Goal: Task Accomplishment & Management: Use online tool/utility

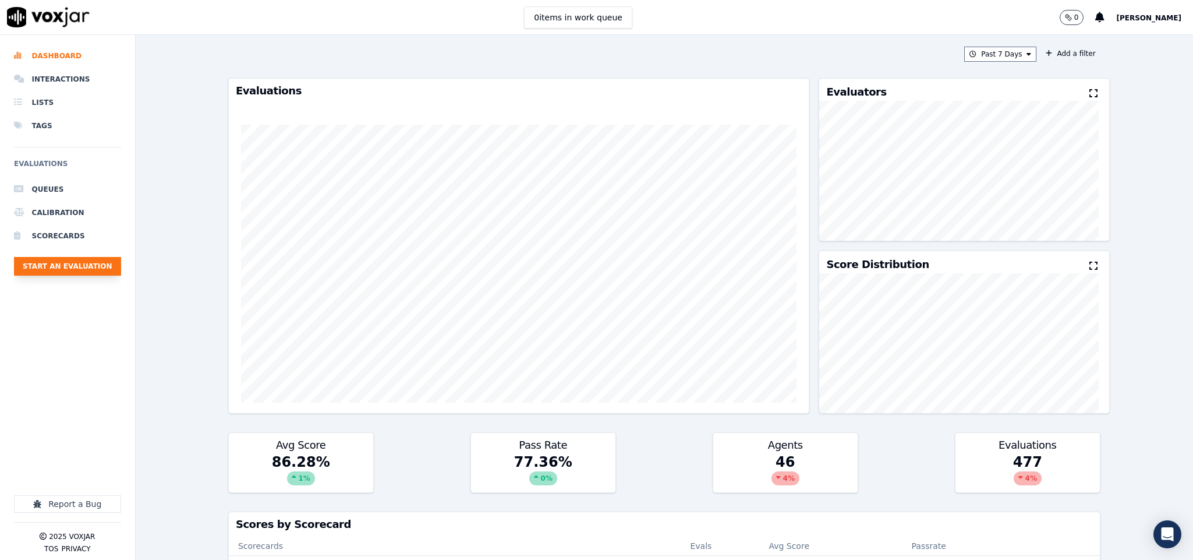
click at [95, 274] on button "Start an Evaluation" at bounding box center [67, 266] width 107 height 19
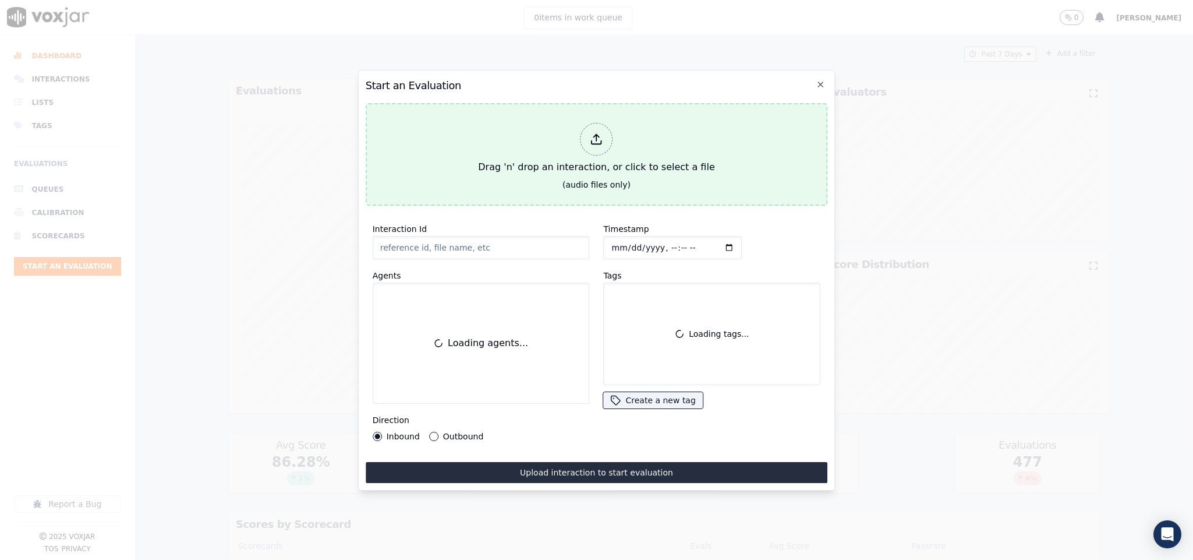
click at [567, 128] on div "Drag 'n' drop an interaction, or click to select a file" at bounding box center [596, 148] width 246 height 61
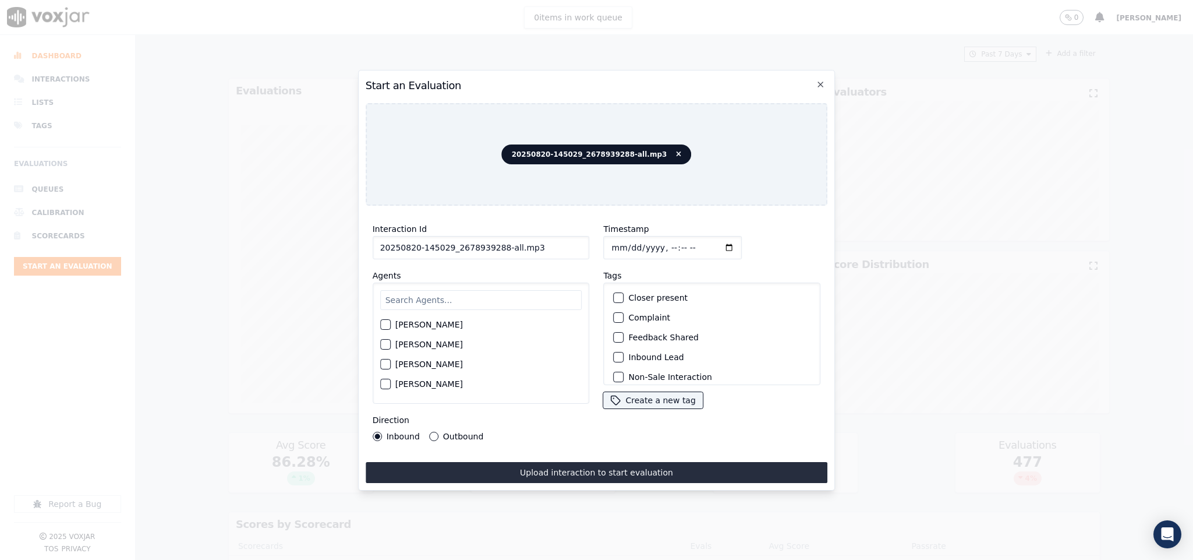
drag, startPoint x: 500, startPoint y: 243, endPoint x: 570, endPoint y: 236, distance: 70.8
click at [570, 236] on input "20250820-145029_2678939288-all.mp3" at bounding box center [481, 247] width 217 height 23
type input "20250820-145029_2678939288-C1"
click at [612, 240] on input "Timestamp" at bounding box center [673, 247] width 139 height 23
type input "[DATE]T15:24"
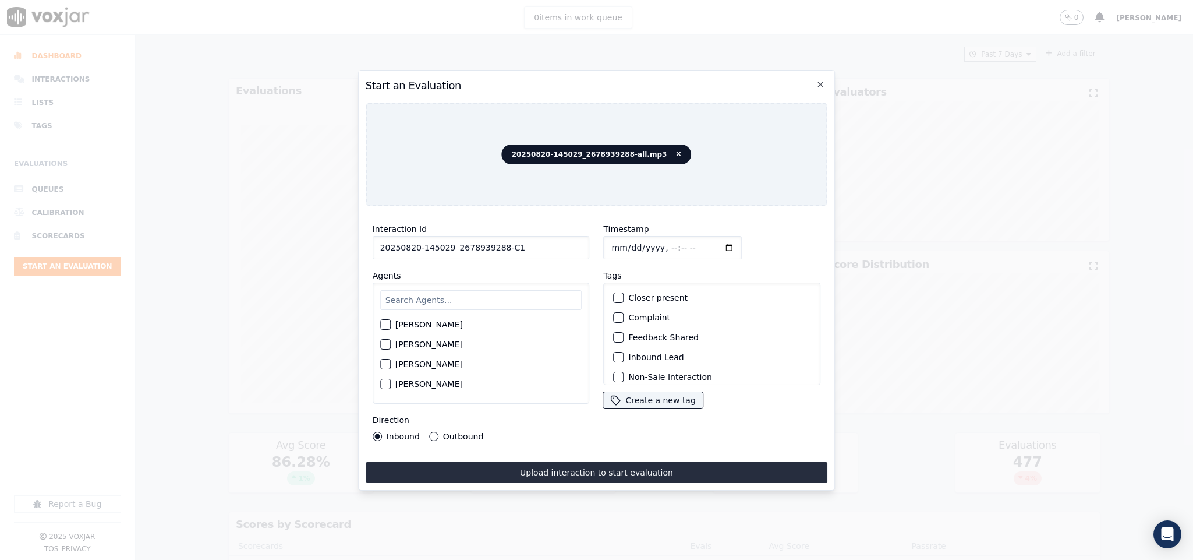
click at [451, 300] on input "text" at bounding box center [481, 300] width 202 height 20
type input "max"
click at [383, 324] on div "button" at bounding box center [385, 328] width 8 height 8
click at [618, 353] on div "Inbound Lead" at bounding box center [712, 357] width 207 height 20
click at [617, 353] on button "Inbound Lead" at bounding box center [619, 357] width 10 height 10
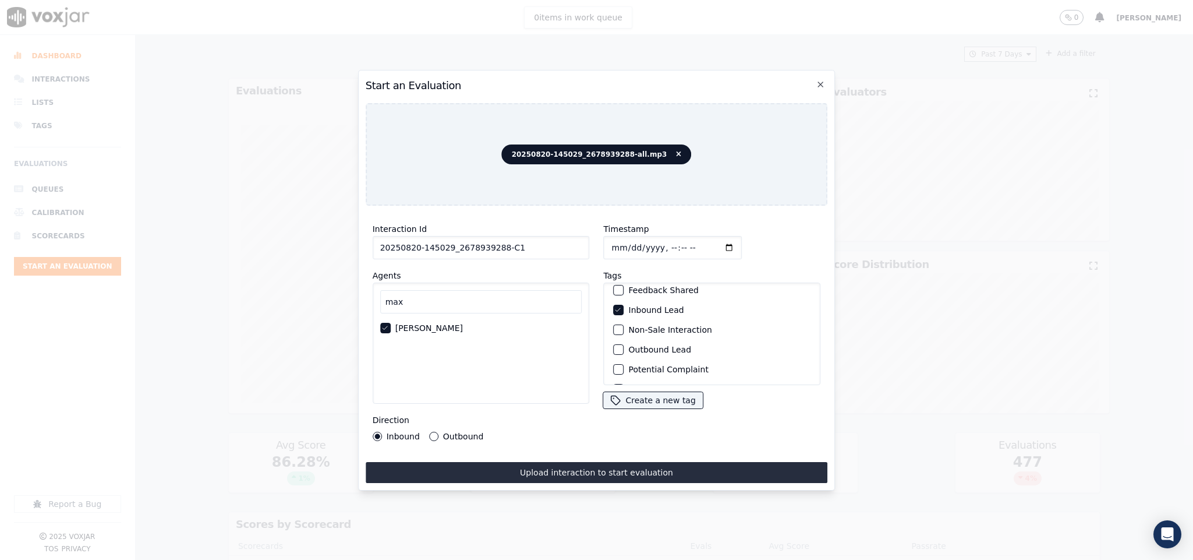
scroll to position [105, 0]
click at [614, 366] on div "button" at bounding box center [618, 370] width 8 height 8
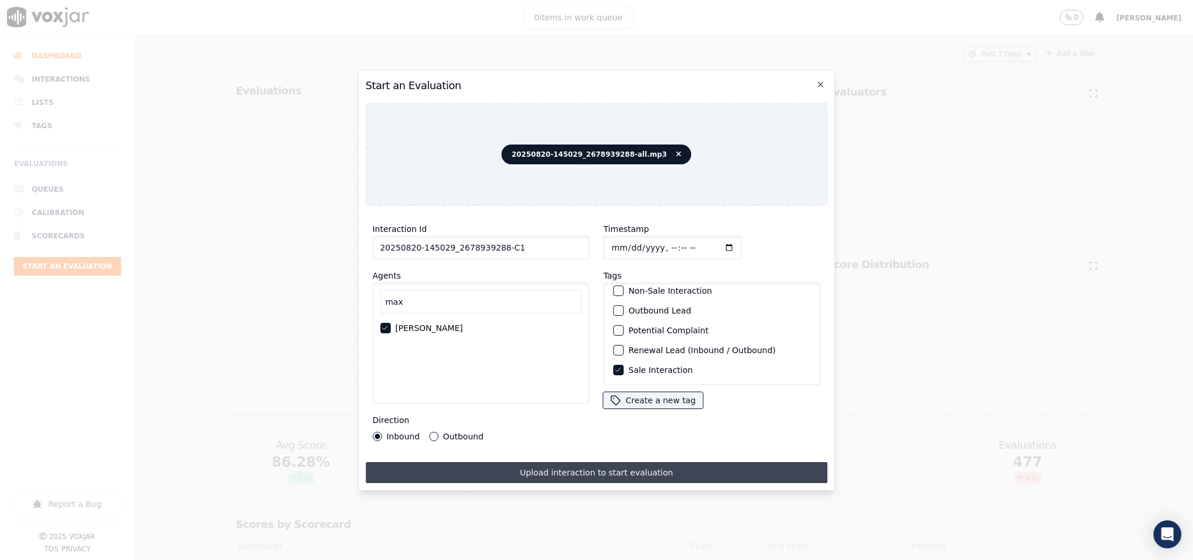
click at [597, 465] on button "Upload interaction to start evaluation" at bounding box center [597, 472] width 462 height 21
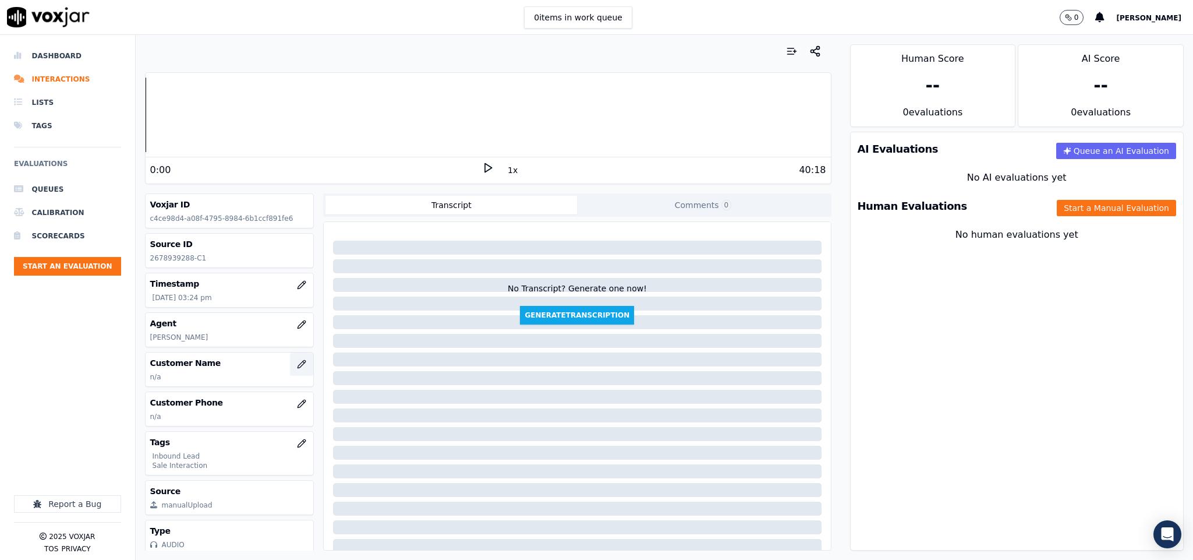
click at [297, 369] on icon "button" at bounding box center [301, 363] width 9 height 9
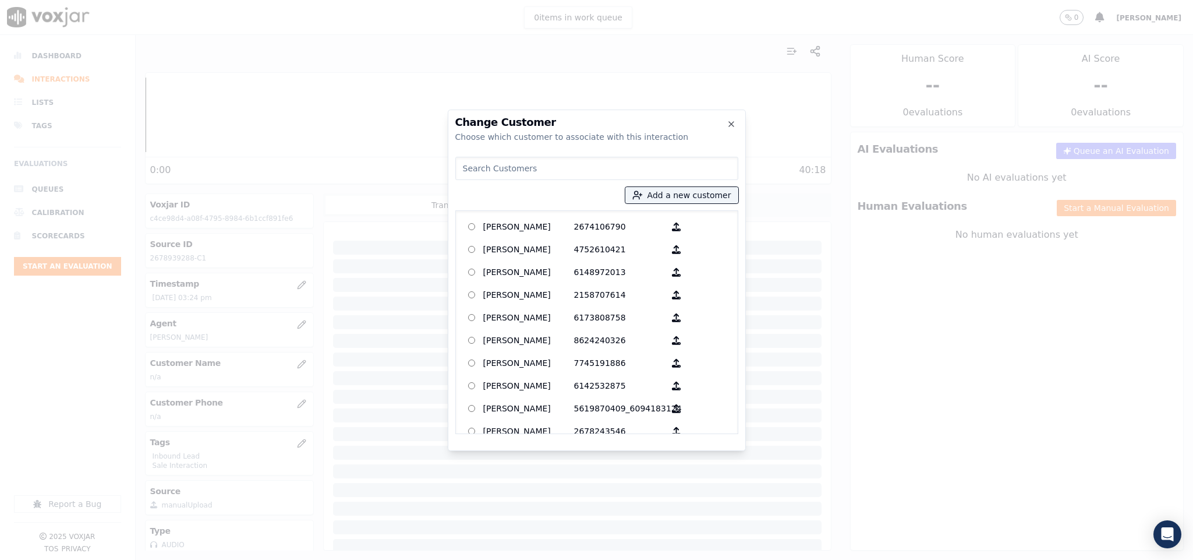
type input "[PERSON_NAME]"
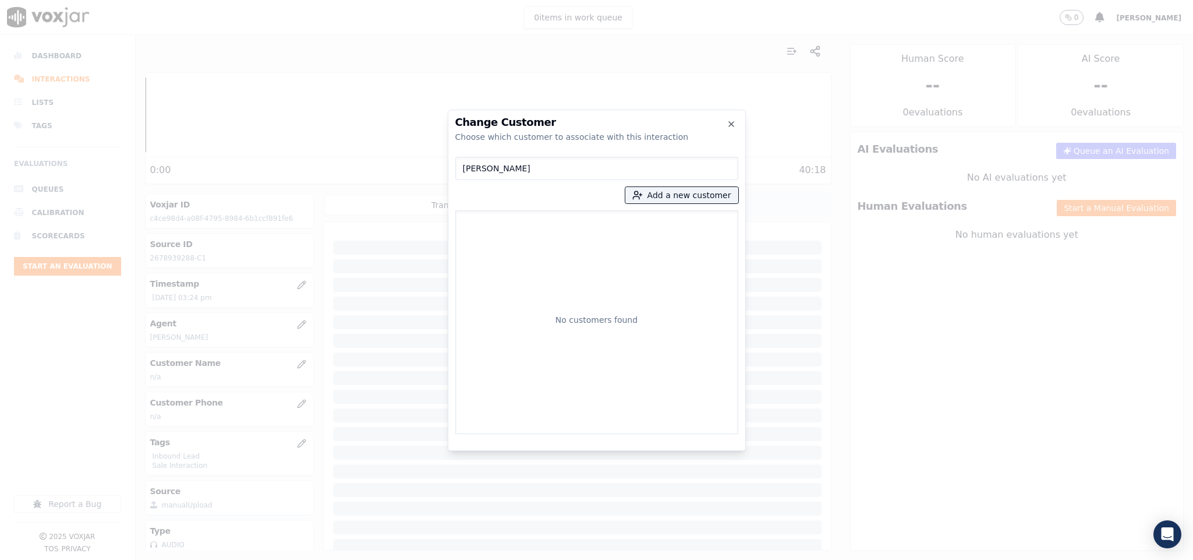
drag, startPoint x: 536, startPoint y: 167, endPoint x: 357, endPoint y: 182, distance: 180.0
click at [357, 559] on div "Change Customer Choose which customer to associate with this interaction [PERSO…" at bounding box center [596, 560] width 1193 height 0
click at [671, 201] on button "Add a new customer" at bounding box center [681, 195] width 113 height 16
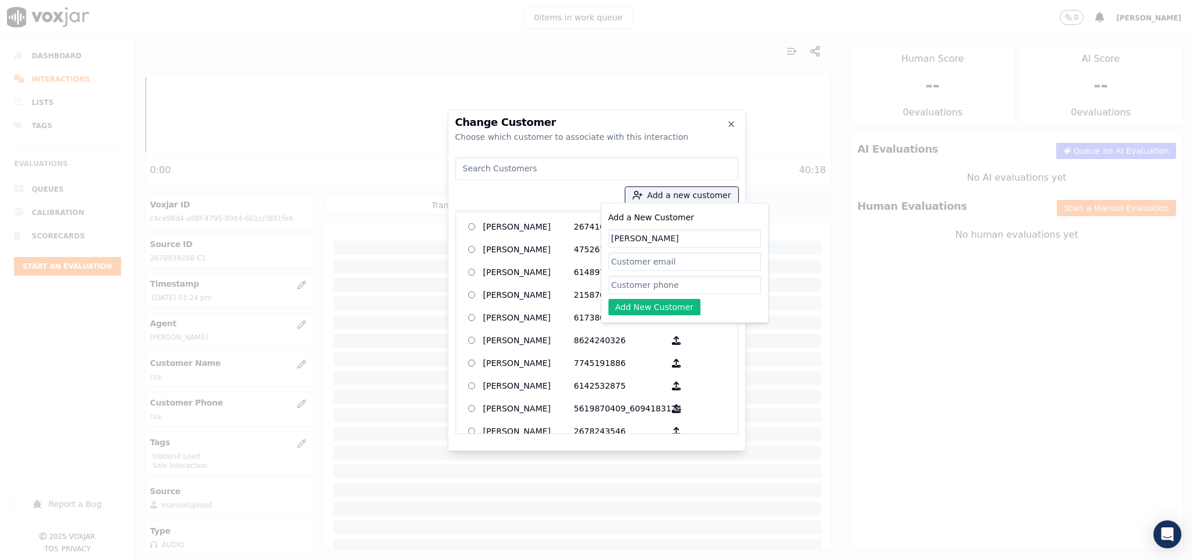
type input "[PERSON_NAME]"
drag, startPoint x: 643, startPoint y: 285, endPoint x: 638, endPoint y: 290, distance: 7.0
click at [643, 285] on input "Add a New Customer" at bounding box center [684, 284] width 153 height 19
paste input "2678939288"
paste input "2673371621"
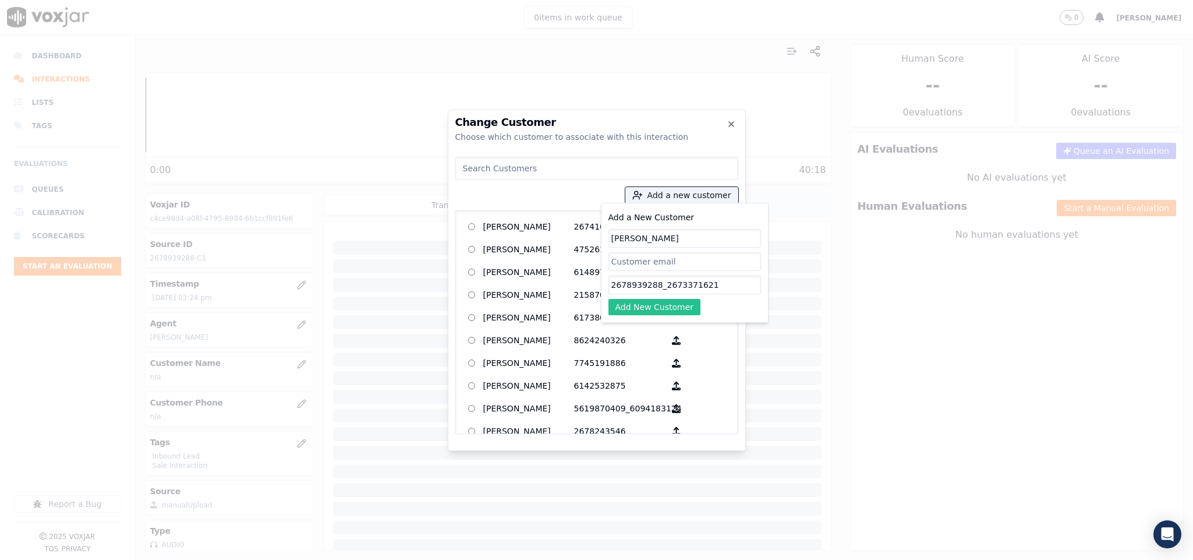
type input "2678939288_2673371621"
click at [649, 310] on button "Add New Customer" at bounding box center [654, 307] width 93 height 16
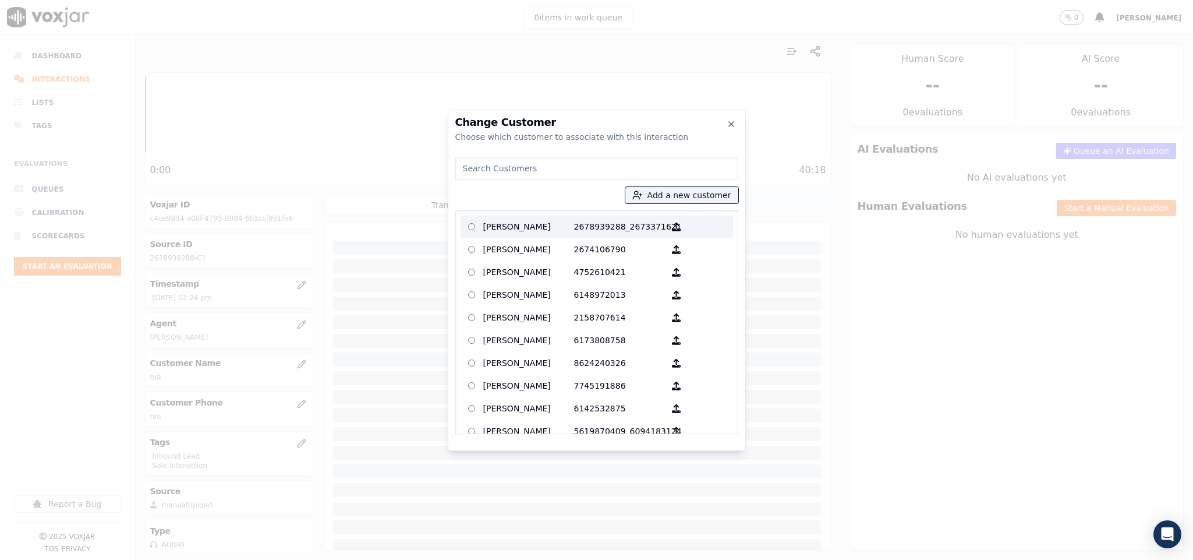
click at [586, 233] on p "2678939288_2673371621" at bounding box center [619, 227] width 91 height 18
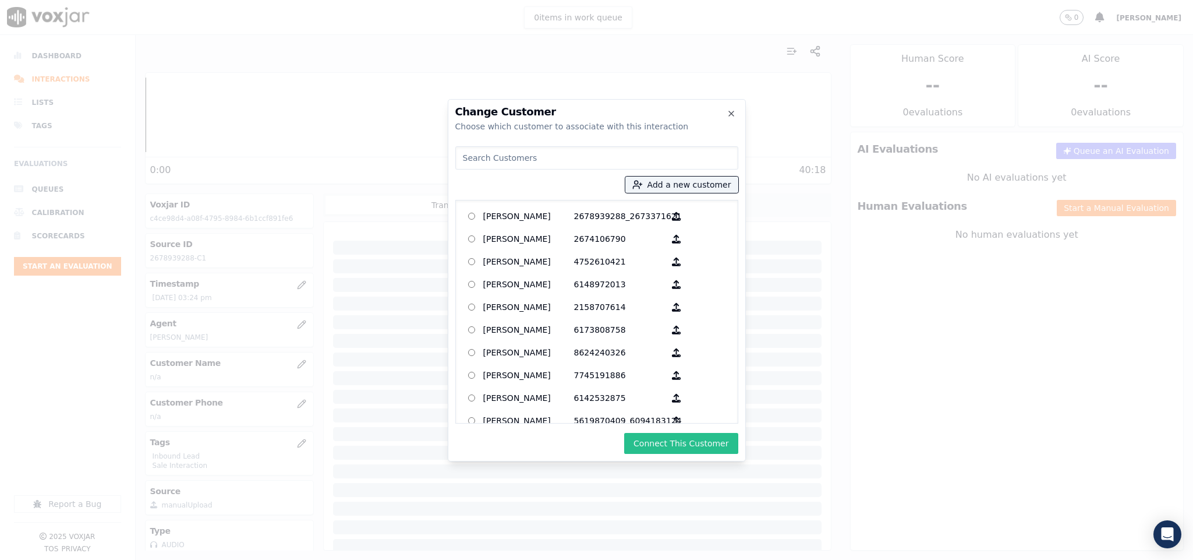
click at [659, 443] on button "Connect This Customer" at bounding box center [681, 443] width 114 height 21
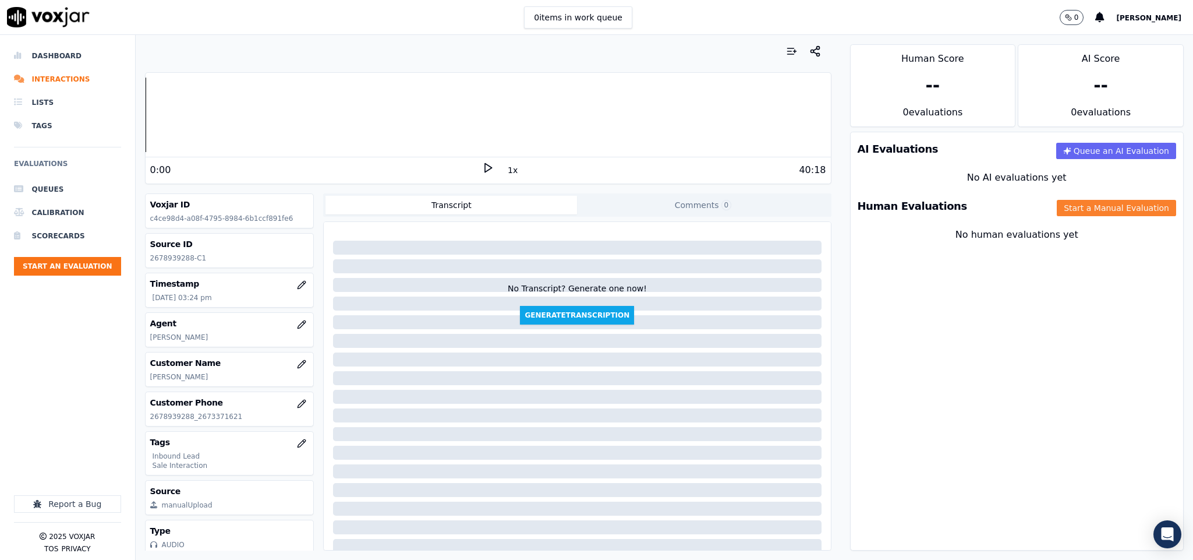
click at [1096, 210] on button "Start a Manual Evaluation" at bounding box center [1116, 208] width 119 height 16
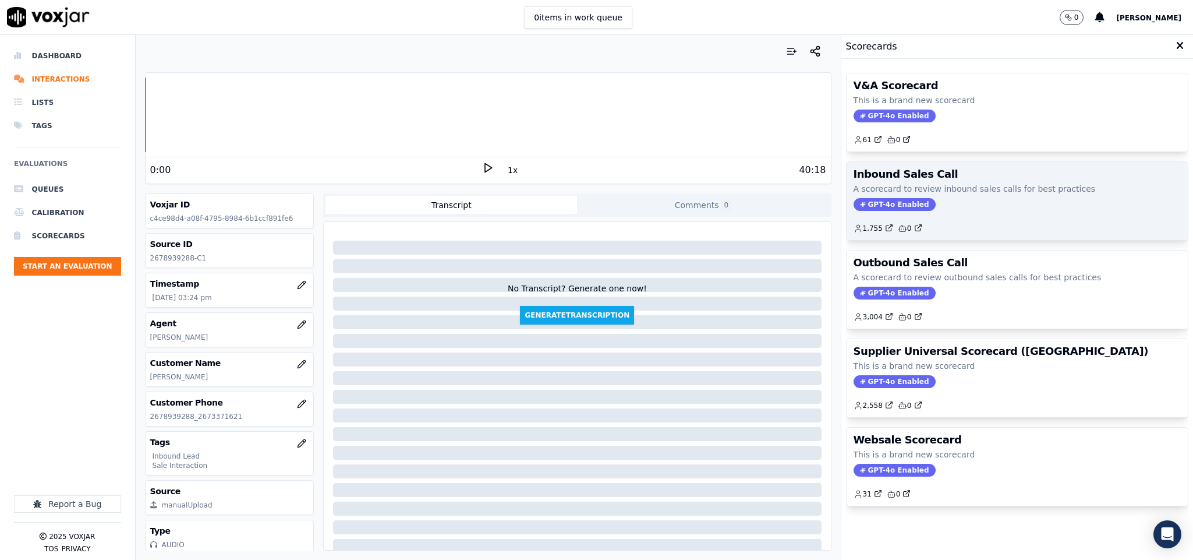
click at [879, 203] on span "GPT-4o Enabled" at bounding box center [895, 204] width 82 height 13
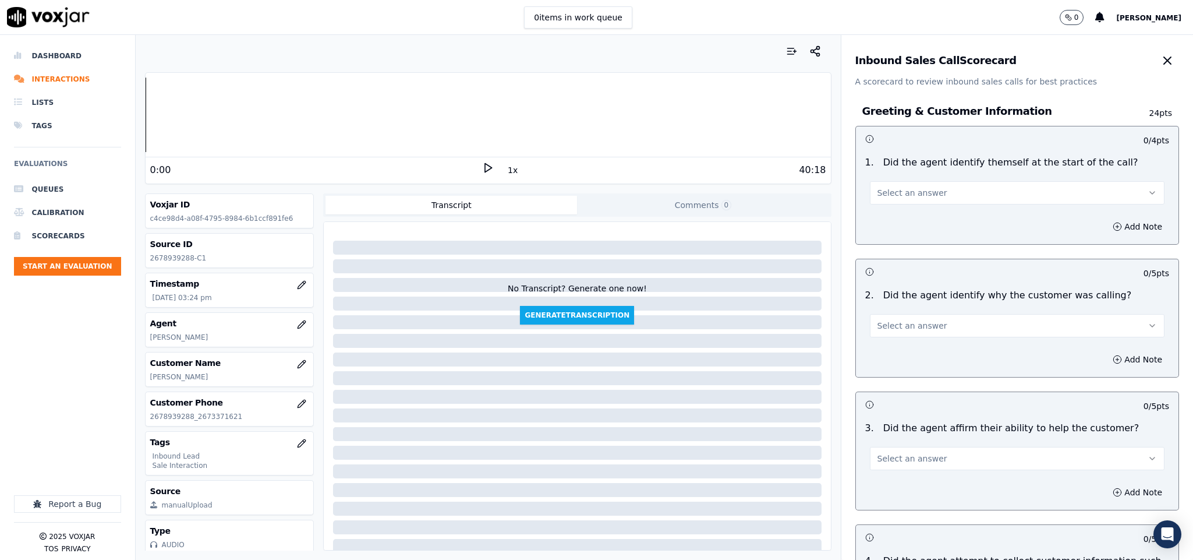
click at [924, 197] on button "Select an answer" at bounding box center [1017, 192] width 295 height 23
click at [908, 215] on div "Yes" at bounding box center [988, 219] width 267 height 19
click at [922, 325] on button "Select an answer" at bounding box center [1017, 325] width 295 height 23
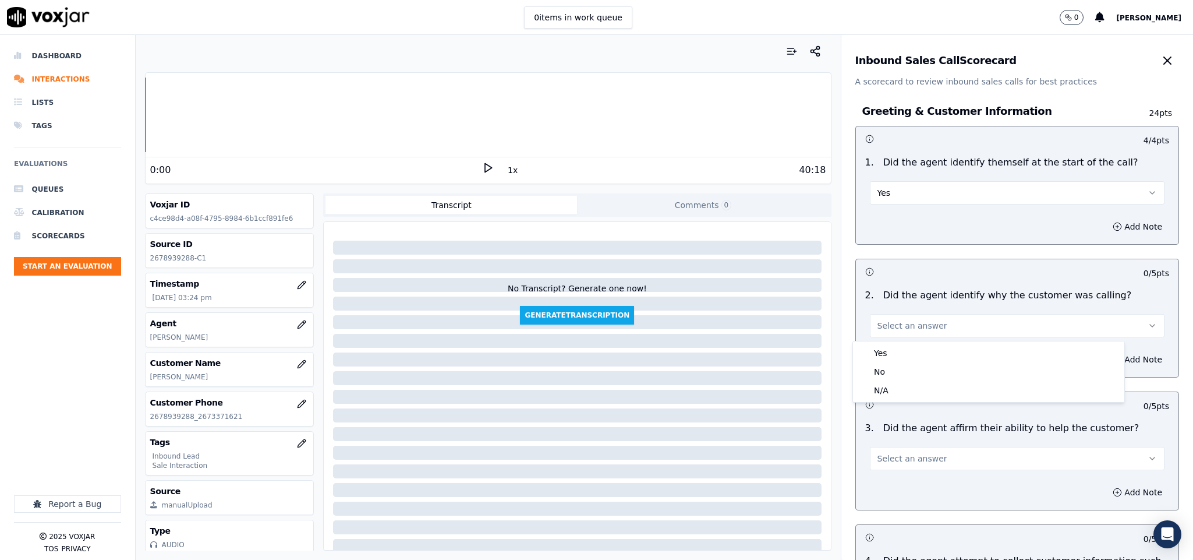
click at [917, 341] on body "0 items in work queue 0 [PERSON_NAME] Dashboard Interactions Lists Tags Evaluat…" at bounding box center [596, 280] width 1193 height 560
click at [908, 352] on div "Yes" at bounding box center [988, 353] width 267 height 19
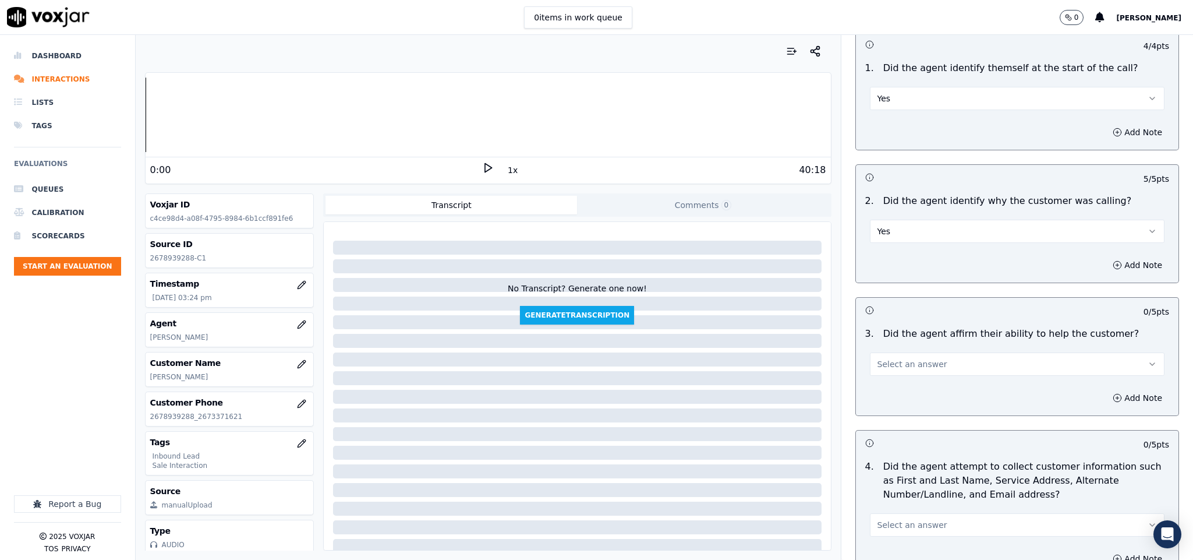
scroll to position [262, 0]
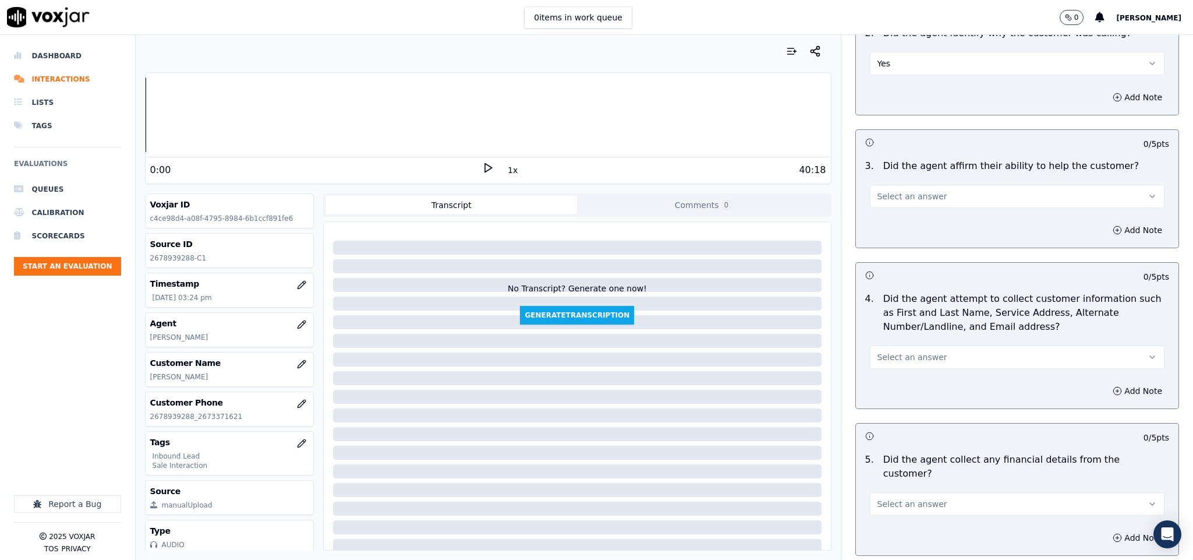
click at [914, 187] on button "Select an answer" at bounding box center [1017, 196] width 295 height 23
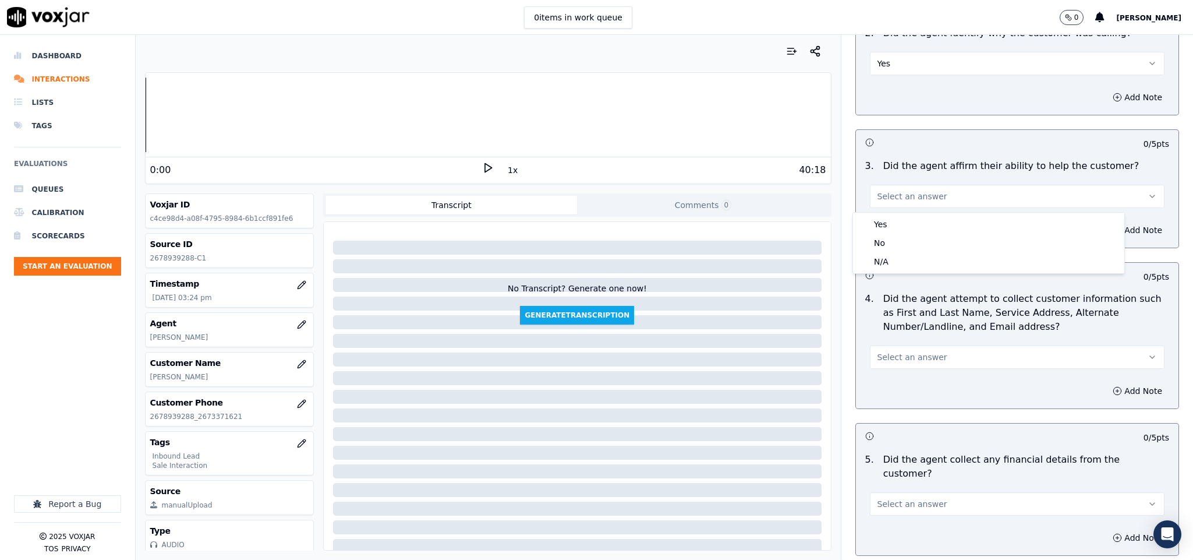
click at [905, 220] on div "Yes" at bounding box center [988, 224] width 267 height 19
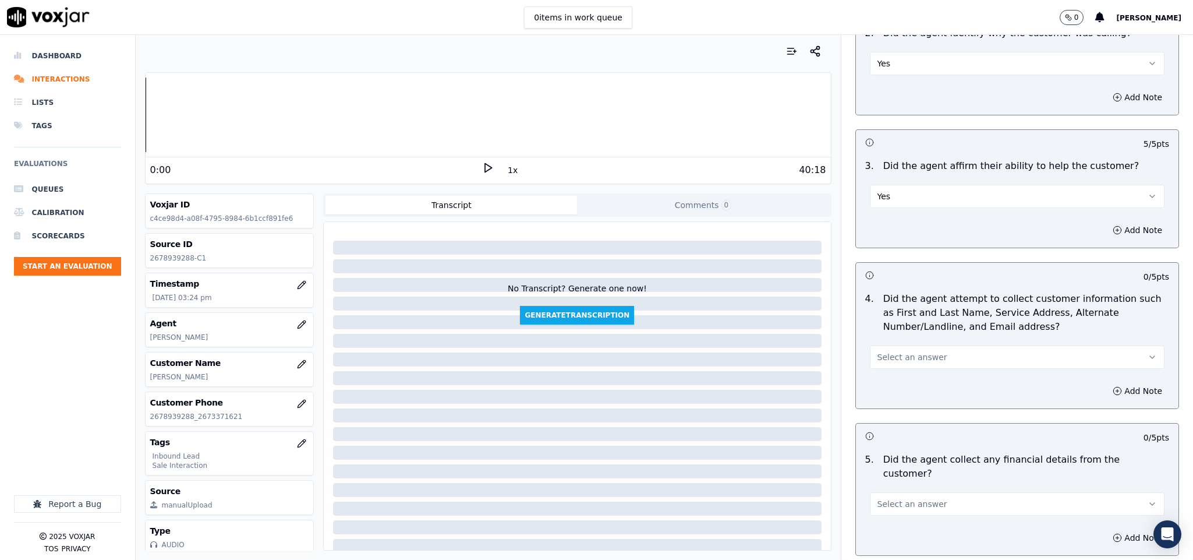
click at [905, 353] on span "Select an answer" at bounding box center [913, 357] width 70 height 12
click at [890, 408] on div "No" at bounding box center [988, 403] width 267 height 19
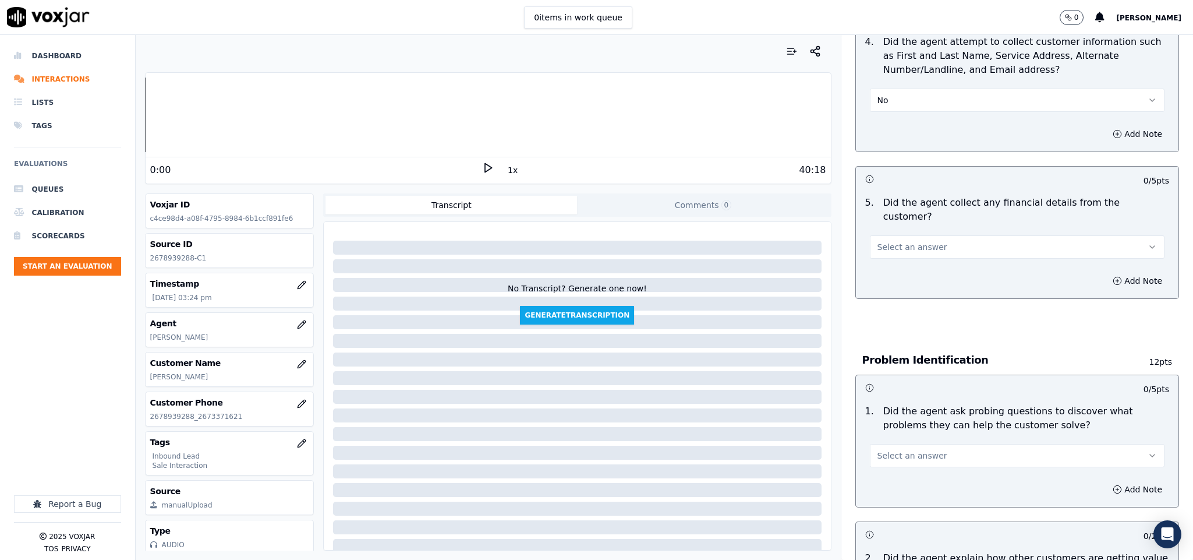
scroll to position [524, 0]
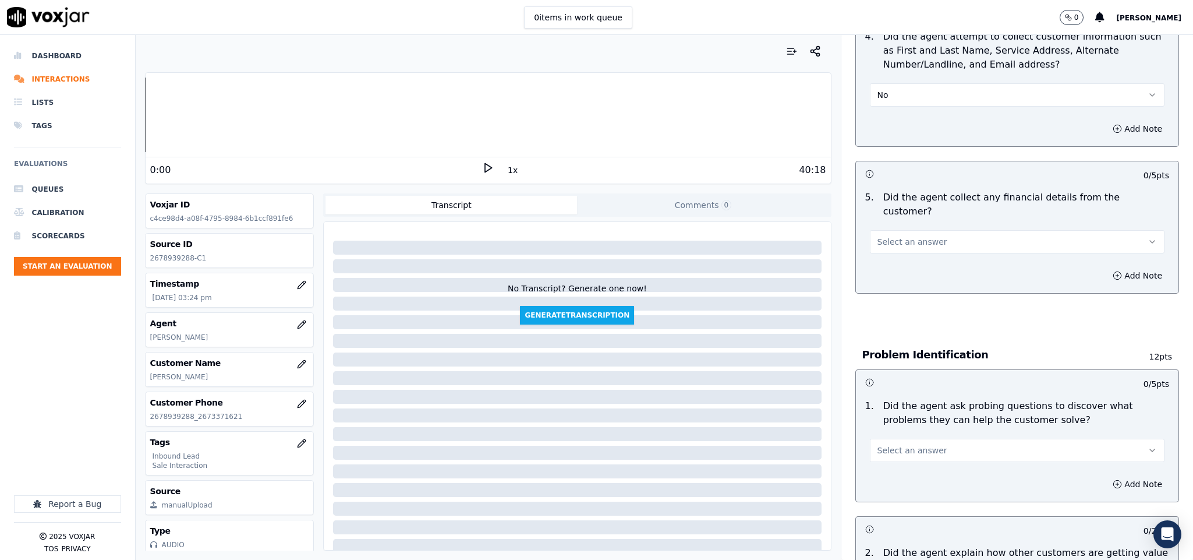
click at [914, 228] on div "Select an answer" at bounding box center [1017, 241] width 295 height 26
click at [905, 236] on span "Select an answer" at bounding box center [913, 242] width 70 height 12
click at [880, 282] on div "No" at bounding box center [988, 275] width 267 height 19
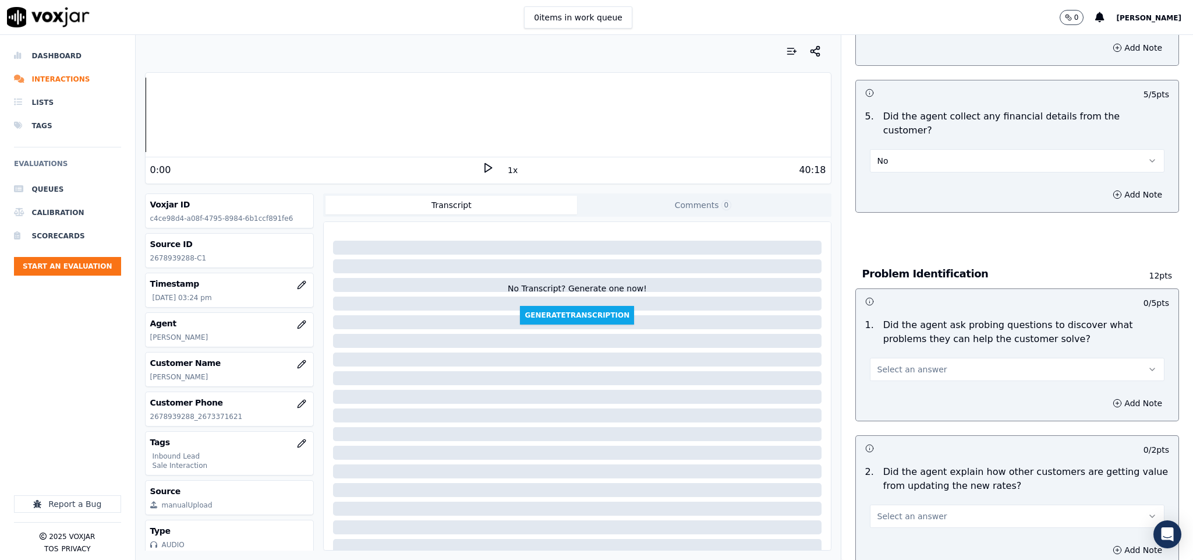
scroll to position [699, 0]
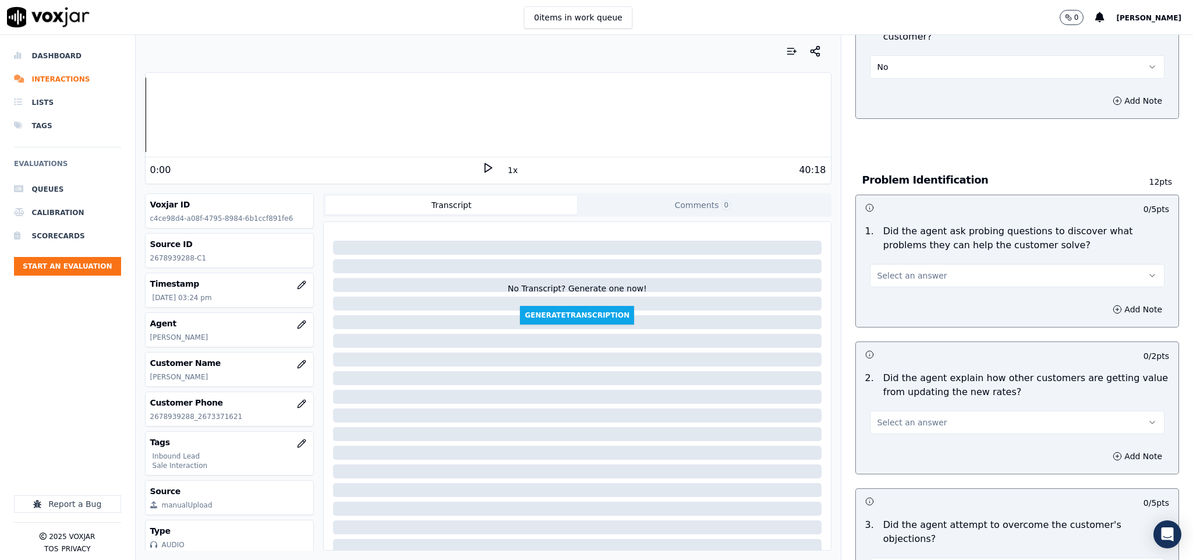
click at [903, 270] on span "Select an answer" at bounding box center [913, 276] width 70 height 12
click at [887, 304] on div "No" at bounding box center [988, 309] width 267 height 19
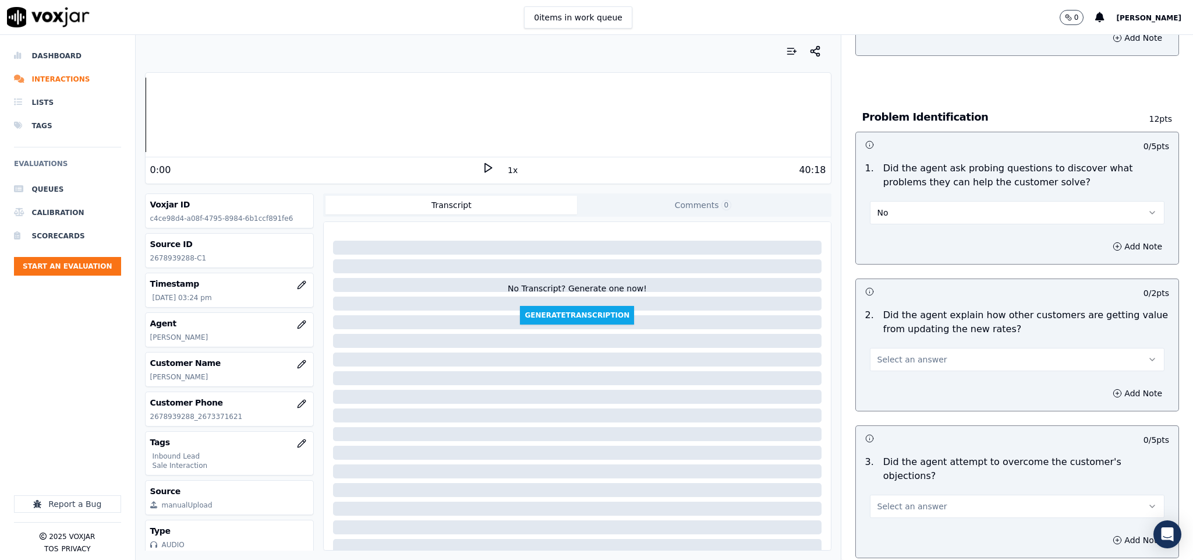
scroll to position [786, 0]
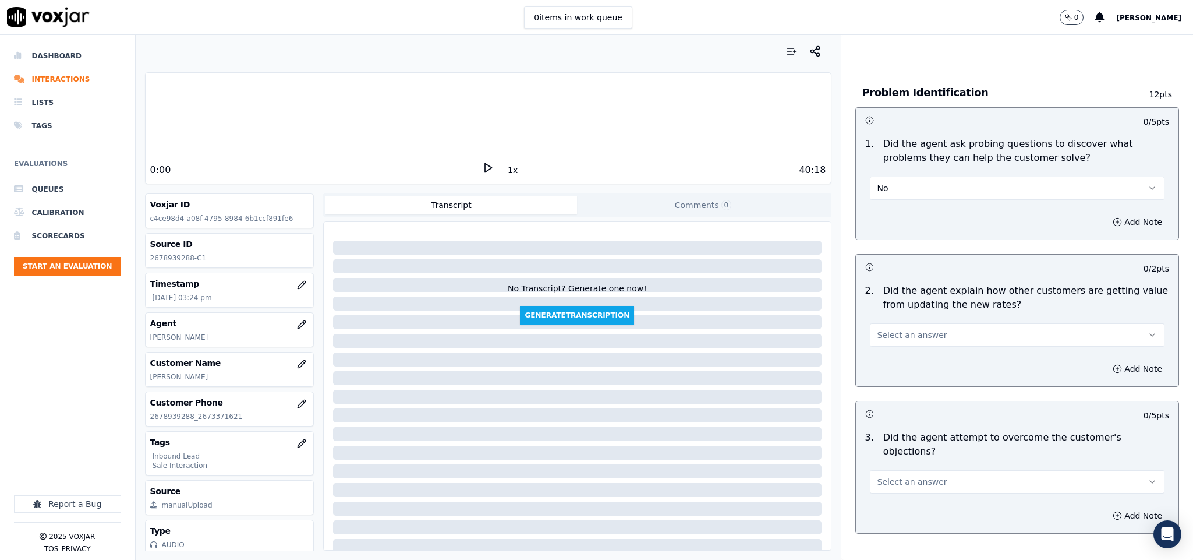
click at [885, 178] on button "No" at bounding box center [1017, 187] width 295 height 23
click at [883, 194] on div "Yes" at bounding box center [988, 203] width 267 height 19
click at [940, 326] on button "Select an answer" at bounding box center [1017, 334] width 295 height 23
click at [891, 388] on div "N/A" at bounding box center [988, 387] width 267 height 19
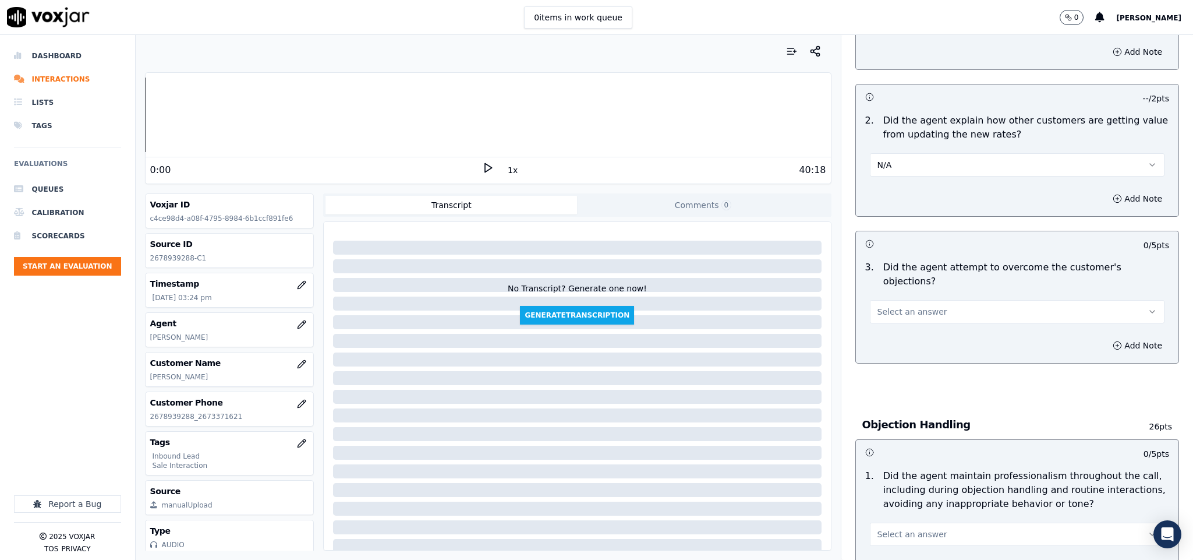
scroll to position [961, 0]
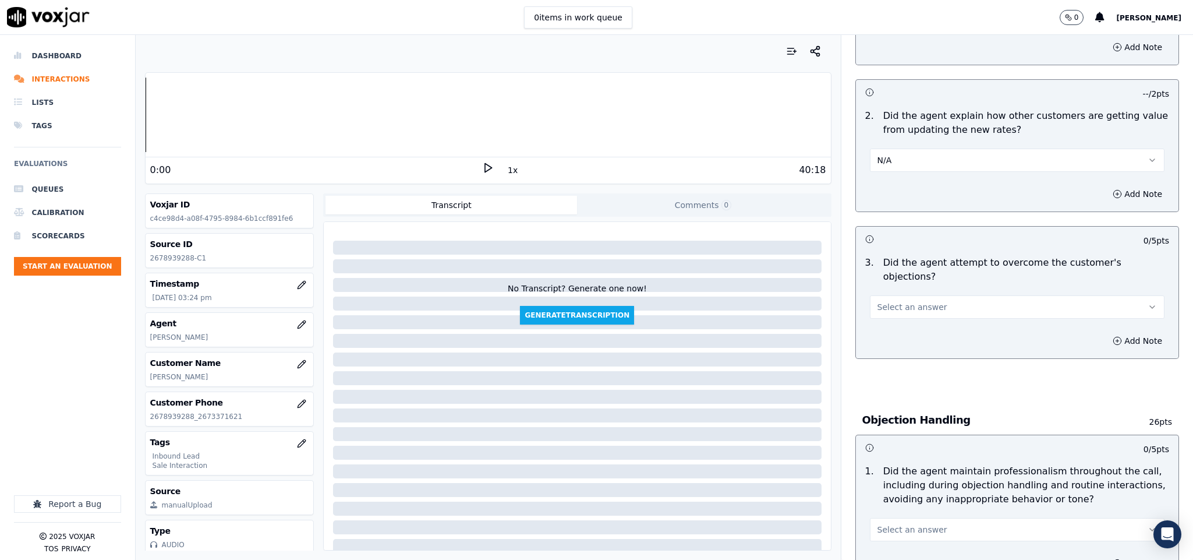
click at [918, 295] on button "Select an answer" at bounding box center [1017, 306] width 295 height 23
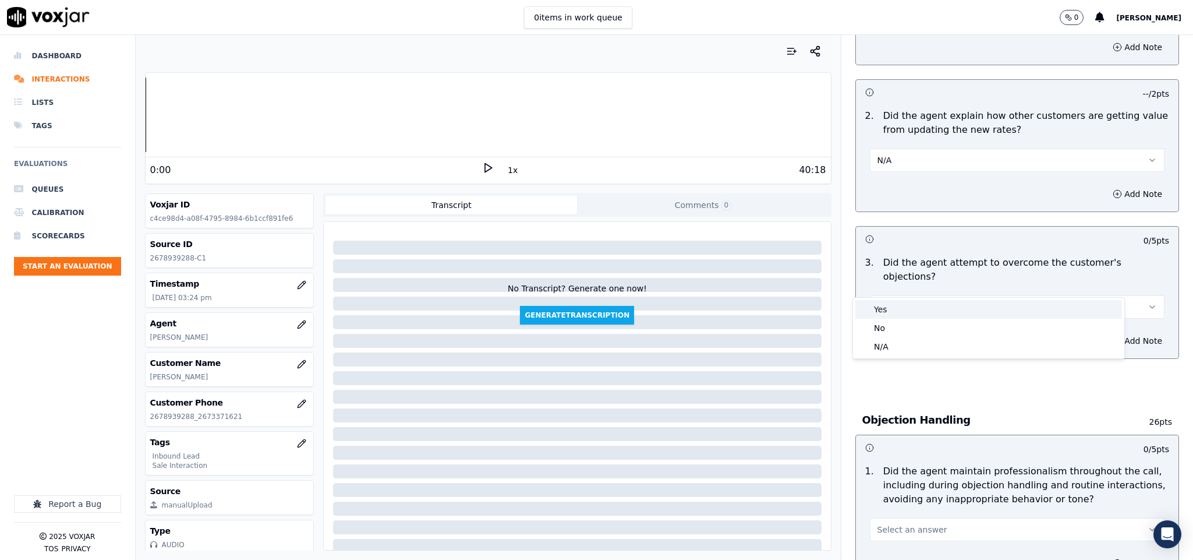
drag, startPoint x: 902, startPoint y: 302, endPoint x: 898, endPoint y: 307, distance: 6.6
click at [902, 305] on div "Yes" at bounding box center [988, 309] width 267 height 19
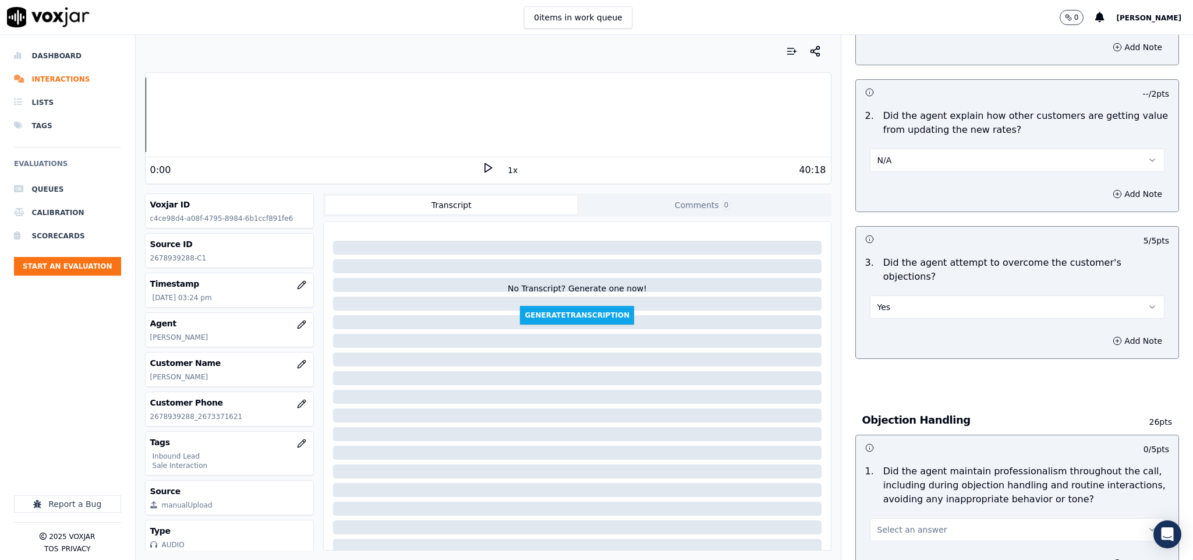
click at [897, 323] on div "Add Note" at bounding box center [1017, 340] width 323 height 35
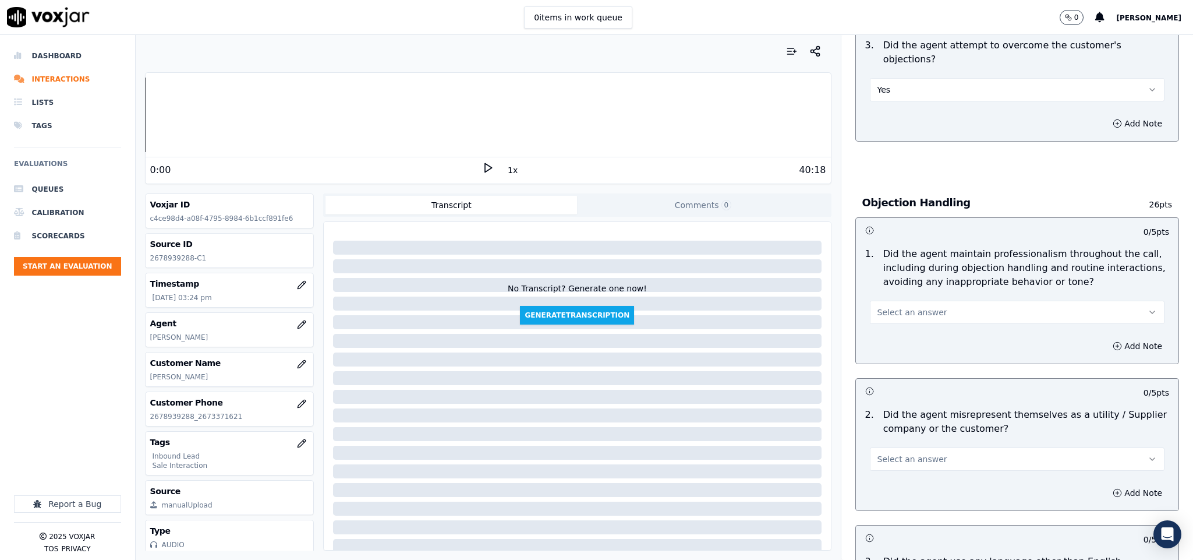
scroll to position [1223, 0]
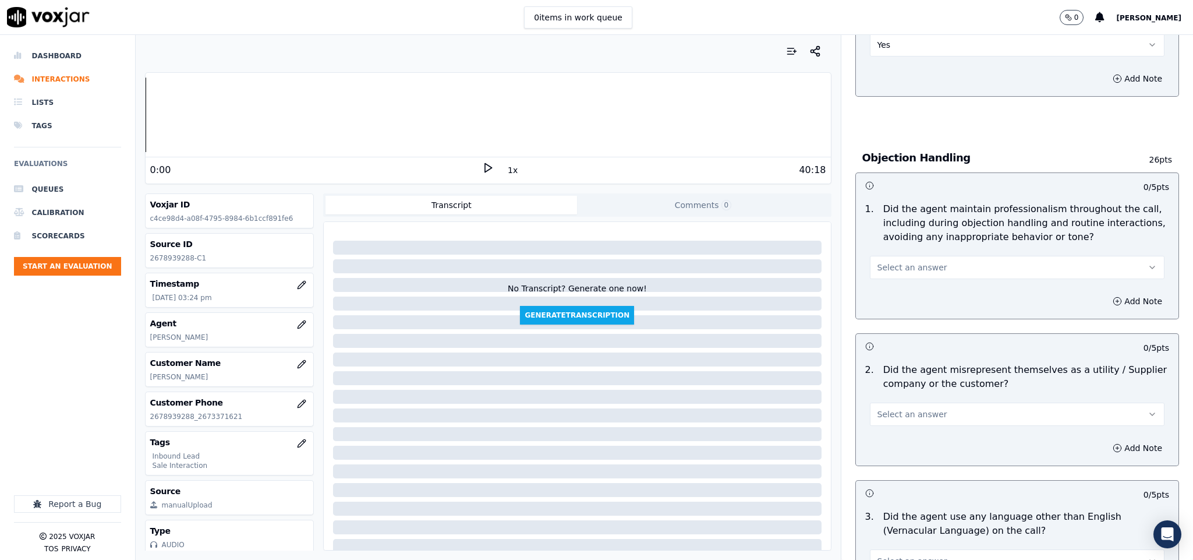
click at [935, 256] on button "Select an answer" at bounding box center [1017, 267] width 295 height 23
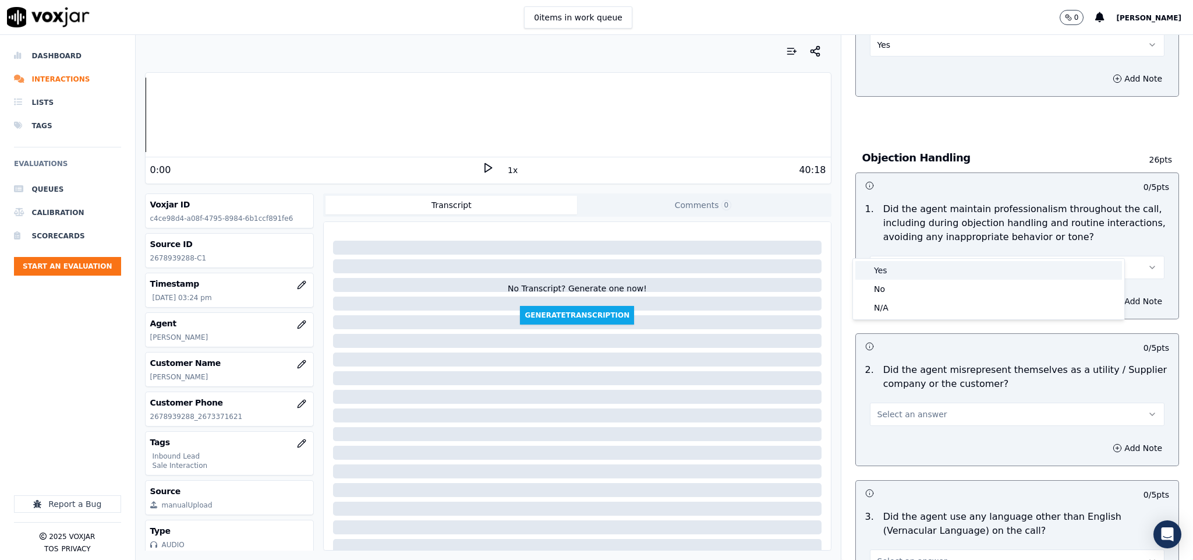
click at [891, 269] on div "Yes" at bounding box center [988, 270] width 267 height 19
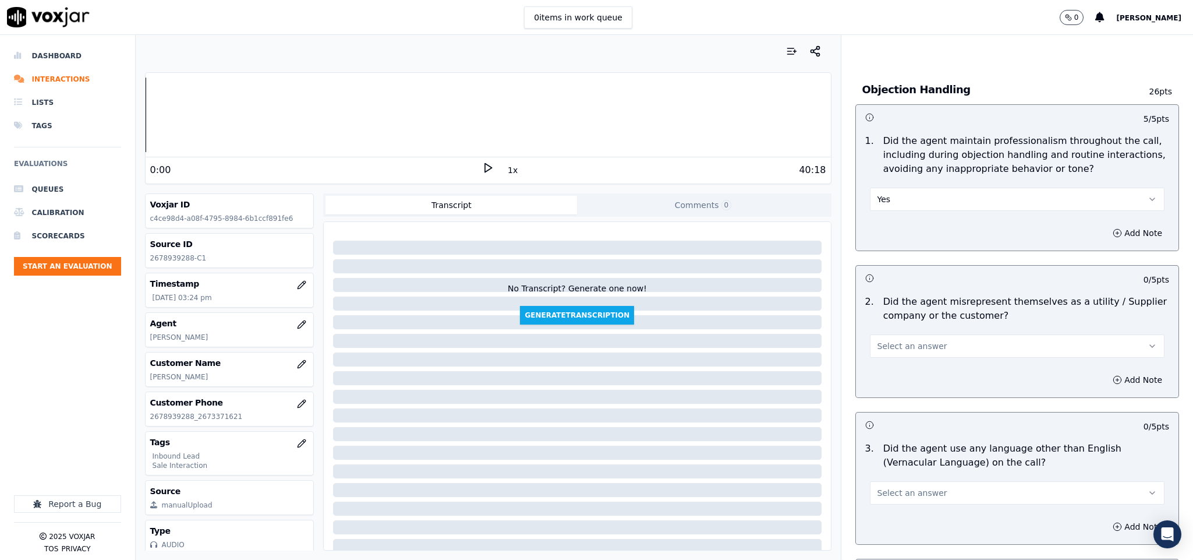
scroll to position [1398, 0]
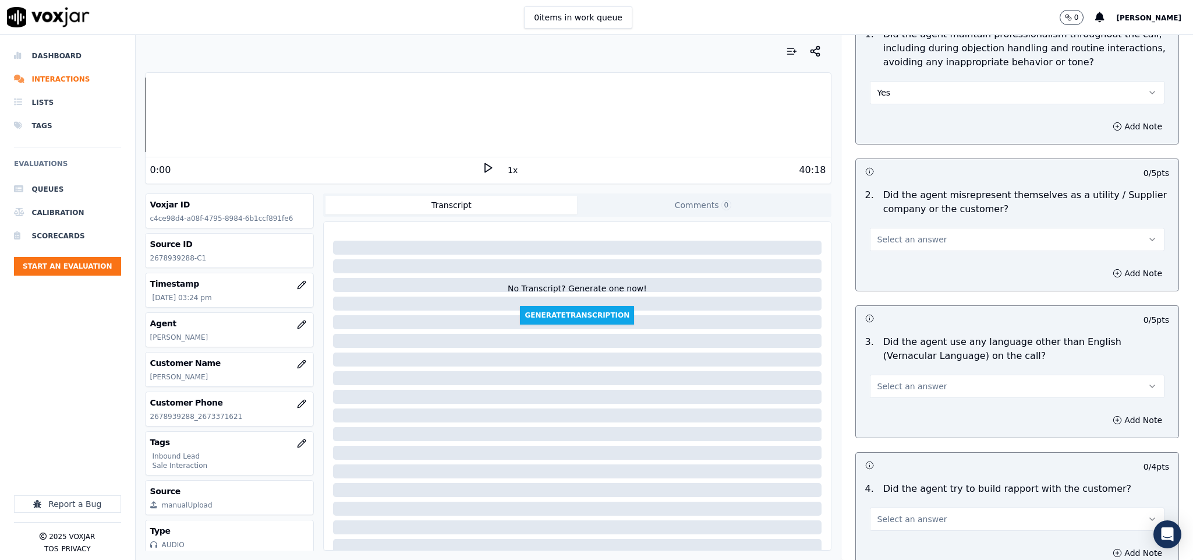
click at [942, 228] on button "Select an answer" at bounding box center [1017, 239] width 295 height 23
click at [903, 262] on div "No" at bounding box center [988, 261] width 267 height 19
click at [911, 380] on span "Select an answer" at bounding box center [913, 386] width 70 height 12
click at [894, 413] on div "No" at bounding box center [988, 408] width 267 height 19
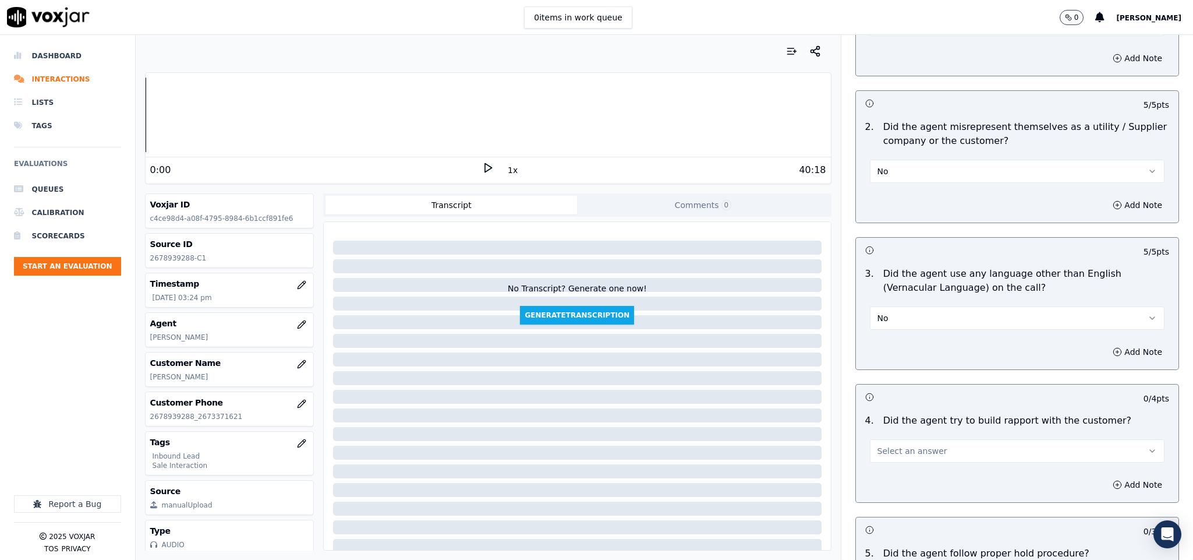
scroll to position [1572, 0]
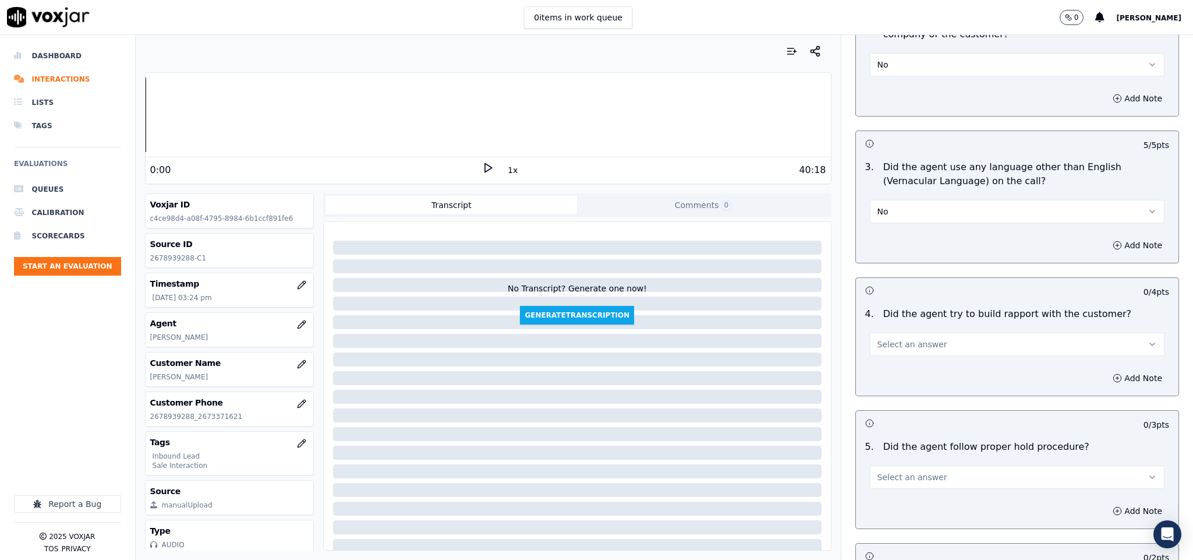
click at [912, 332] on button "Select an answer" at bounding box center [1017, 343] width 295 height 23
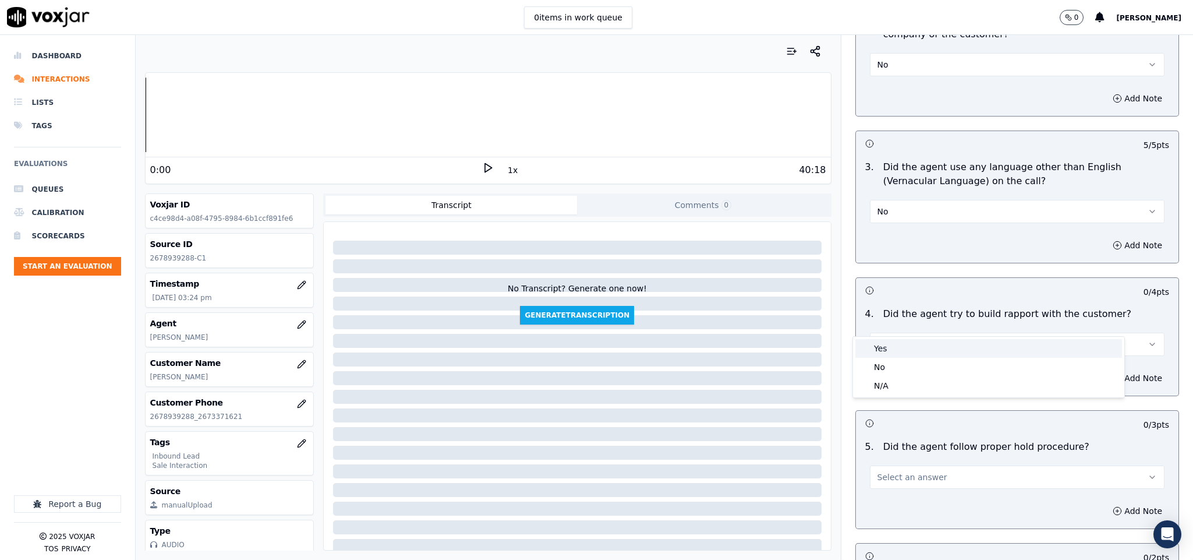
click at [900, 346] on div "Yes" at bounding box center [988, 348] width 267 height 19
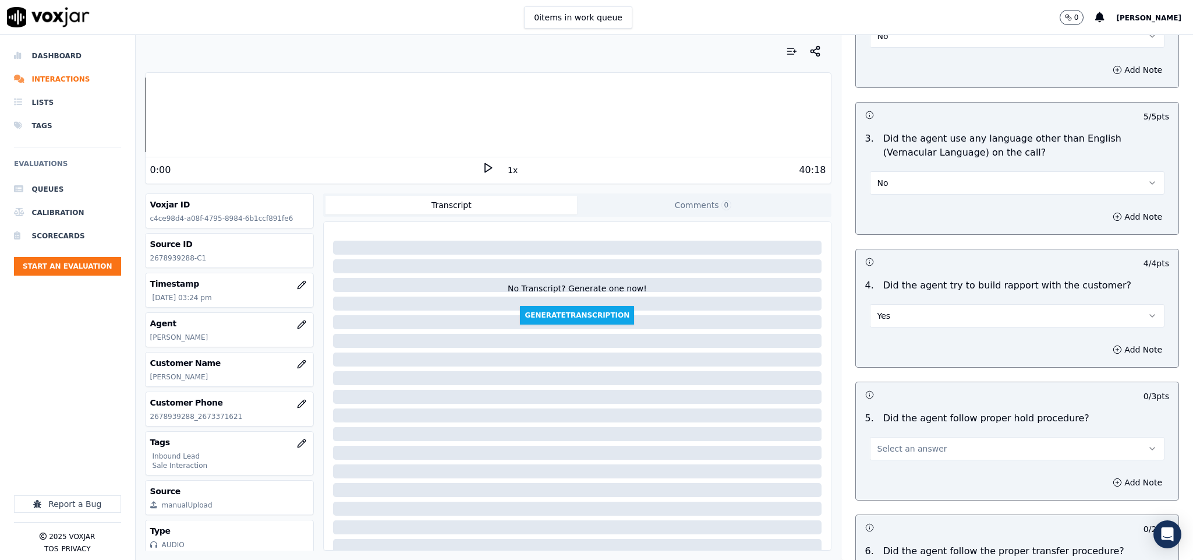
scroll to position [1660, 0]
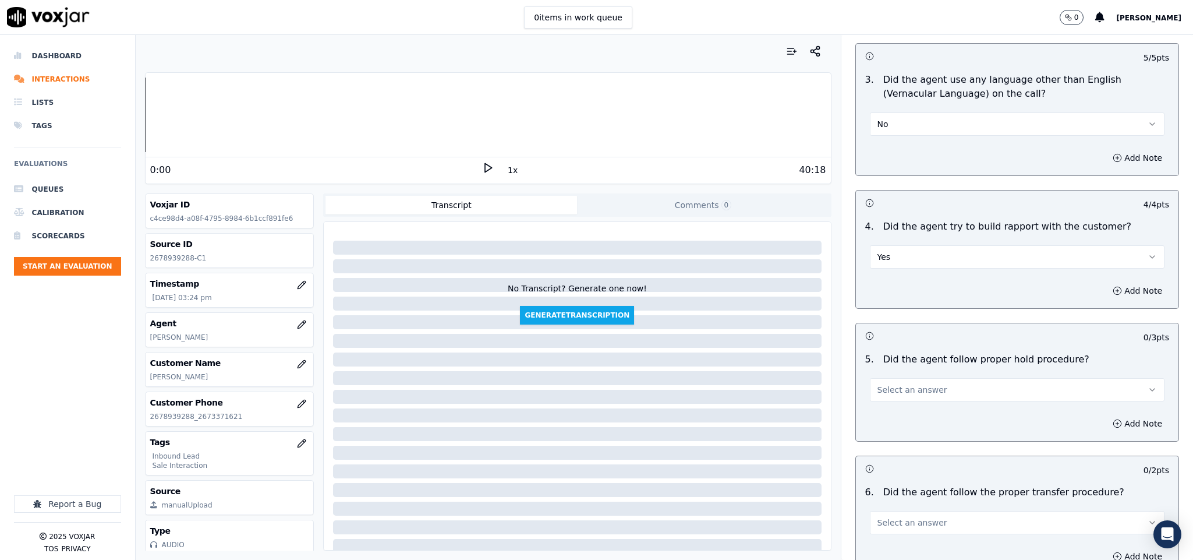
click at [922, 245] on button "Yes" at bounding box center [1017, 256] width 295 height 23
click at [891, 299] on div "N/A" at bounding box center [988, 298] width 267 height 19
click at [914, 384] on span "Select an answer" at bounding box center [913, 390] width 70 height 12
click at [903, 393] on div "Yes" at bounding box center [988, 394] width 267 height 19
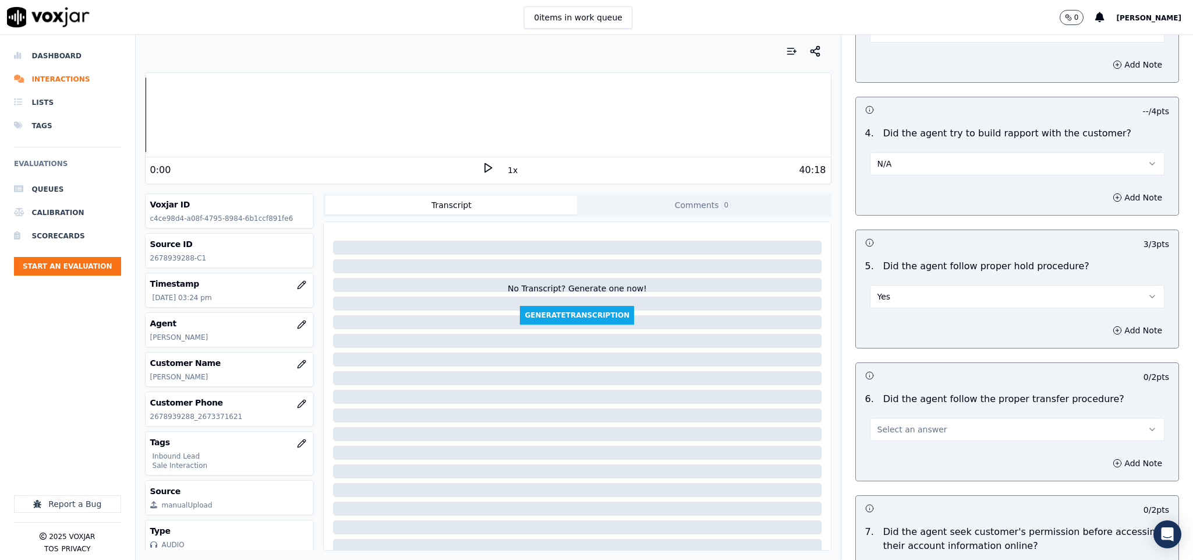
scroll to position [1922, 0]
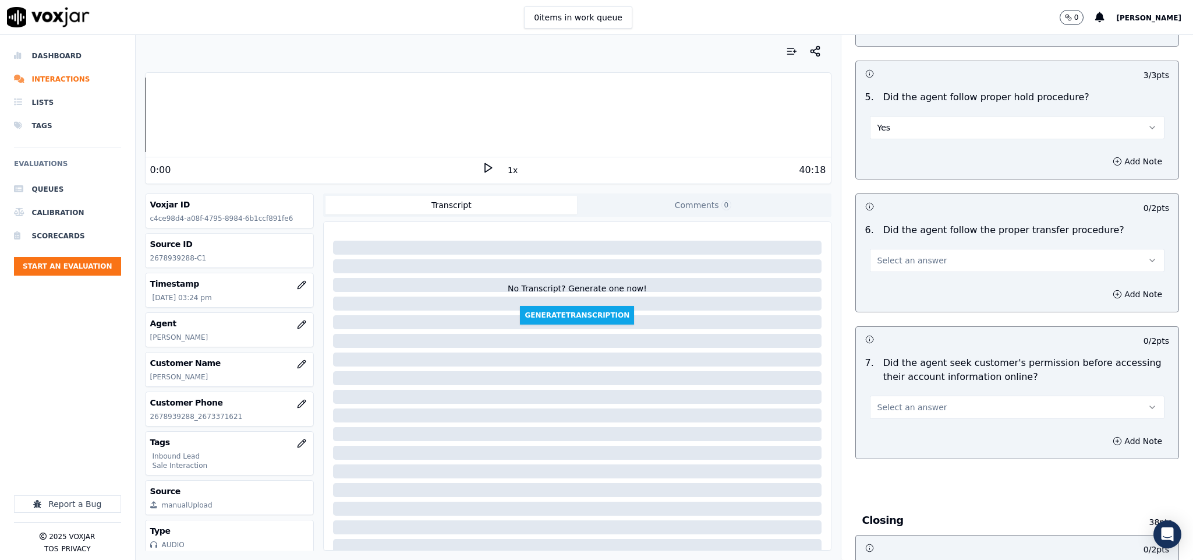
click at [914, 249] on button "Select an answer" at bounding box center [1017, 260] width 295 height 23
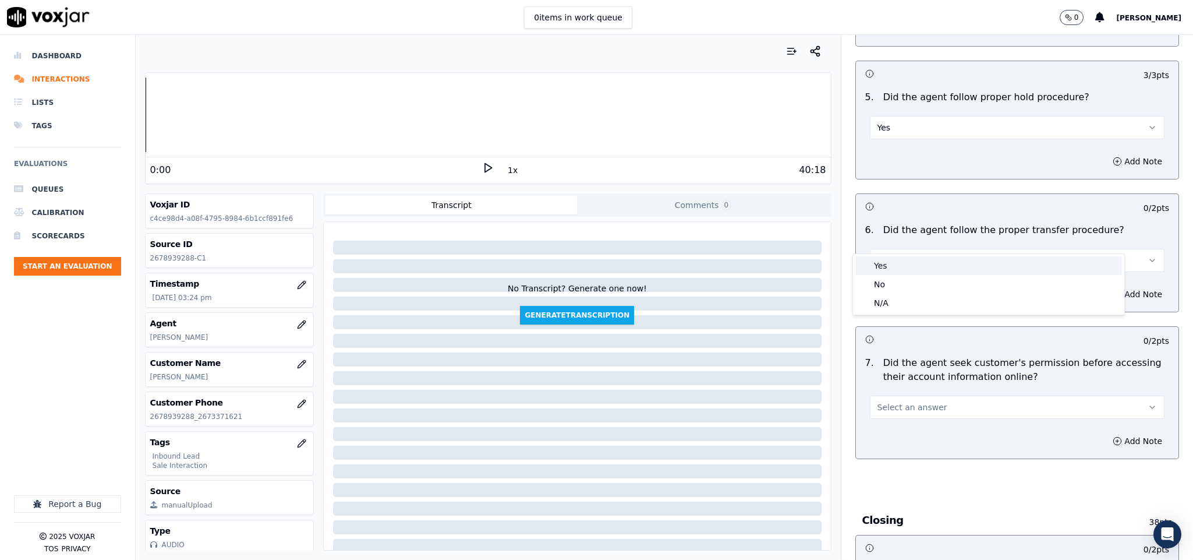
click at [893, 268] on div "Yes" at bounding box center [988, 265] width 267 height 19
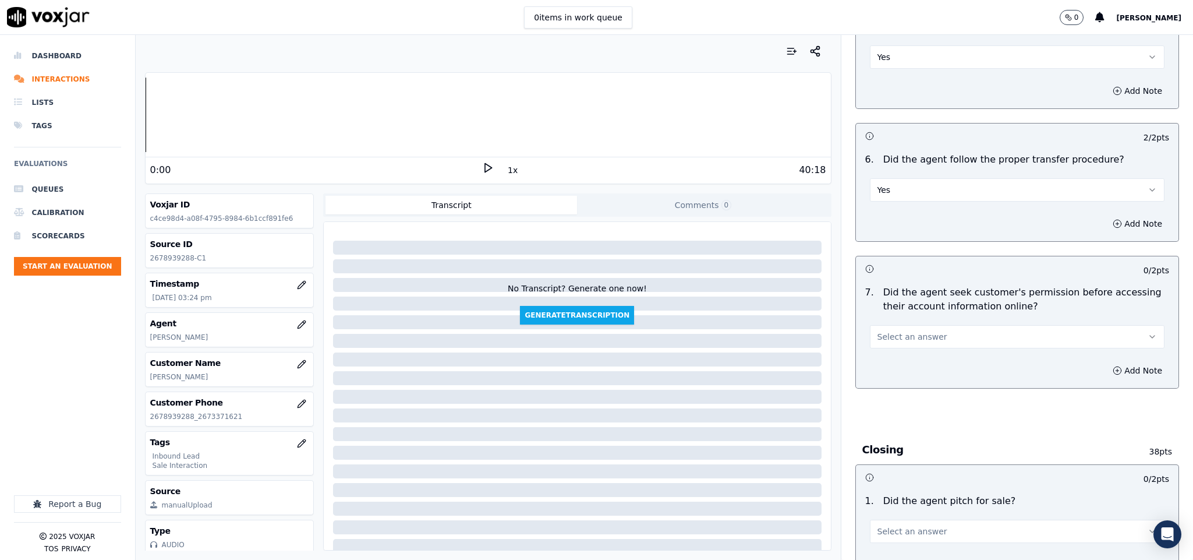
scroll to position [2096, 0]
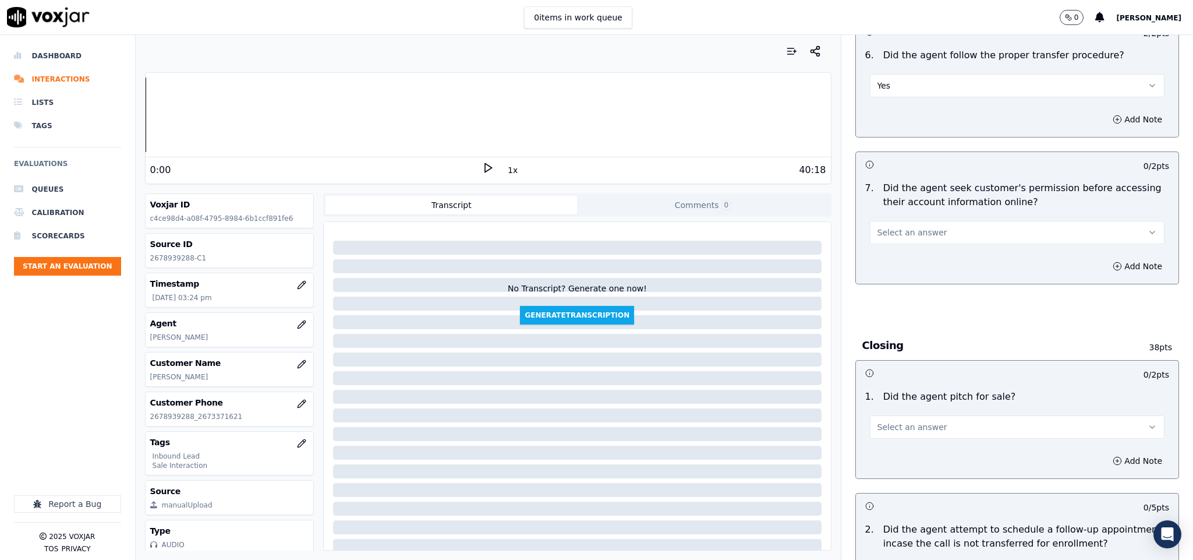
click at [945, 221] on button "Select an answer" at bounding box center [1017, 232] width 295 height 23
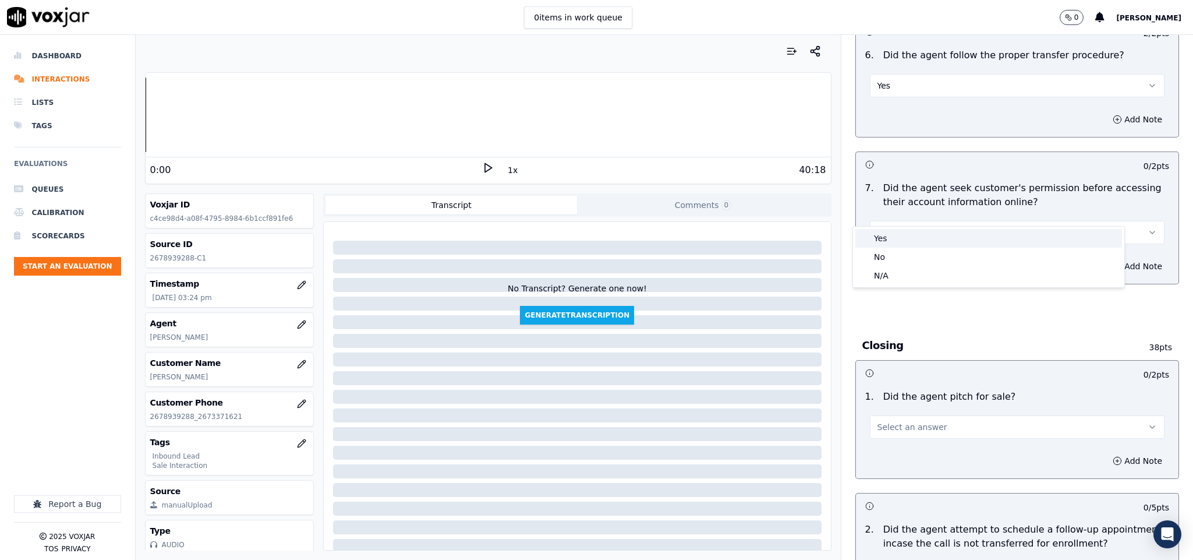
drag, startPoint x: 896, startPoint y: 240, endPoint x: 896, endPoint y: 299, distance: 58.8
click at [896, 243] on div "Yes" at bounding box center [988, 238] width 267 height 19
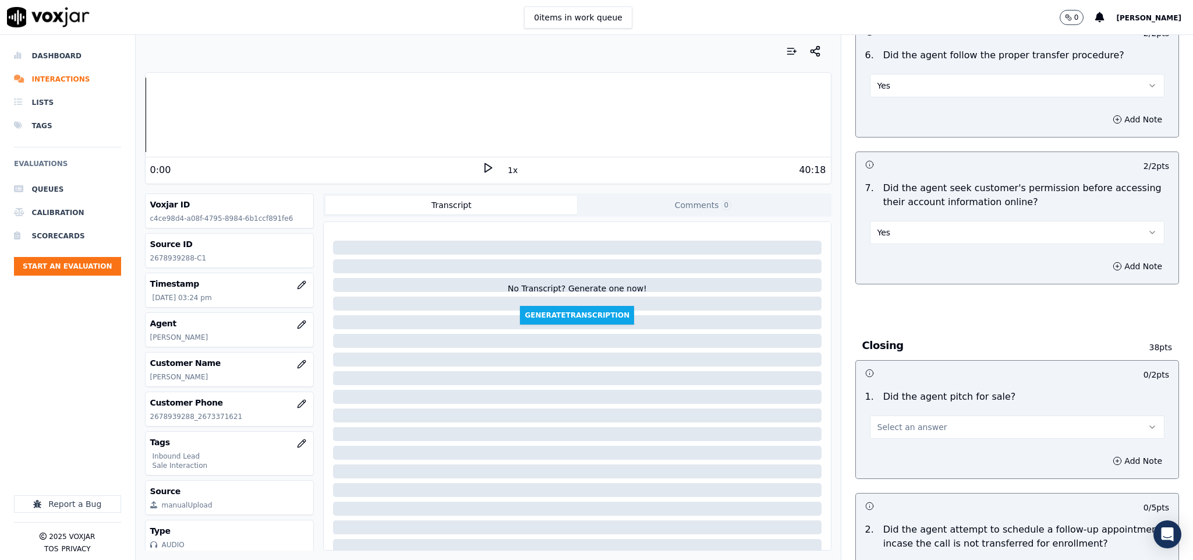
click at [914, 421] on span "Select an answer" at bounding box center [913, 427] width 70 height 12
drag, startPoint x: 905, startPoint y: 429, endPoint x: 905, endPoint y: 423, distance: 5.9
click at [905, 430] on div "Yes" at bounding box center [988, 432] width 267 height 19
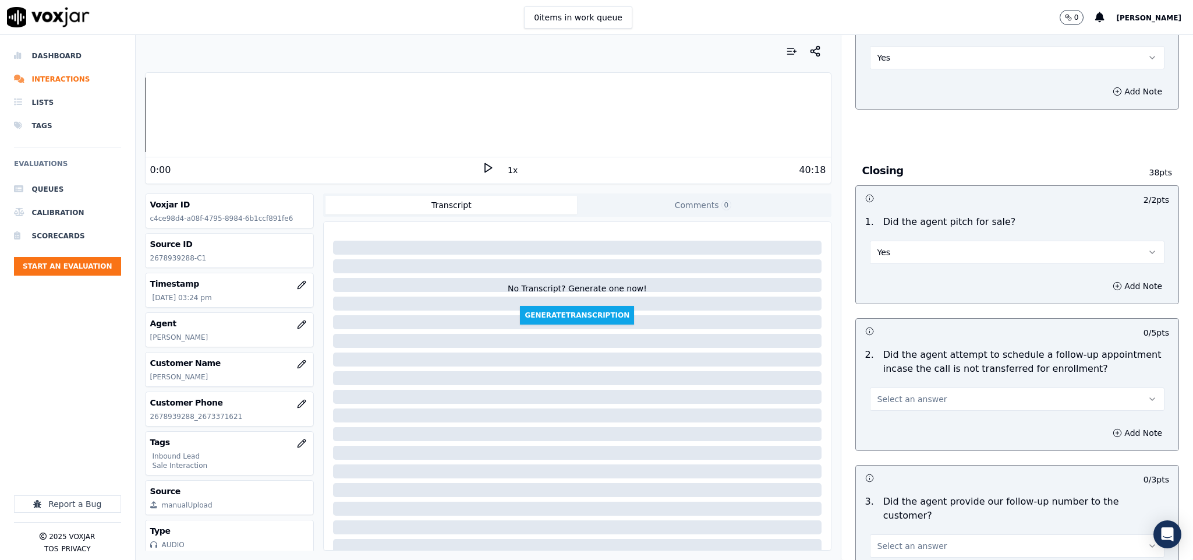
click at [932, 387] on button "Select an answer" at bounding box center [1017, 398] width 295 height 23
click at [911, 414] on div "Yes No N/A" at bounding box center [988, 424] width 271 height 61
click at [909, 418] on div "No" at bounding box center [988, 424] width 267 height 19
click at [909, 387] on button "No" at bounding box center [1017, 398] width 295 height 23
click at [893, 405] on div "Yes" at bounding box center [988, 405] width 267 height 19
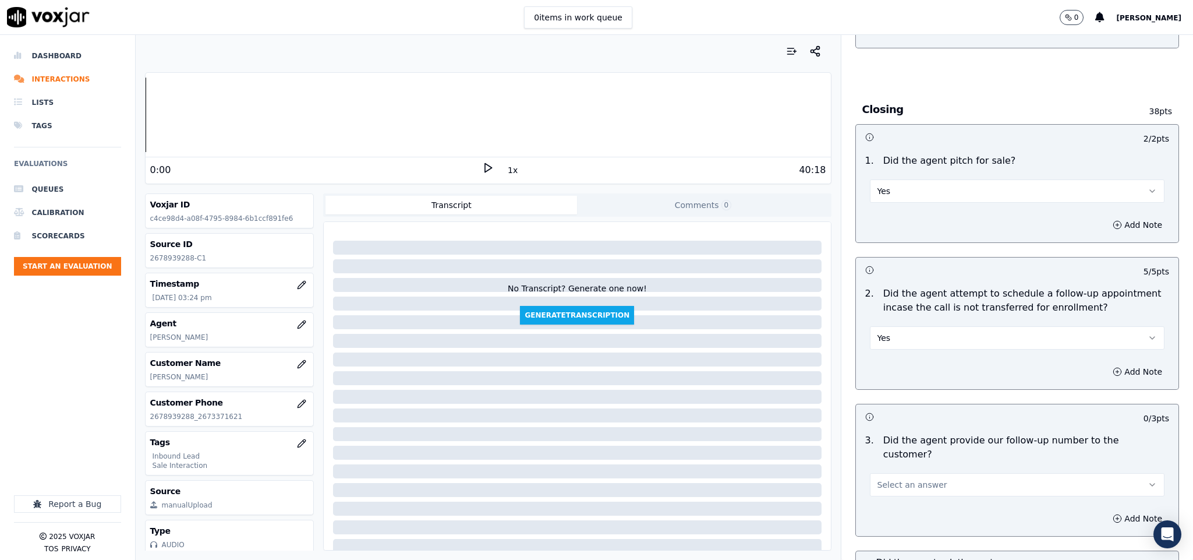
scroll to position [2446, 0]
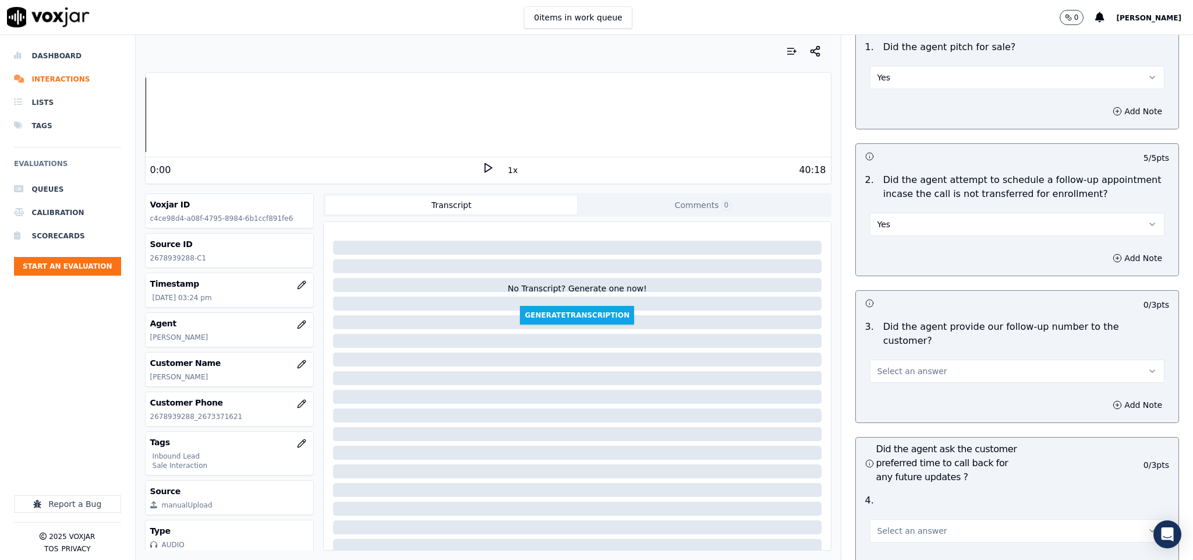
click at [925, 359] on button "Select an answer" at bounding box center [1017, 370] width 295 height 23
click at [907, 360] on div "Yes" at bounding box center [988, 364] width 267 height 19
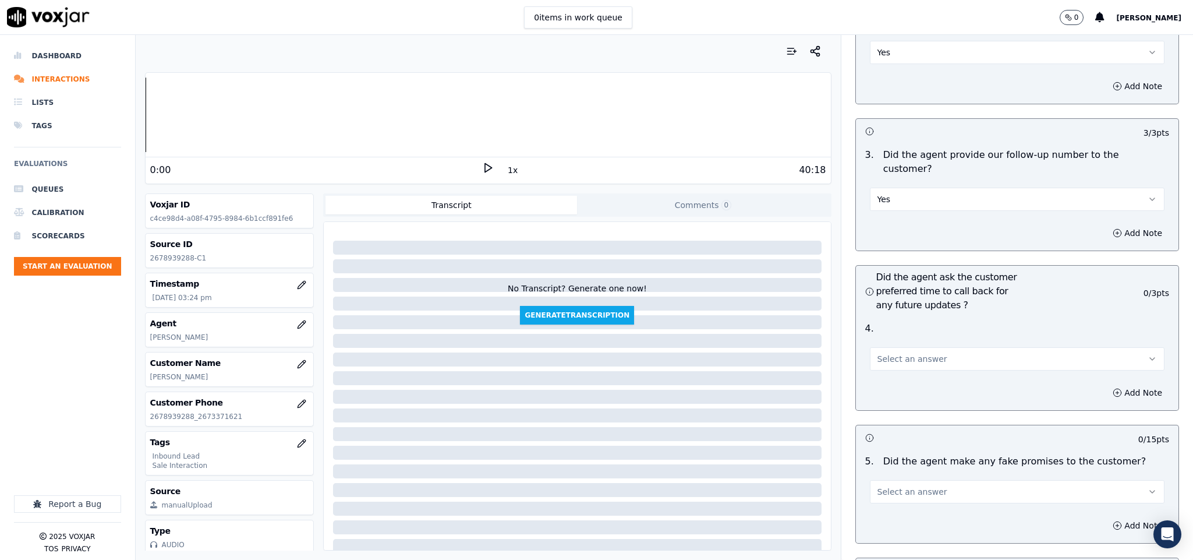
scroll to position [2620, 0]
click at [929, 344] on button "Select an answer" at bounding box center [1017, 355] width 295 height 23
click at [893, 385] on div "N/A" at bounding box center [988, 386] width 267 height 19
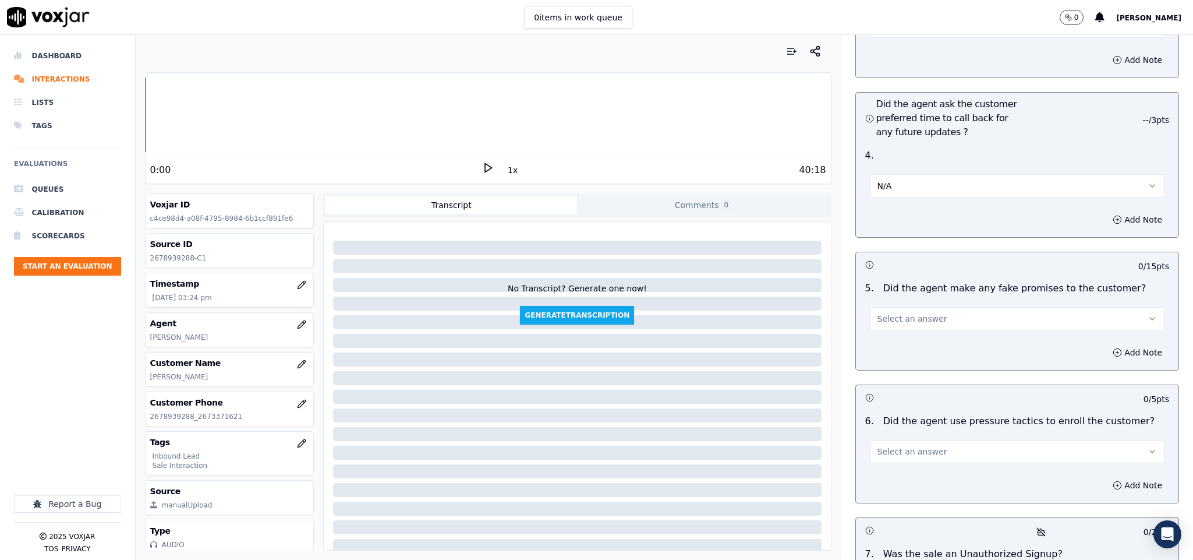
scroll to position [2795, 0]
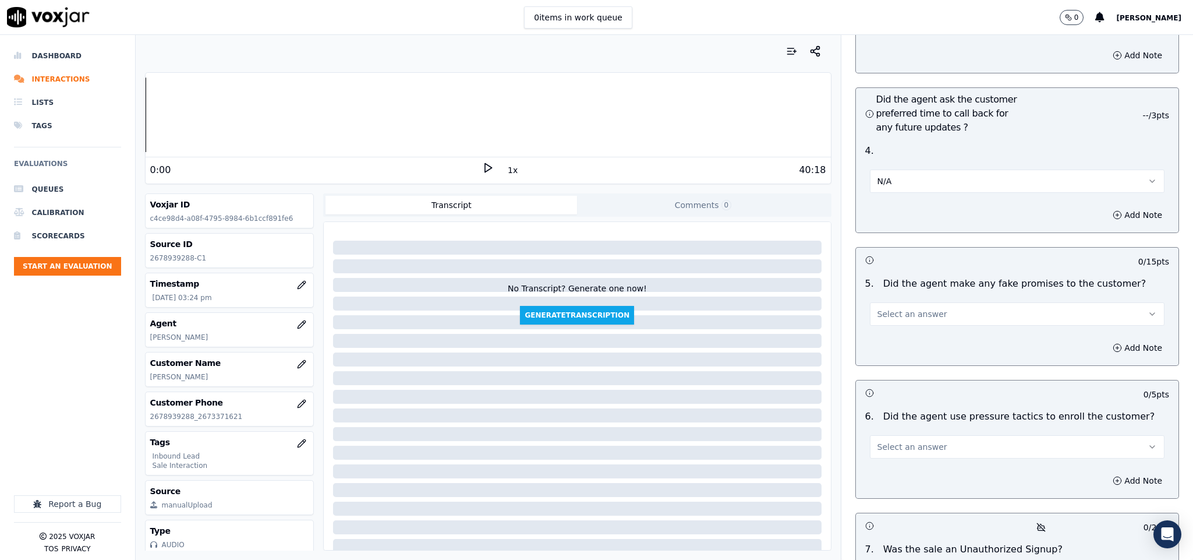
click at [928, 302] on button "Select an answer" at bounding box center [1017, 313] width 295 height 23
click at [907, 319] on div "No" at bounding box center [988, 326] width 267 height 19
click at [928, 435] on button "Select an answer" at bounding box center [1017, 446] width 295 height 23
click at [903, 458] on div "No" at bounding box center [988, 460] width 267 height 19
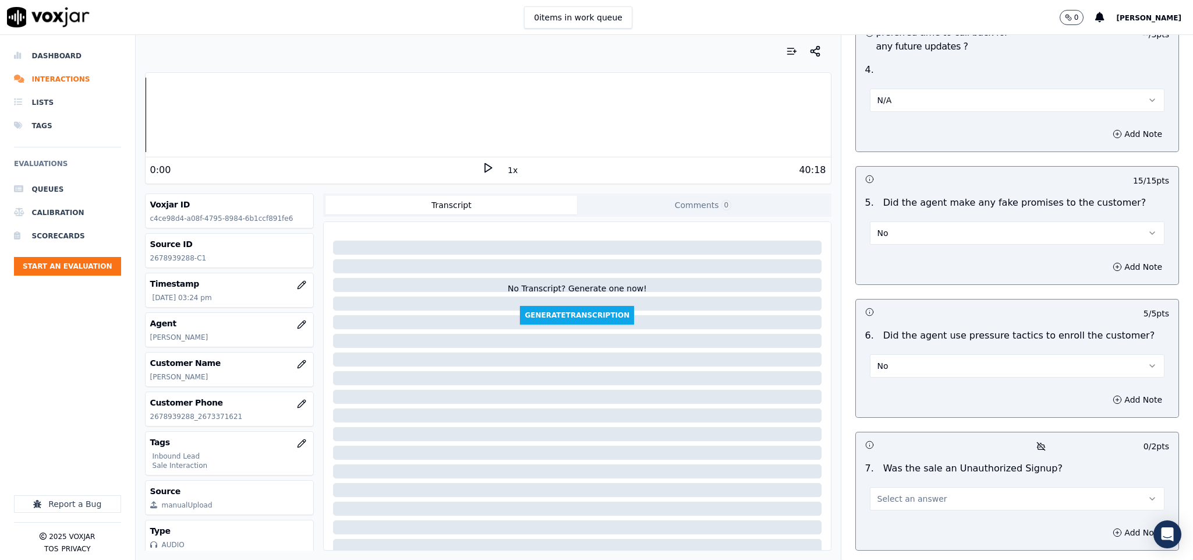
scroll to position [2970, 0]
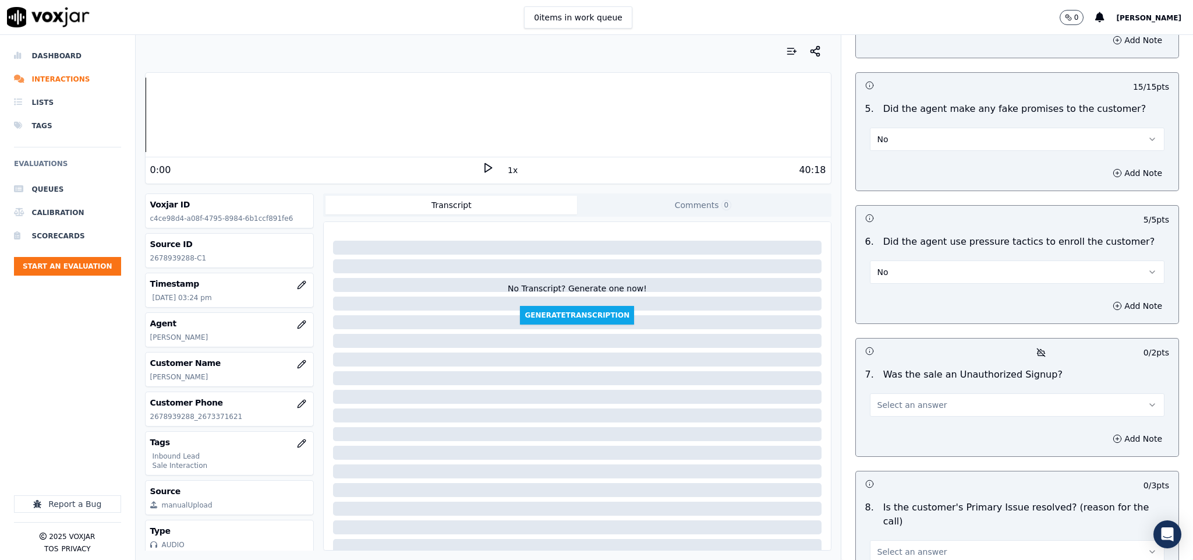
click at [924, 393] on button "Select an answer" at bounding box center [1017, 404] width 295 height 23
click at [909, 414] on div "No" at bounding box center [988, 418] width 267 height 19
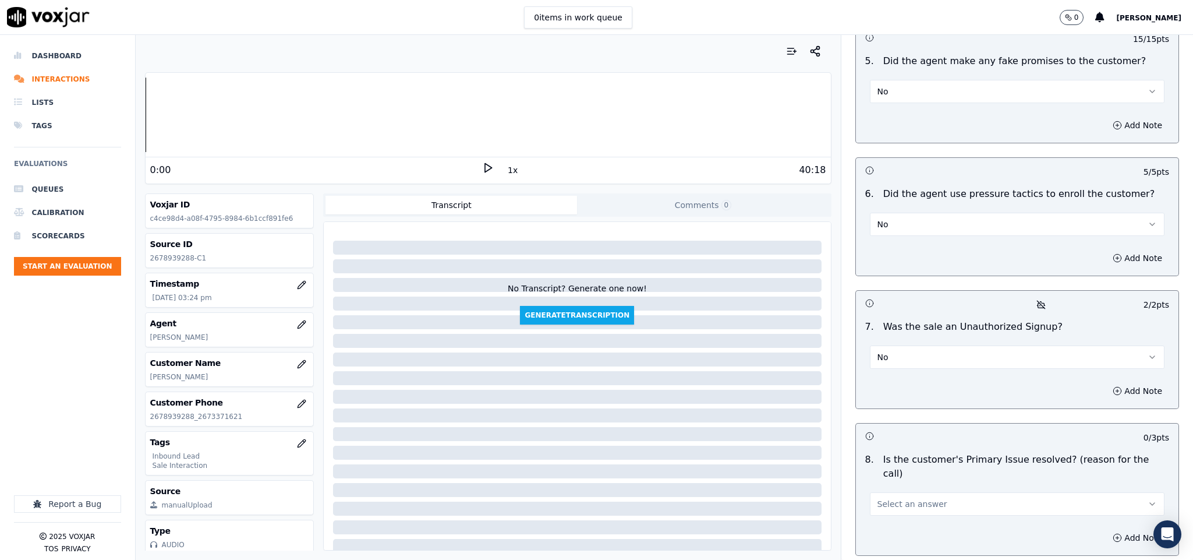
scroll to position [3077, 0]
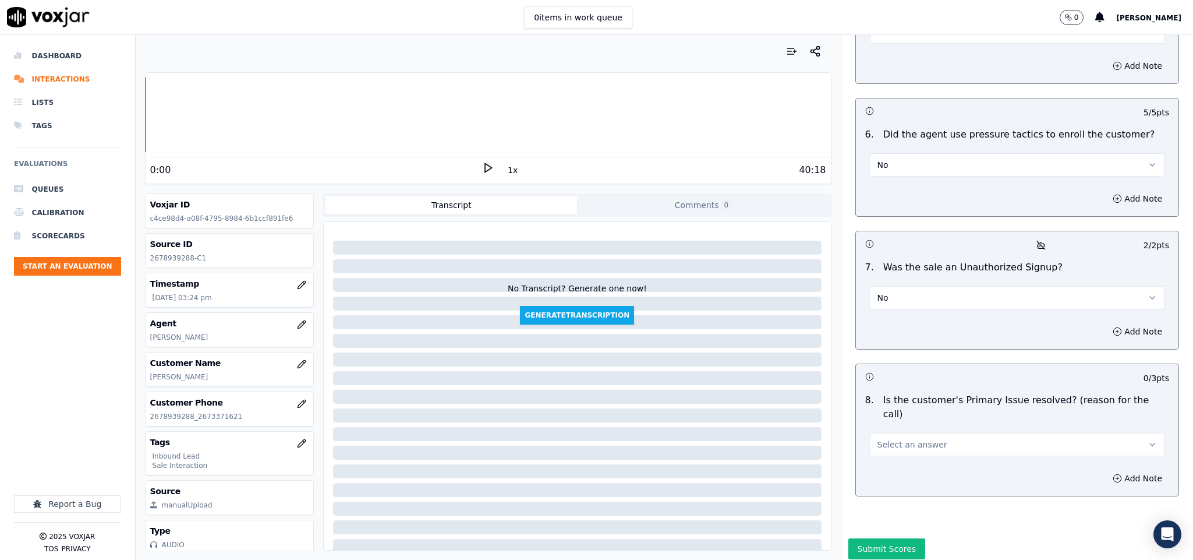
click at [947, 433] on button "Select an answer" at bounding box center [1017, 444] width 295 height 23
click at [898, 422] on div "Yes" at bounding box center [988, 425] width 267 height 19
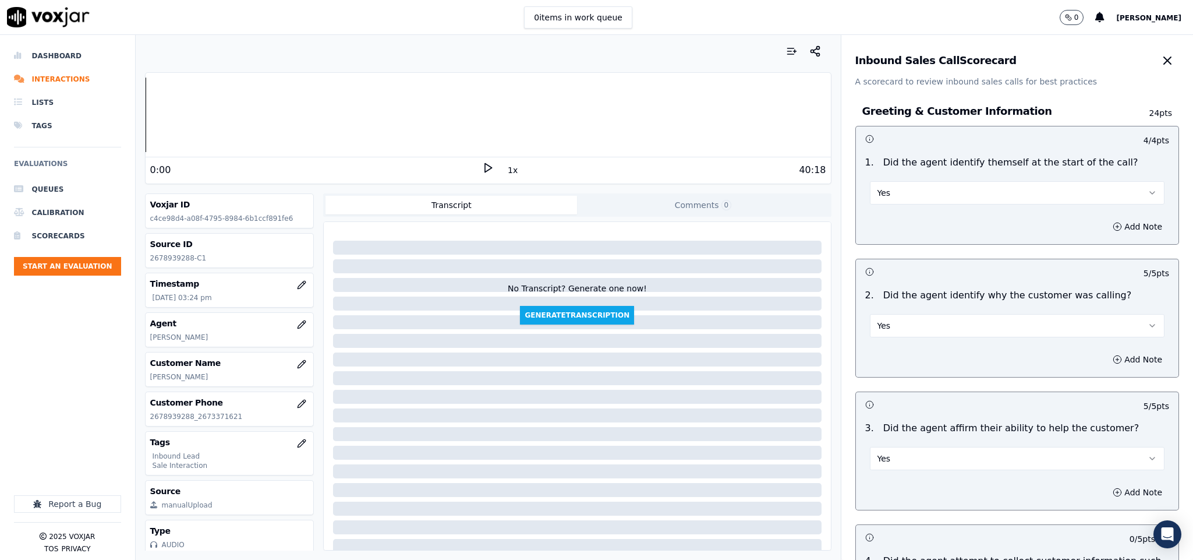
scroll to position [262, 0]
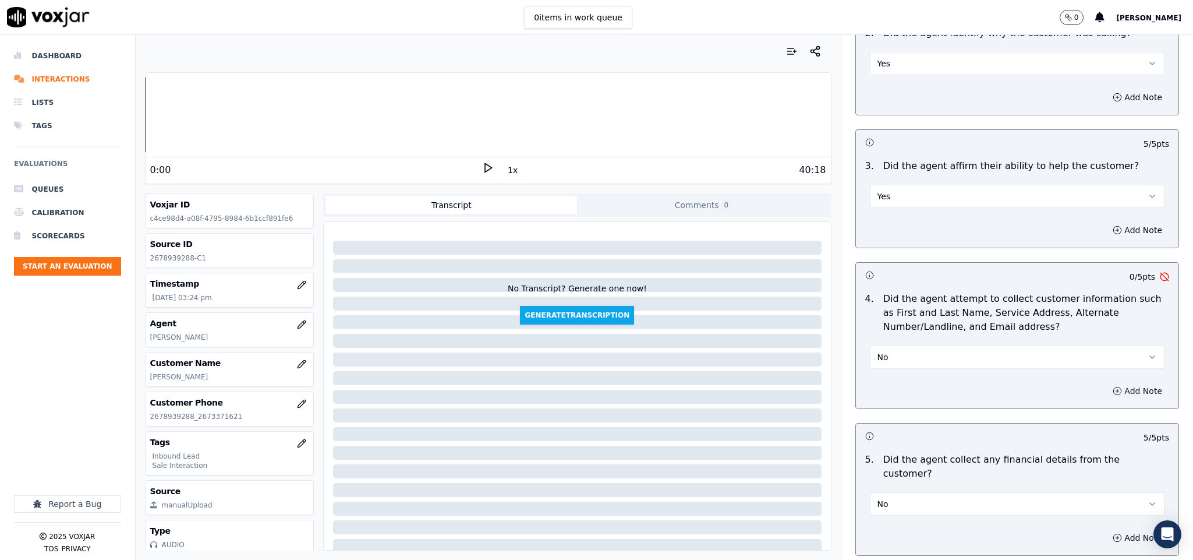
click at [1106, 393] on button "Add Note" at bounding box center [1137, 391] width 63 height 16
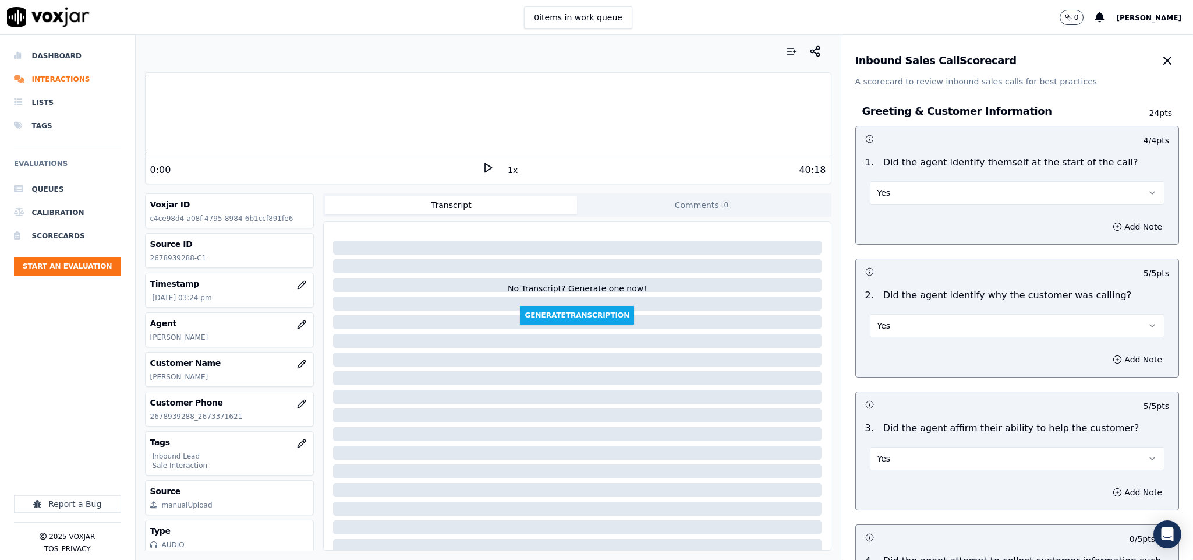
scroll to position [3140, 0]
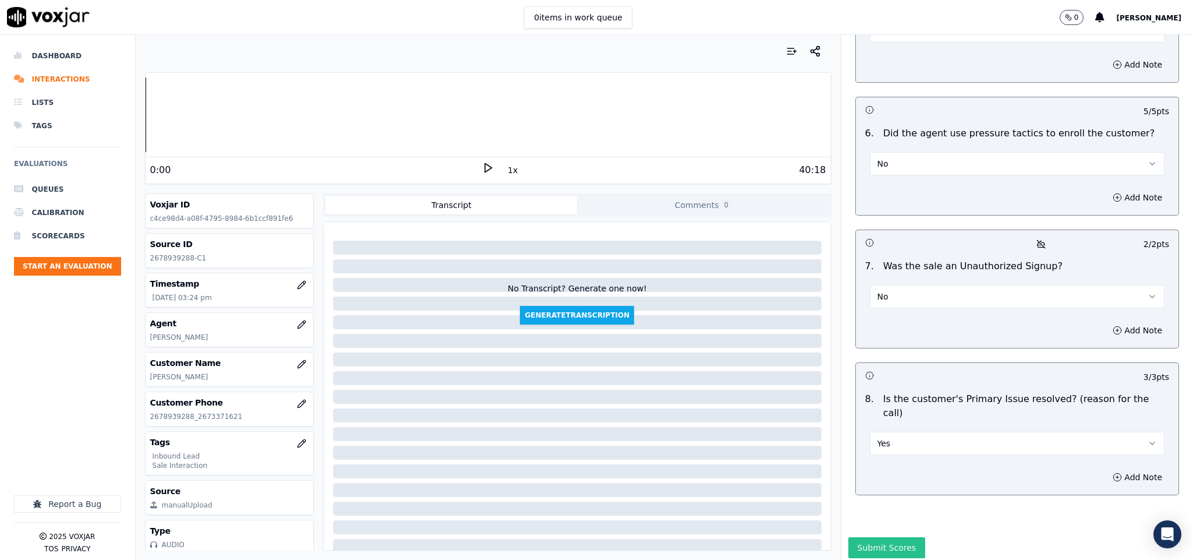
type textarea "“The agent failed to confirm the customer’s email ID.”//"
click at [871, 537] on button "Submit Scores" at bounding box center [886, 547] width 77 height 21
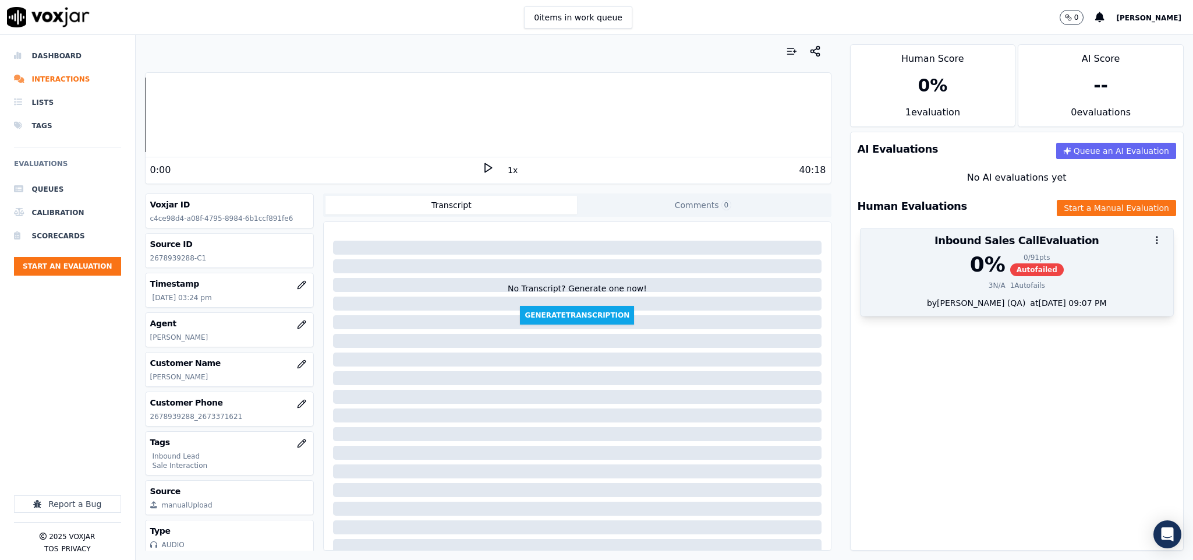
click at [1010, 269] on span "Autofailed" at bounding box center [1037, 269] width 54 height 13
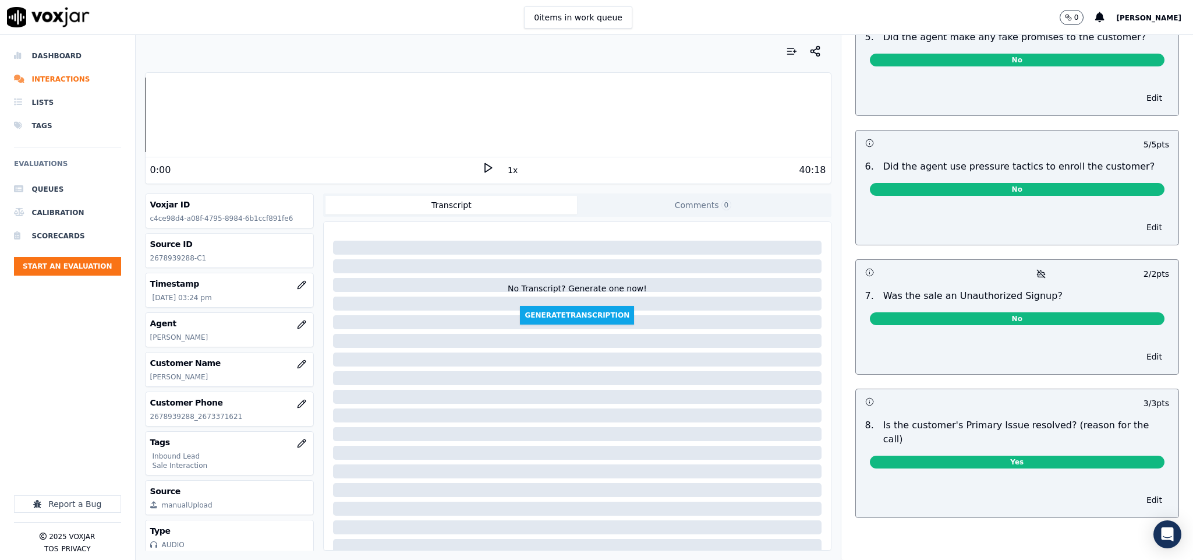
scroll to position [0, 0]
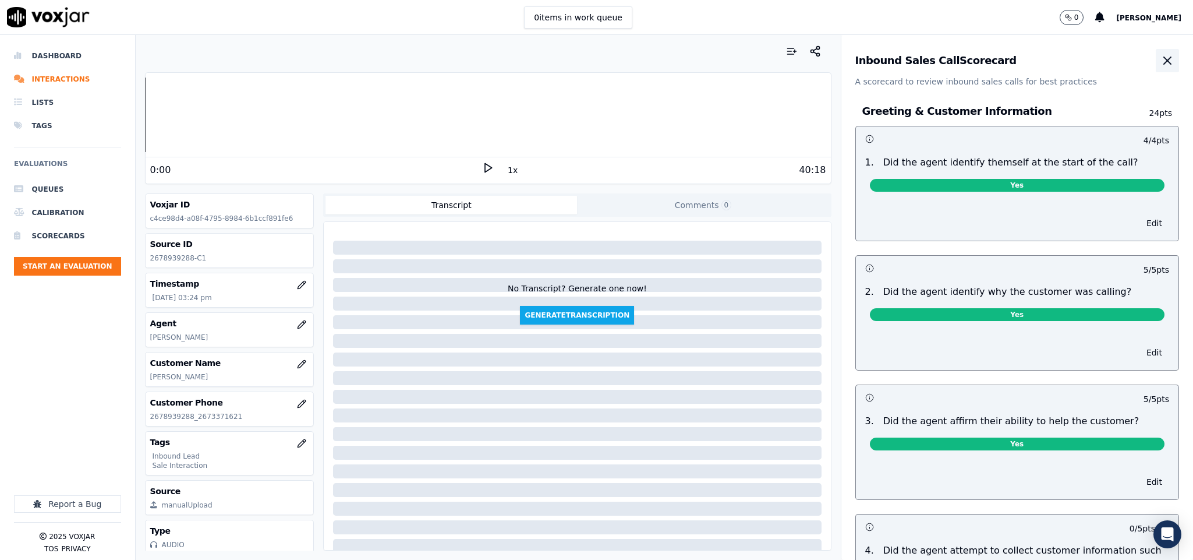
click at [1161, 56] on icon "button" at bounding box center [1168, 61] width 14 height 14
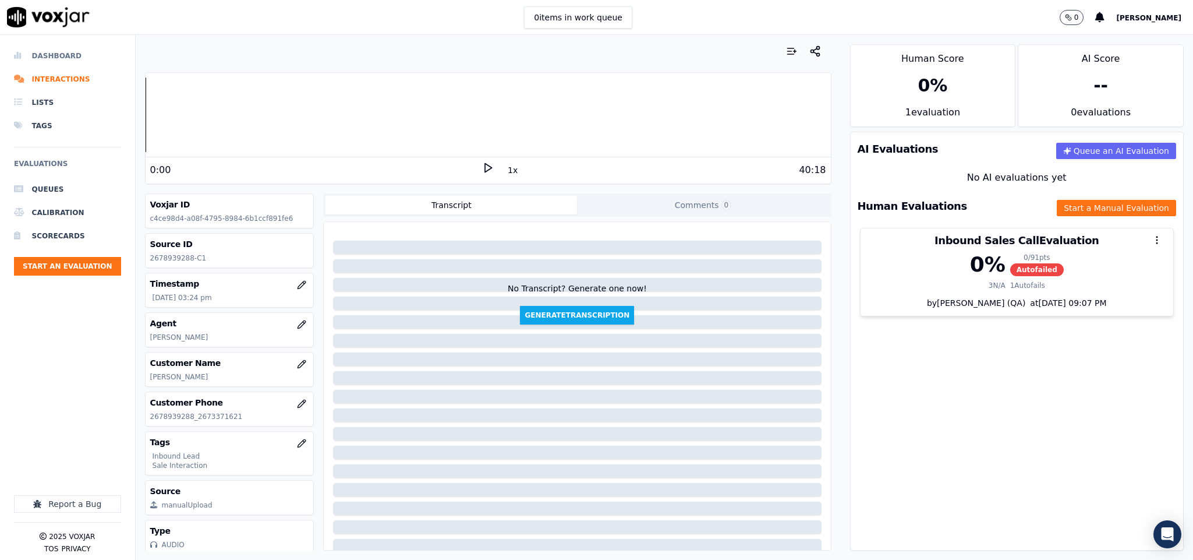
click at [34, 59] on li "Dashboard" at bounding box center [67, 55] width 107 height 23
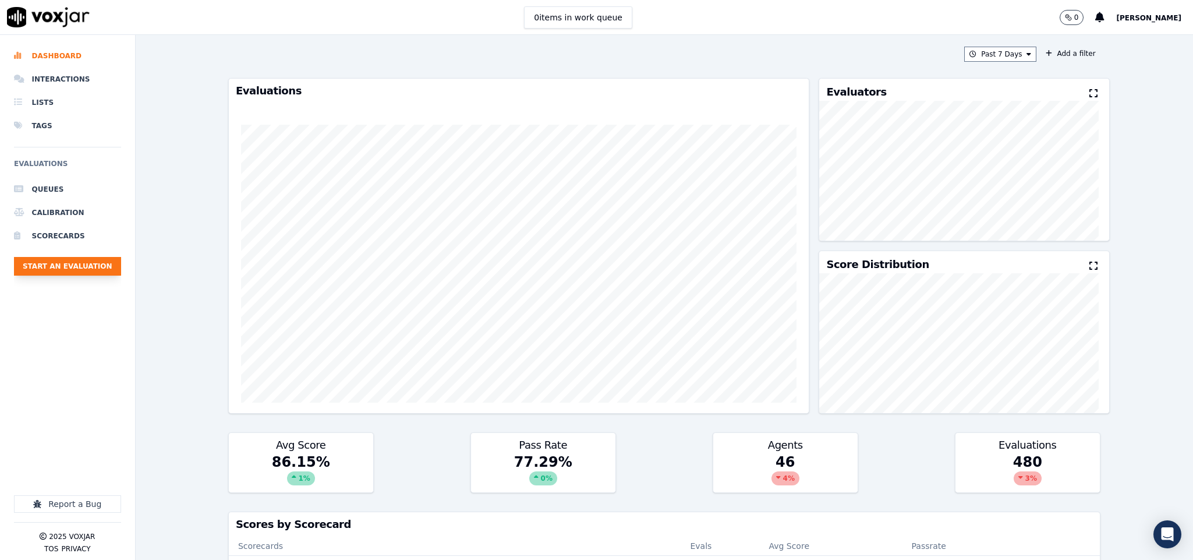
click at [89, 261] on button "Start an Evaluation" at bounding box center [67, 266] width 107 height 19
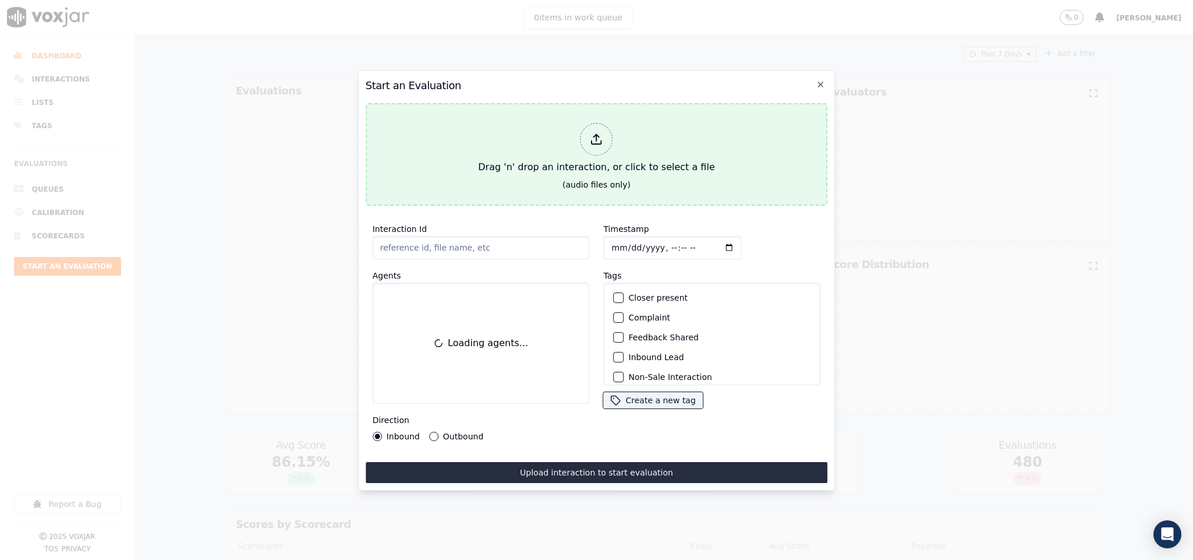
click at [561, 147] on div "Drag 'n' drop an interaction, or click to select a file" at bounding box center [596, 148] width 246 height 61
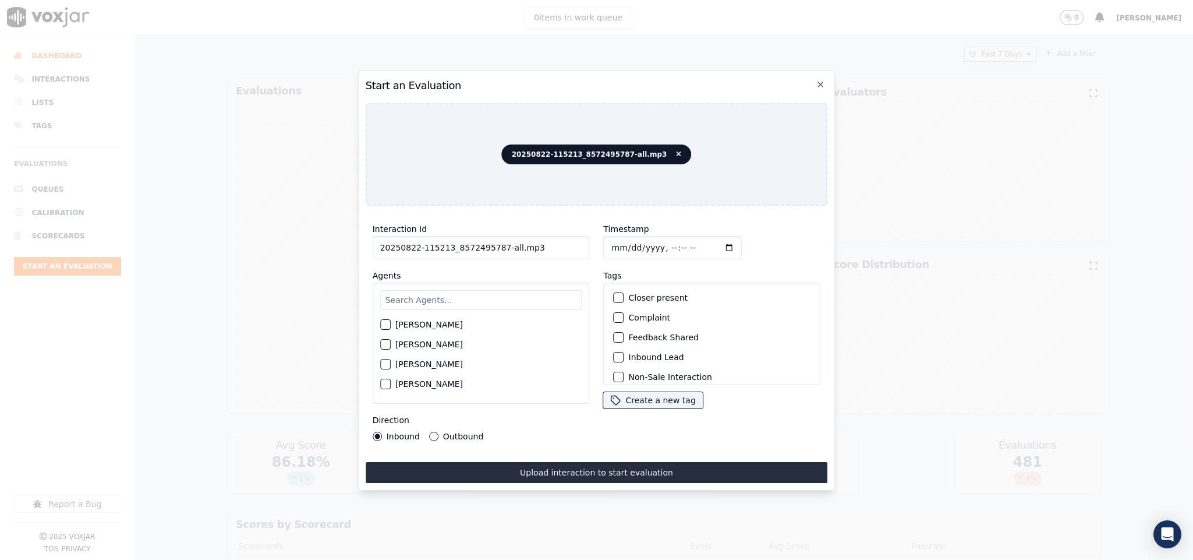
drag, startPoint x: 496, startPoint y: 241, endPoint x: 579, endPoint y: 246, distance: 82.9
click at [579, 246] on input "20250822-115213_8572495787-all.mp3" at bounding box center [481, 247] width 217 height 23
type input "20250822-115213_8572495787-C1"
click at [605, 241] on input "Timestamp" at bounding box center [673, 247] width 139 height 23
type input "[DATE]T16:01"
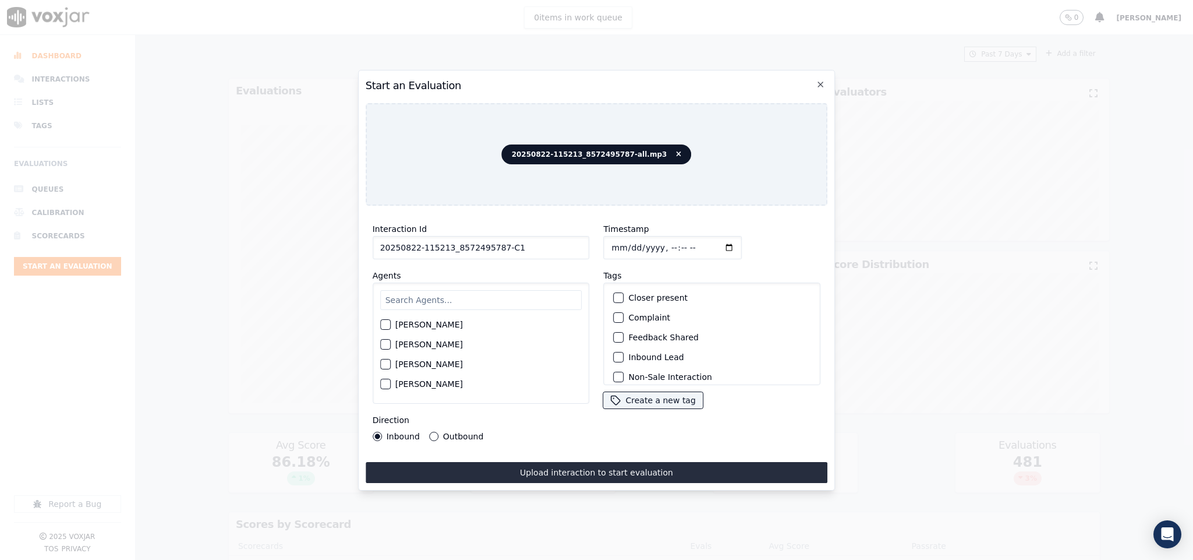
click at [476, 296] on input "text" at bounding box center [481, 300] width 202 height 20
type input "k"
type input "ve"
click at [385, 365] on div "button" at bounding box center [385, 367] width 8 height 8
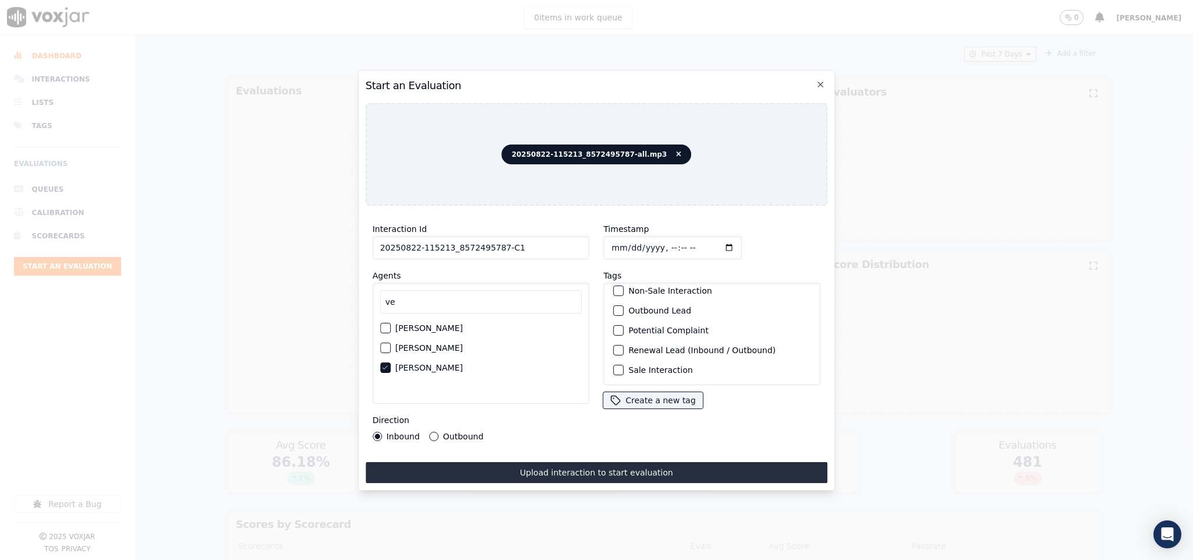
click at [617, 308] on button "Outbound Lead" at bounding box center [619, 310] width 10 height 10
click at [614, 366] on div "button" at bounding box center [618, 370] width 8 height 8
click at [436, 431] on button "Outbound" at bounding box center [433, 435] width 9 height 9
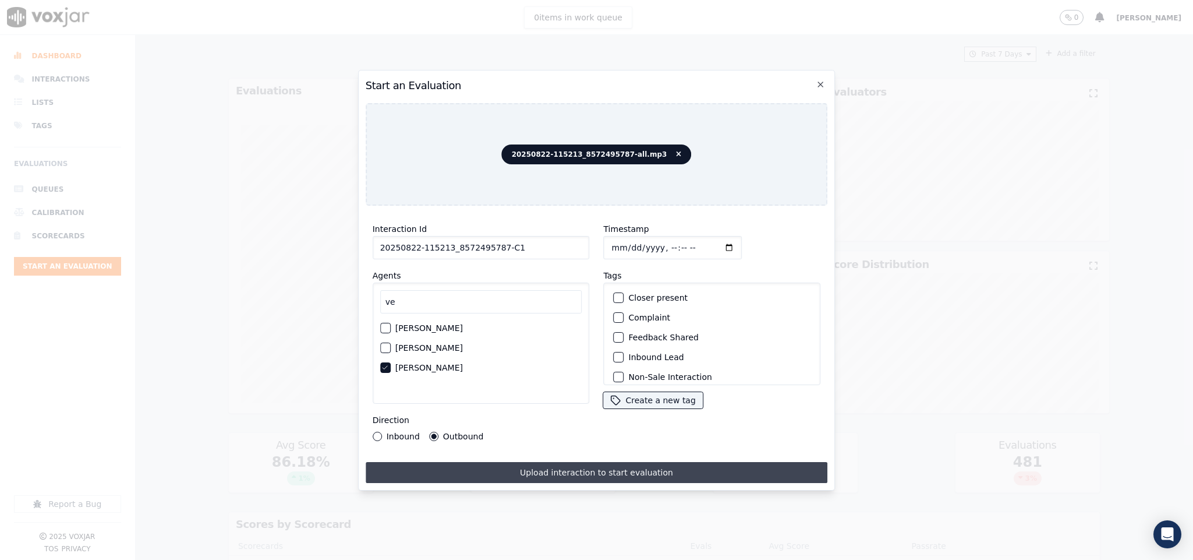
click at [486, 470] on button "Upload interaction to start evaluation" at bounding box center [597, 472] width 462 height 21
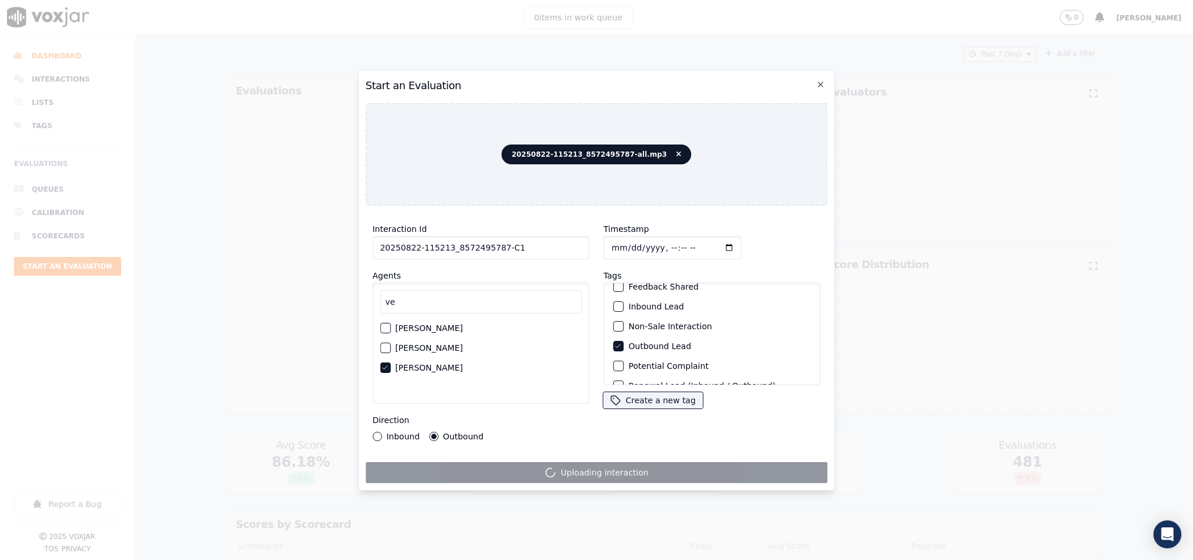
scroll to position [87, 0]
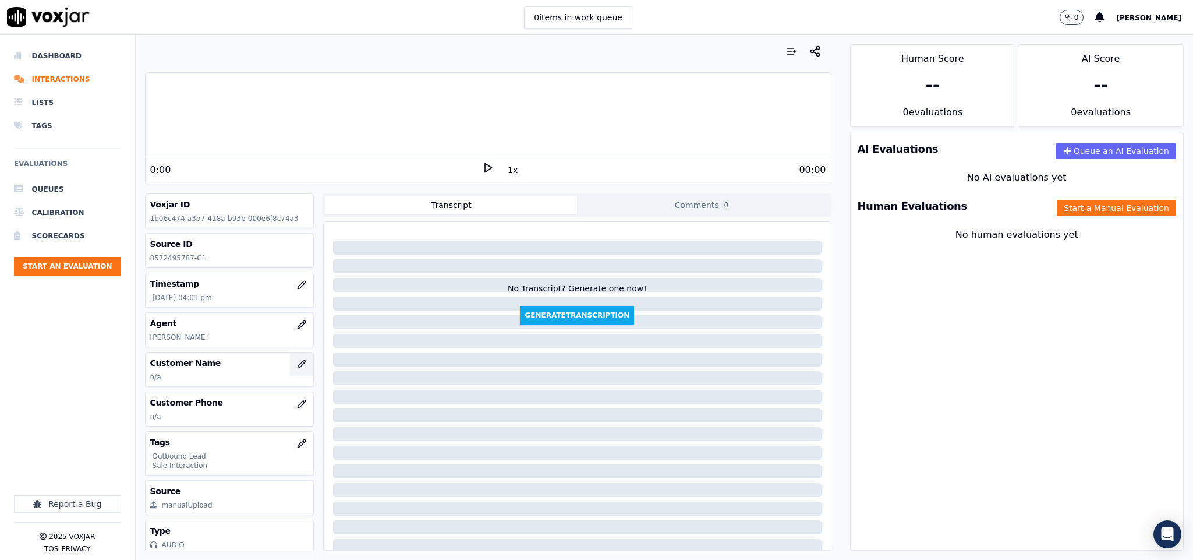
click at [290, 367] on button "button" at bounding box center [301, 363] width 23 height 23
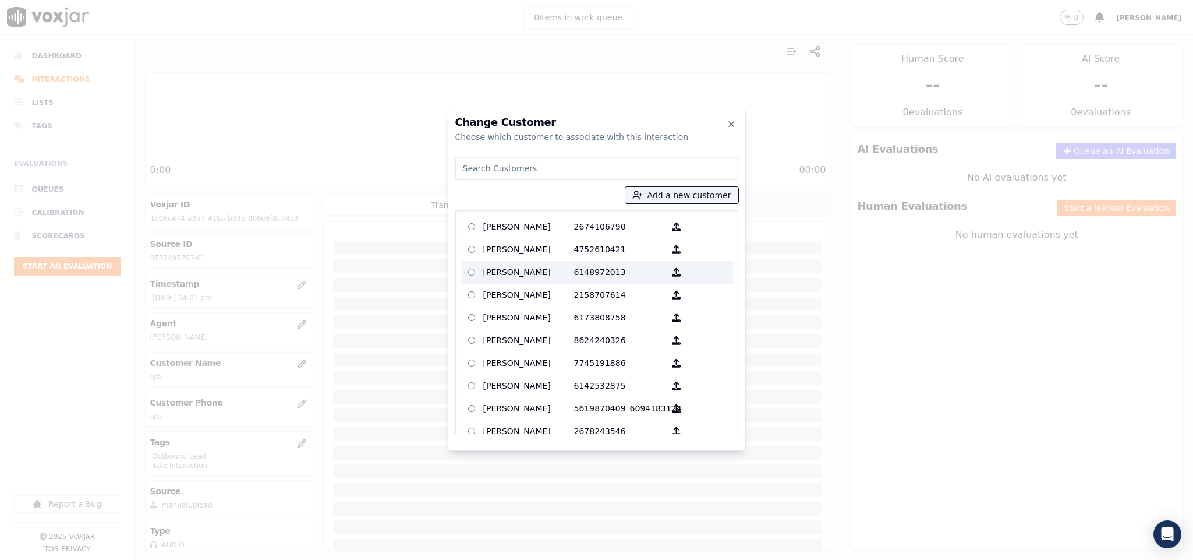
type input "[PERSON_NAME]"
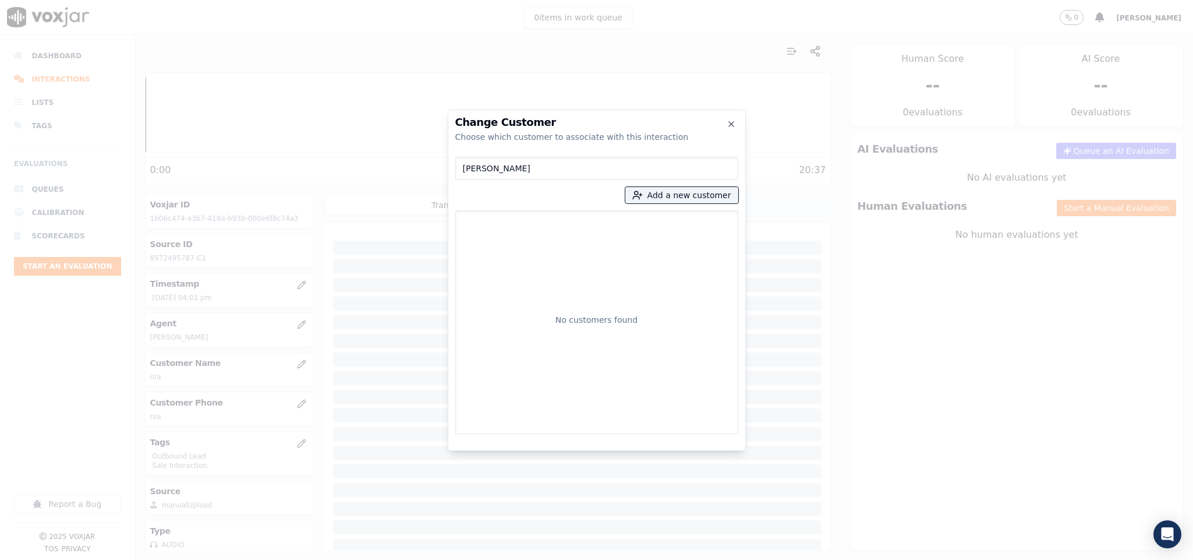
drag, startPoint x: 519, startPoint y: 166, endPoint x: 451, endPoint y: 163, distance: 67.6
click at [451, 163] on div "Change Customer Choose which customer to associate with this interaction [PERSO…" at bounding box center [597, 279] width 298 height 341
click at [661, 189] on button "Add a new customer" at bounding box center [681, 195] width 113 height 16
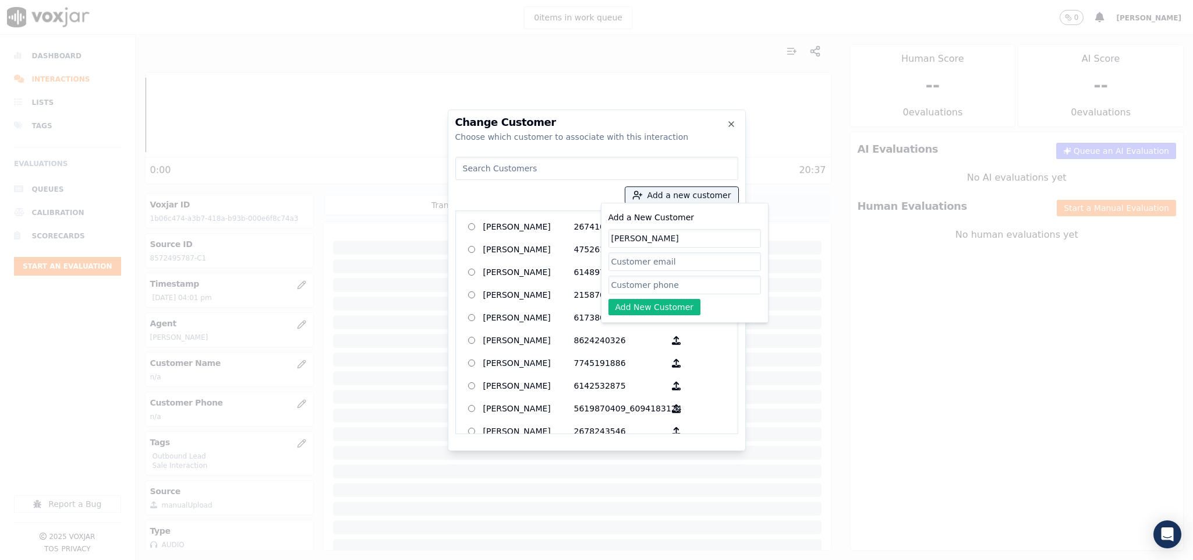
type input "[PERSON_NAME]"
click at [666, 280] on input "Add a New Customer" at bounding box center [684, 284] width 153 height 19
paste input "8572495787"
type input "8572495787"
click at [629, 305] on button "Add New Customer" at bounding box center [654, 307] width 93 height 16
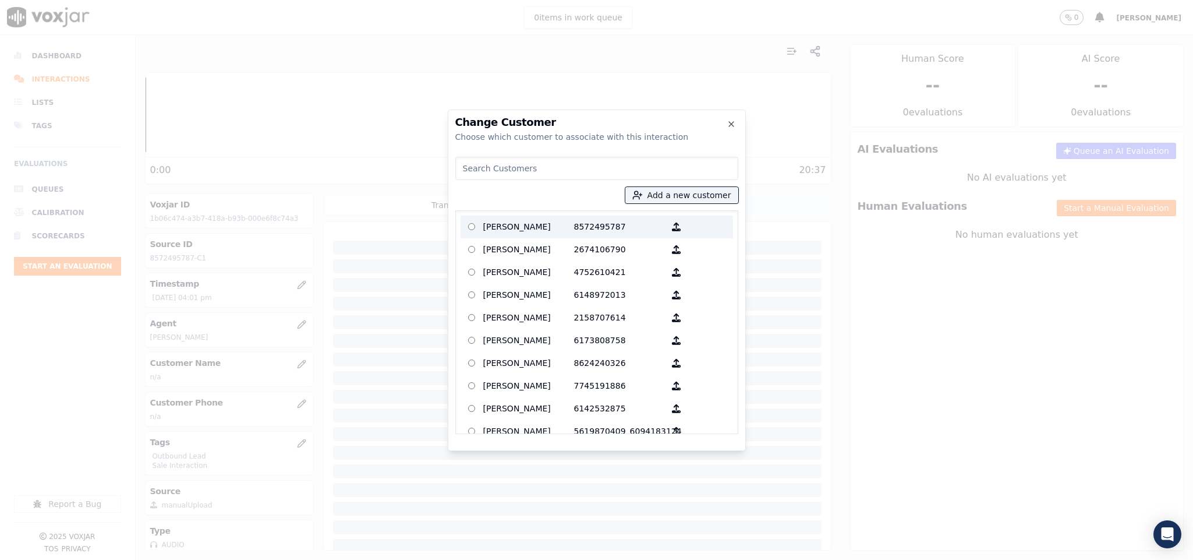
click at [530, 229] on p "[PERSON_NAME]" at bounding box center [528, 227] width 91 height 18
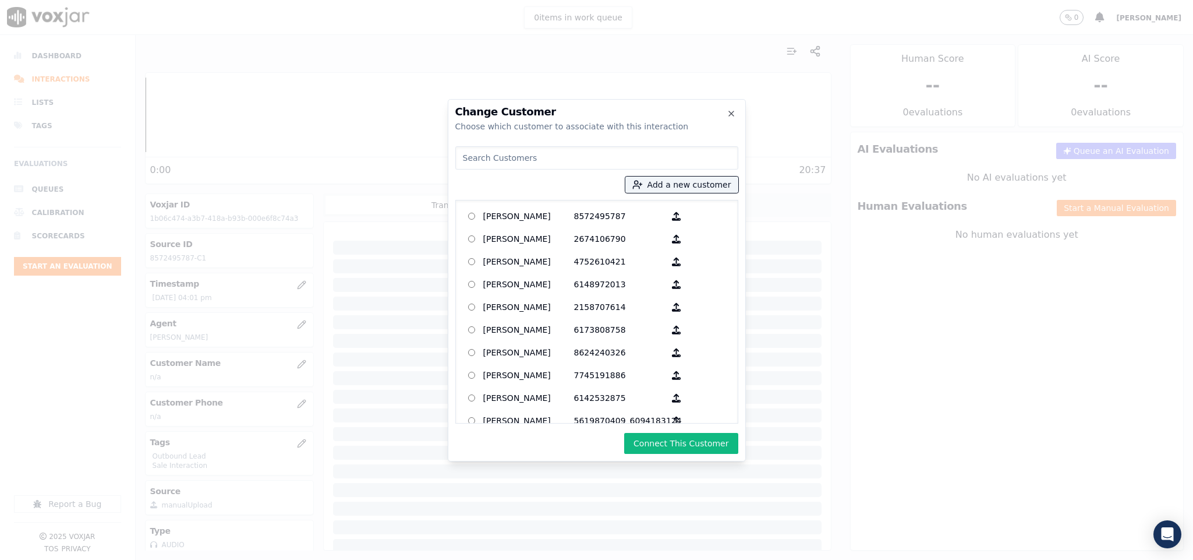
click at [669, 443] on button "Connect This Customer" at bounding box center [681, 443] width 114 height 21
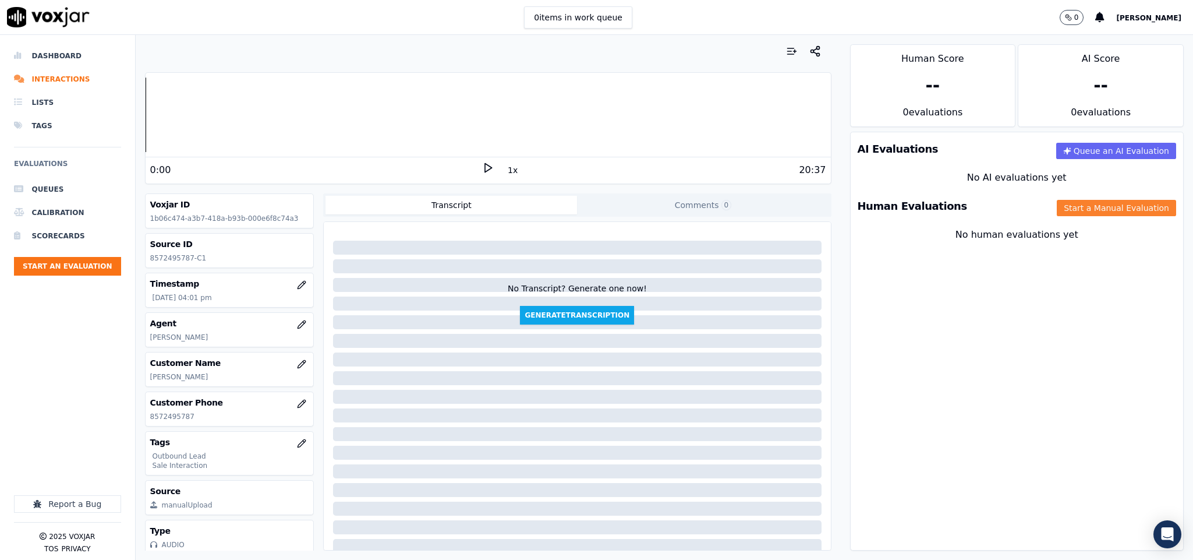
click at [1057, 215] on button "Start a Manual Evaluation" at bounding box center [1116, 208] width 119 height 16
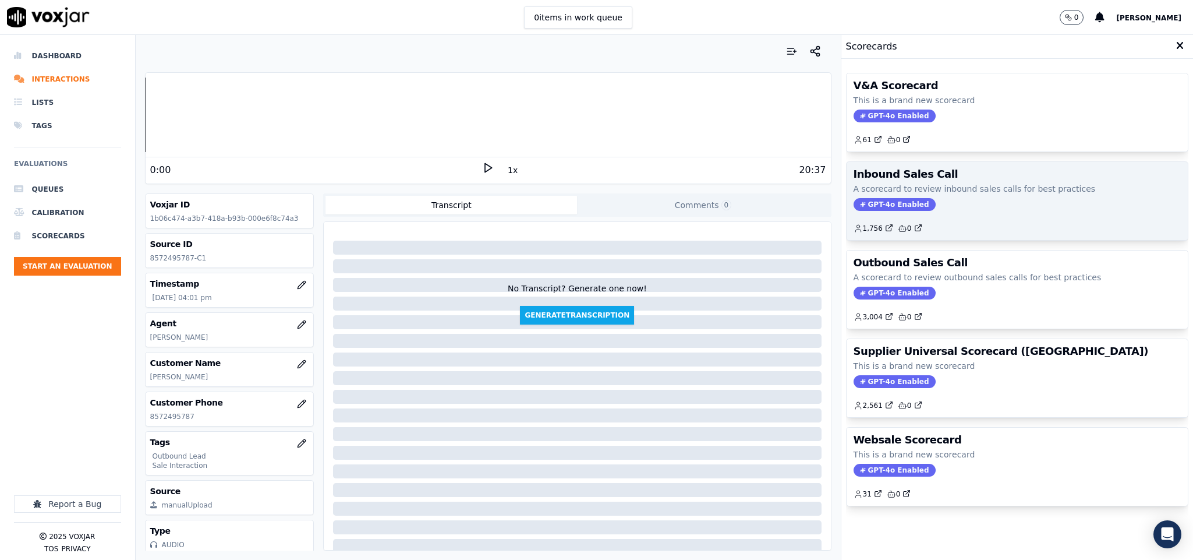
click at [861, 203] on span "GPT-4o Enabled" at bounding box center [895, 204] width 82 height 13
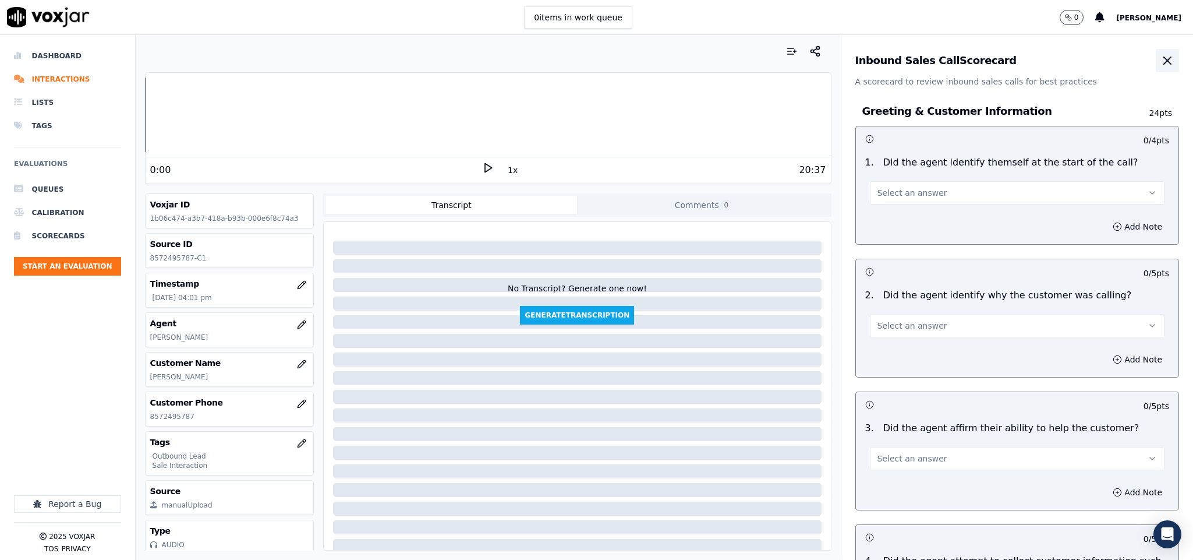
click at [1156, 60] on button "button" at bounding box center [1167, 60] width 23 height 23
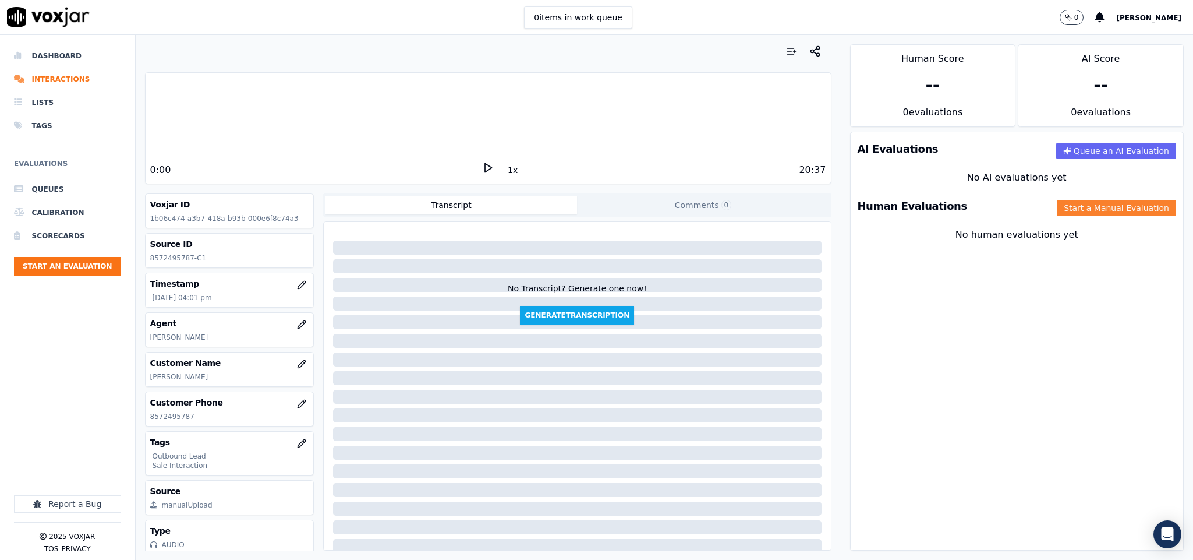
click at [1082, 210] on button "Start a Manual Evaluation" at bounding box center [1116, 208] width 119 height 16
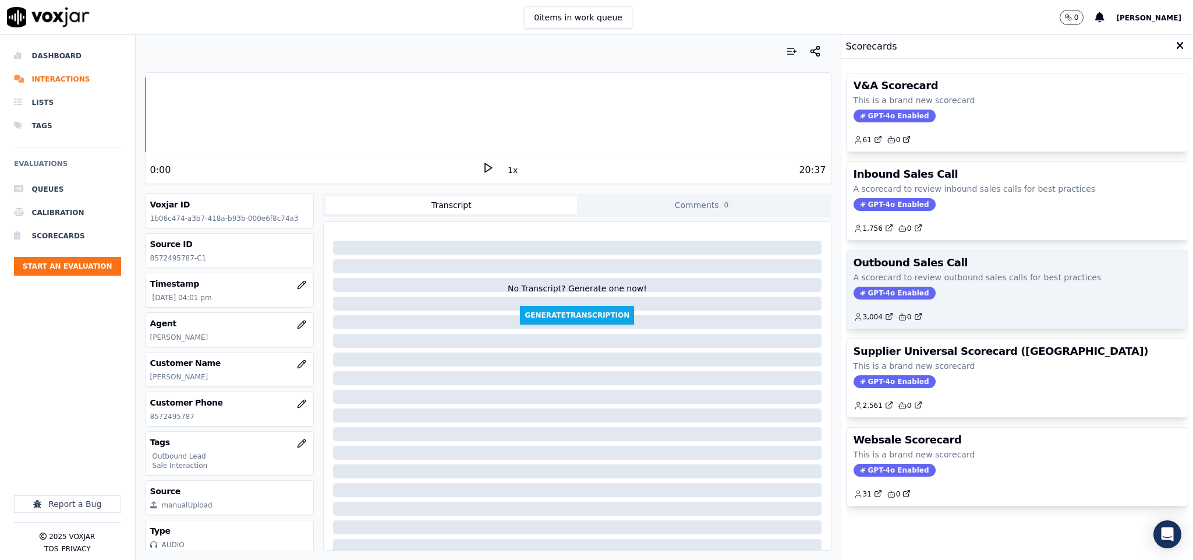
click at [881, 303] on div "Outbound Sales Call A scorecard to review outbound sales calls for best practic…" at bounding box center [1018, 289] width 342 height 78
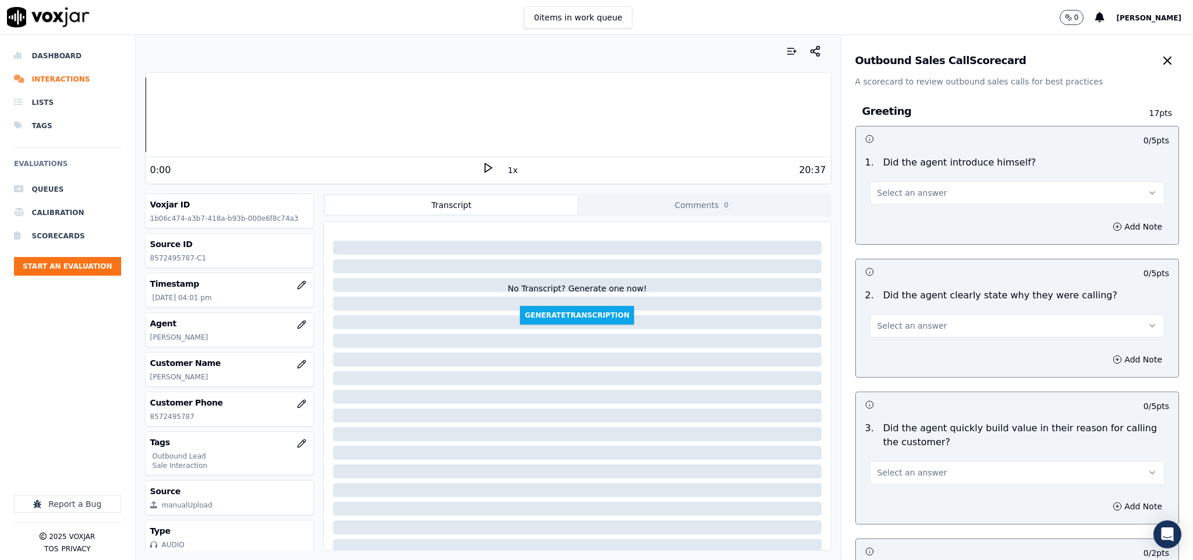
click at [935, 191] on button "Select an answer" at bounding box center [1017, 192] width 295 height 23
click at [921, 210] on div "Yes" at bounding box center [988, 219] width 267 height 19
drag, startPoint x: 901, startPoint y: 322, endPoint x: 902, endPoint y: 334, distance: 12.2
click at [901, 330] on span "Select an answer" at bounding box center [913, 326] width 70 height 12
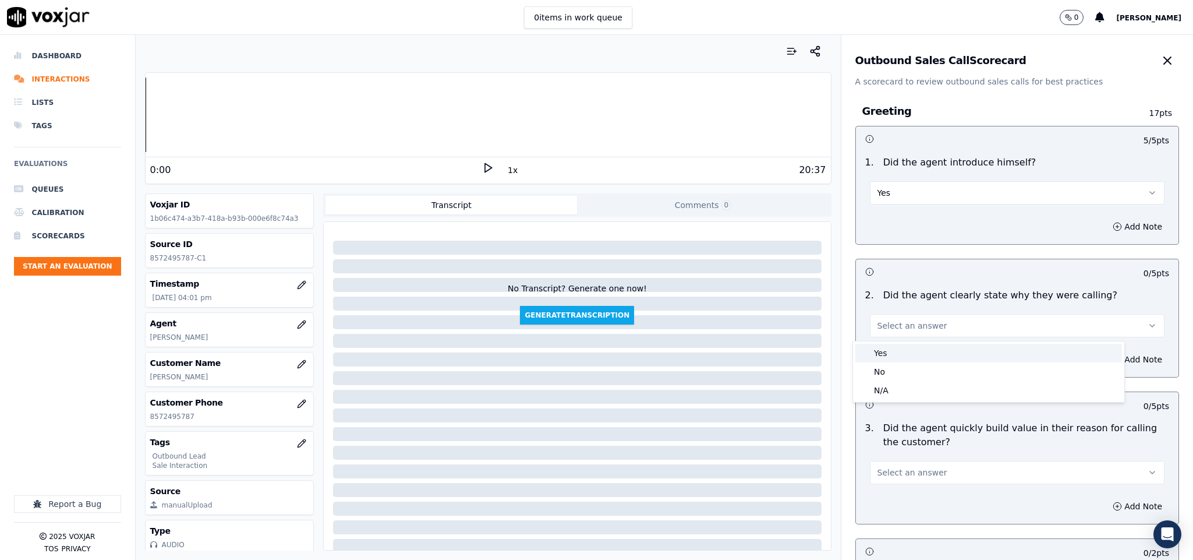
click at [898, 358] on div "Yes" at bounding box center [988, 353] width 267 height 19
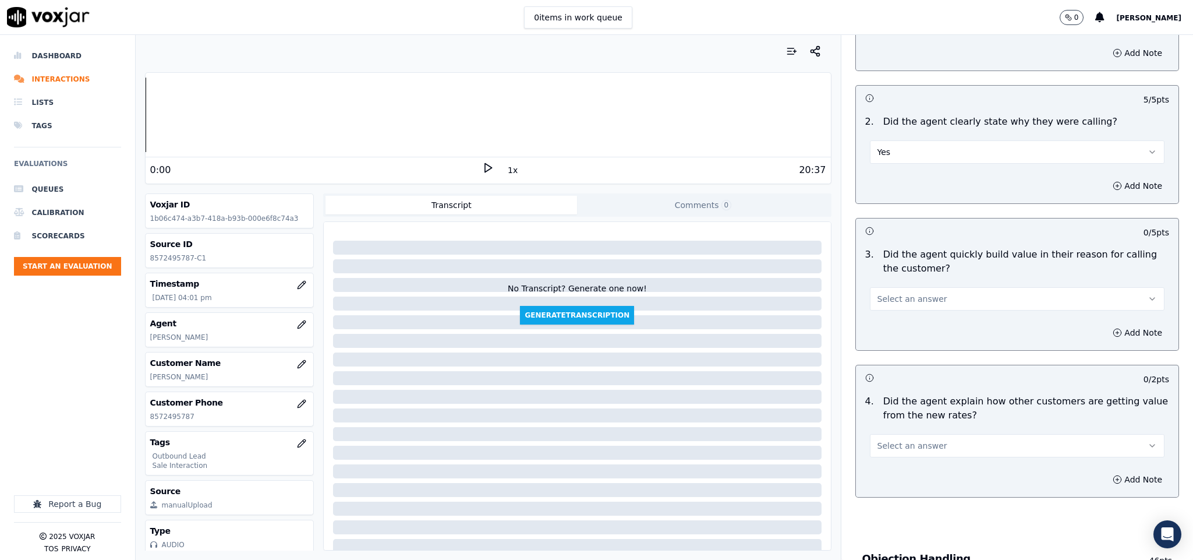
scroll to position [175, 0]
click at [921, 299] on button "Select an answer" at bounding box center [1017, 297] width 295 height 23
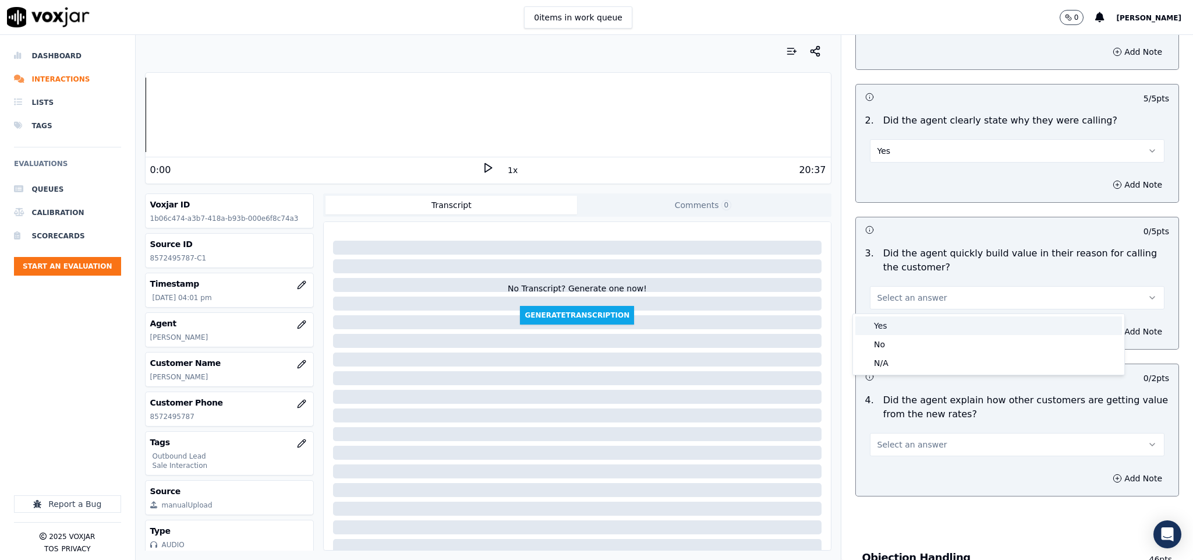
click at [909, 318] on div "Yes" at bounding box center [988, 325] width 267 height 19
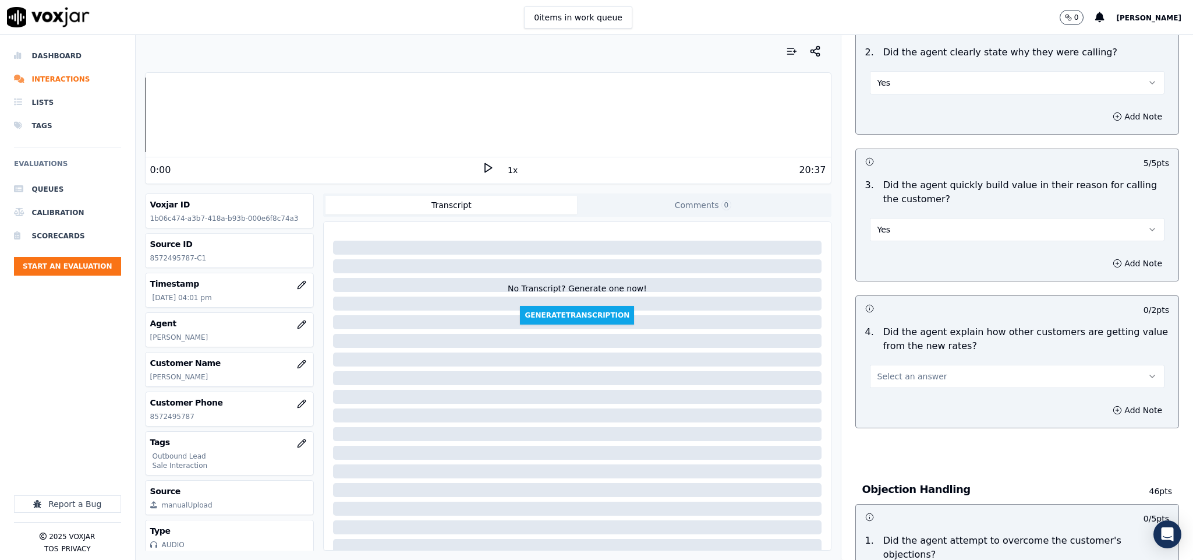
scroll to position [349, 0]
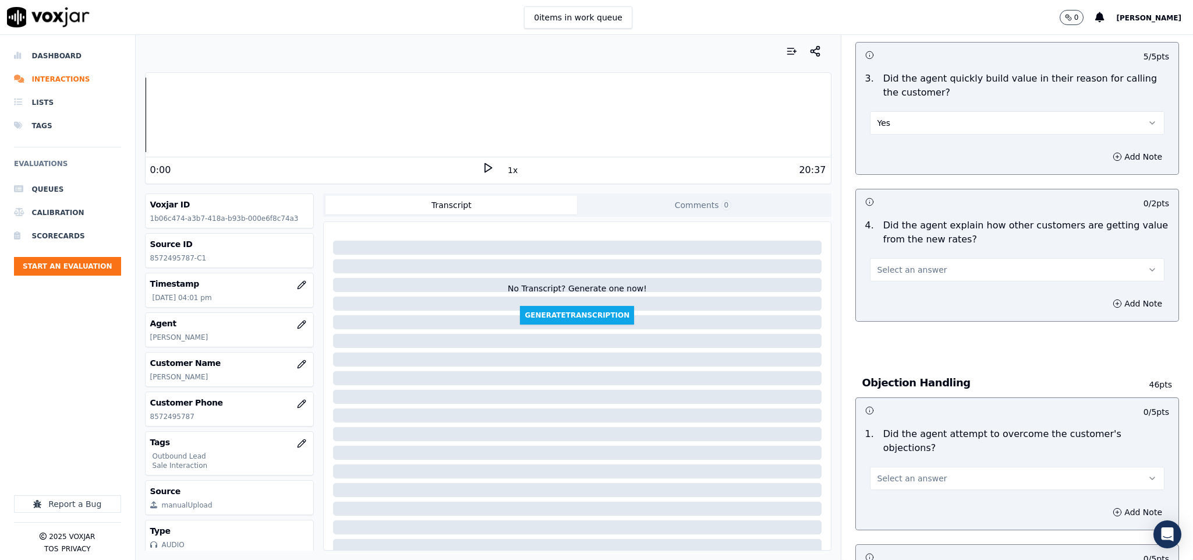
click at [909, 263] on button "Select an answer" at bounding box center [1017, 269] width 295 height 23
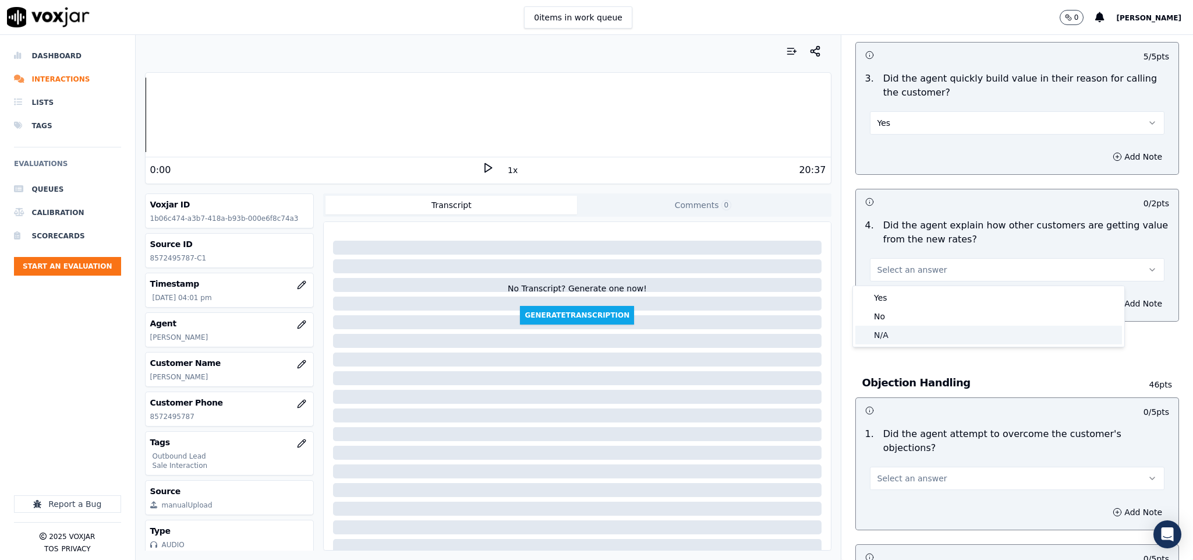
click at [911, 334] on div "N/A" at bounding box center [988, 335] width 267 height 19
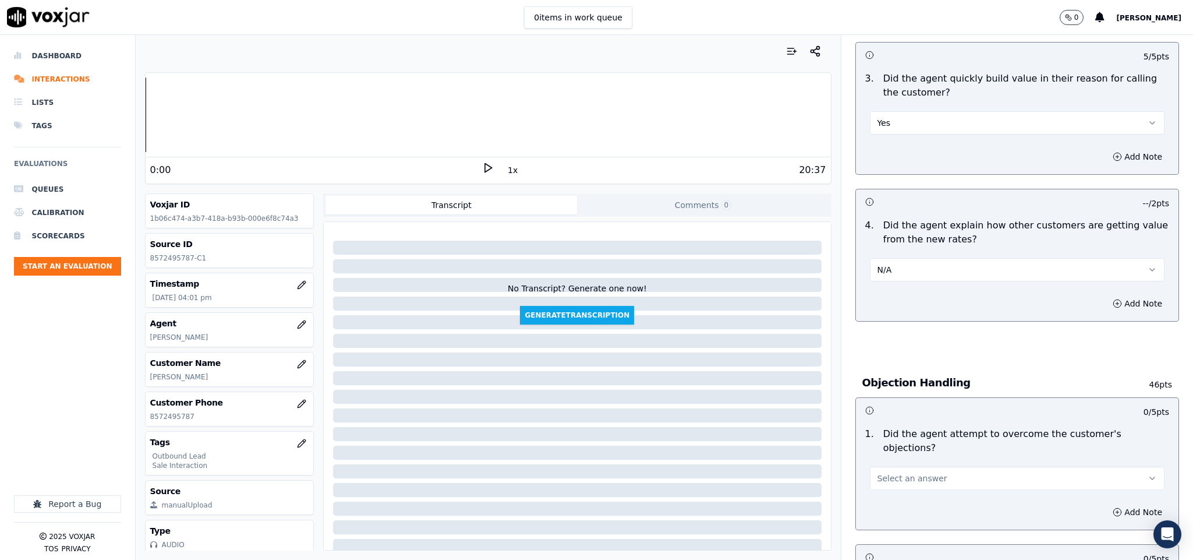
scroll to position [611, 0]
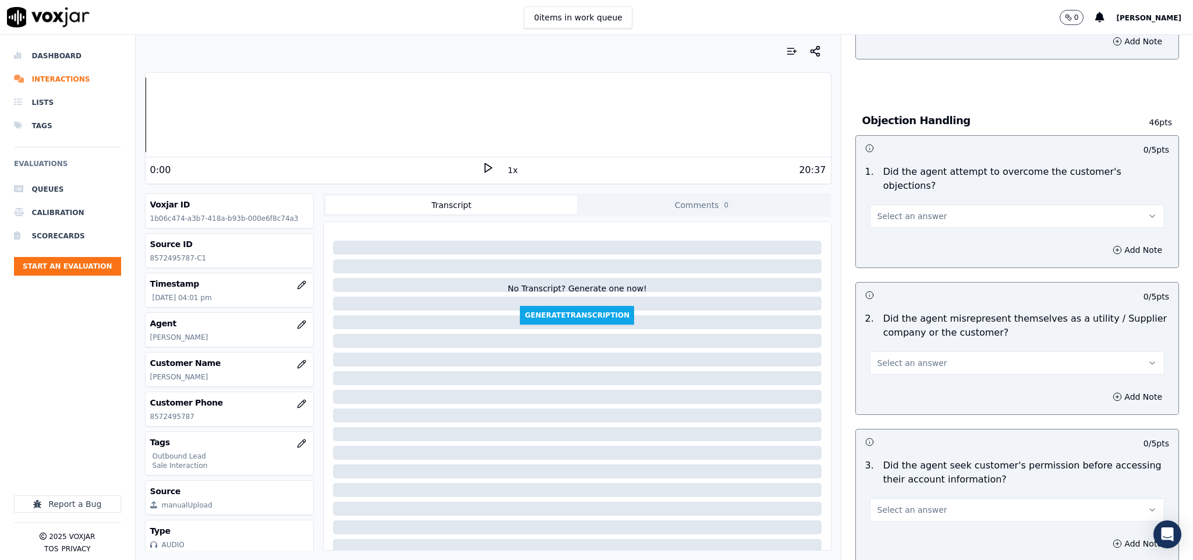
click at [910, 210] on span "Select an answer" at bounding box center [913, 216] width 70 height 12
click at [896, 240] on div "No" at bounding box center [988, 249] width 267 height 19
click at [919, 204] on button "No" at bounding box center [1017, 215] width 295 height 23
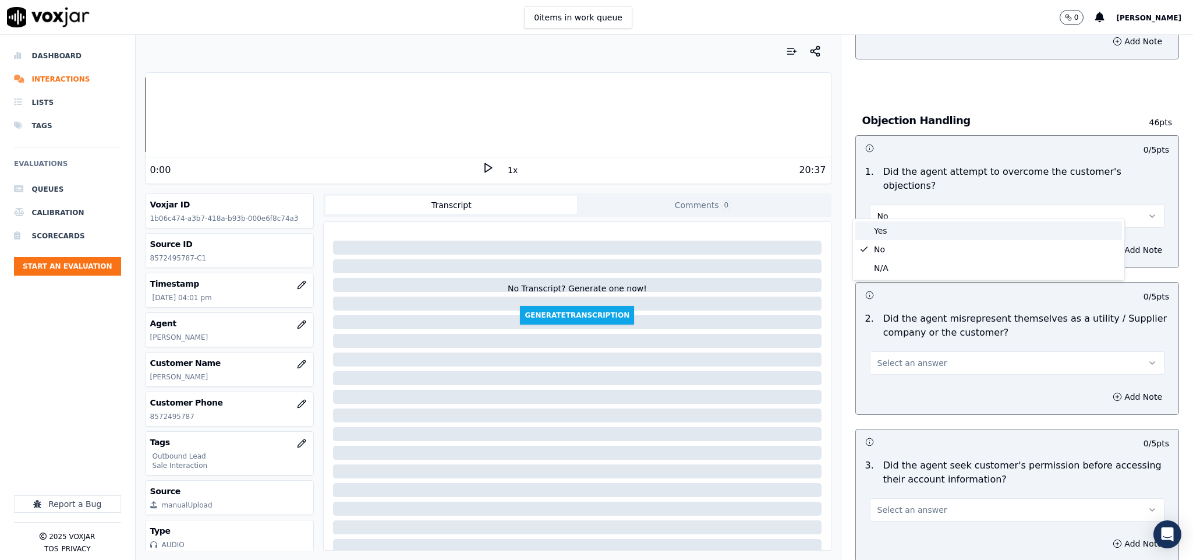
click at [895, 235] on div "Yes" at bounding box center [988, 230] width 267 height 19
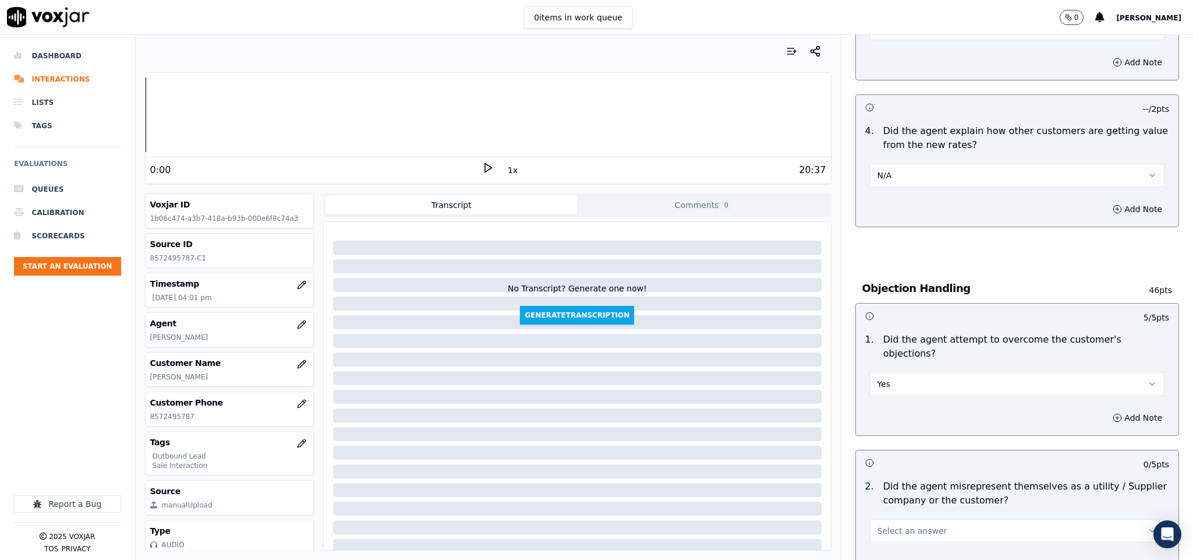
scroll to position [437, 0]
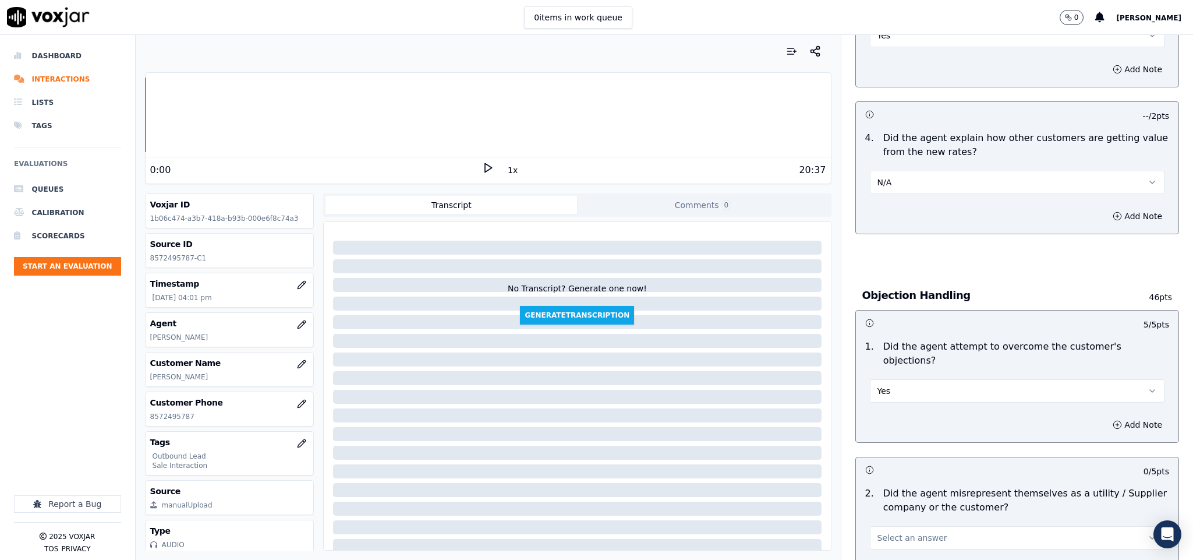
click at [928, 173] on button "N/A" at bounding box center [1017, 182] width 295 height 23
click at [909, 210] on div "Yes" at bounding box center [988, 210] width 267 height 19
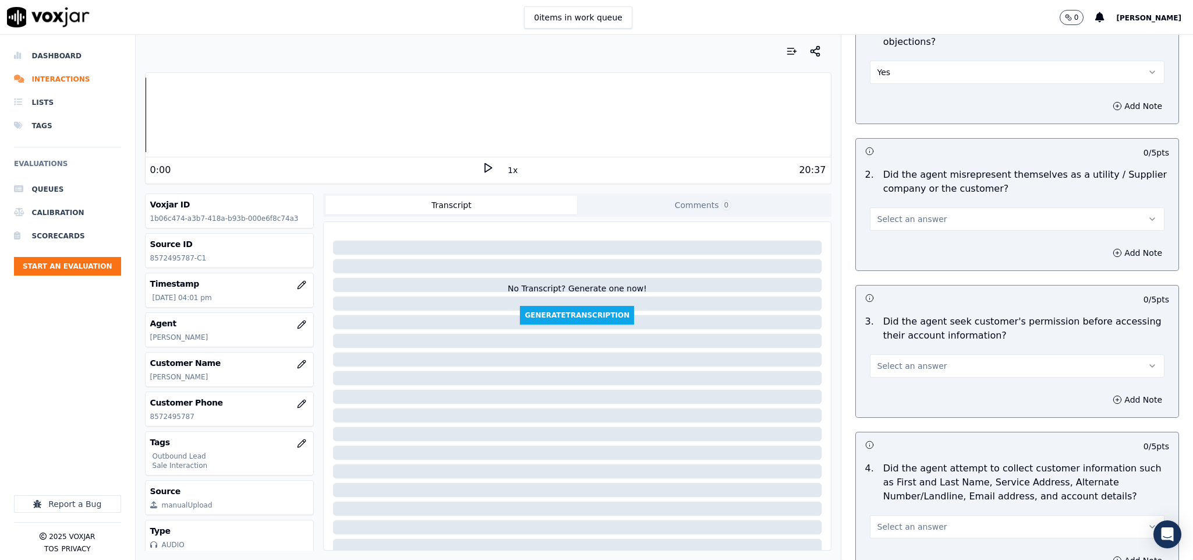
scroll to position [873, 0]
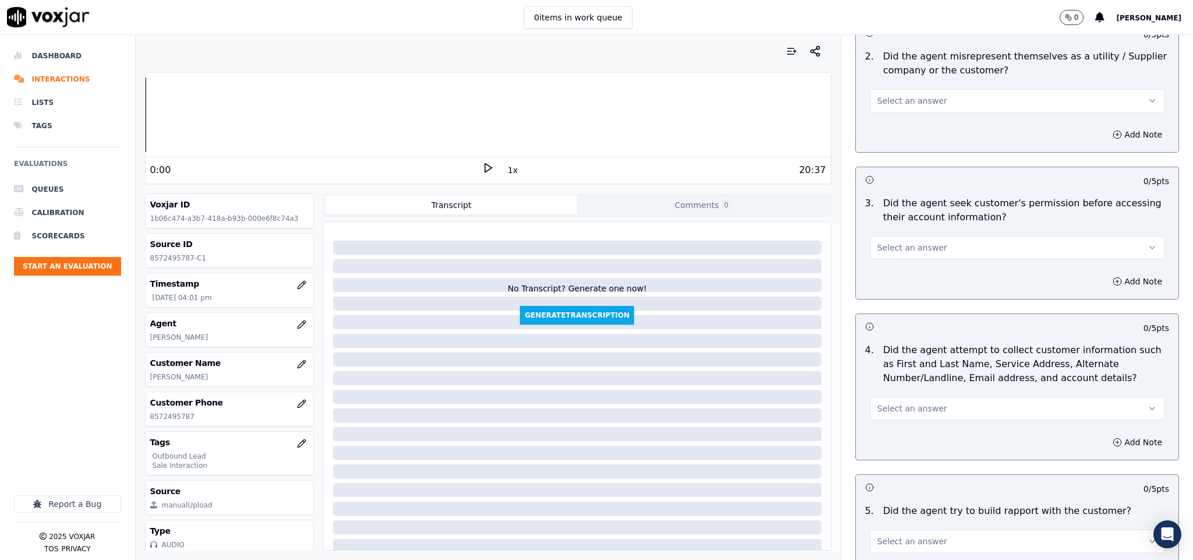
click at [910, 100] on button "Select an answer" at bounding box center [1017, 100] width 295 height 23
click at [885, 155] on div "N/A" at bounding box center [988, 153] width 267 height 19
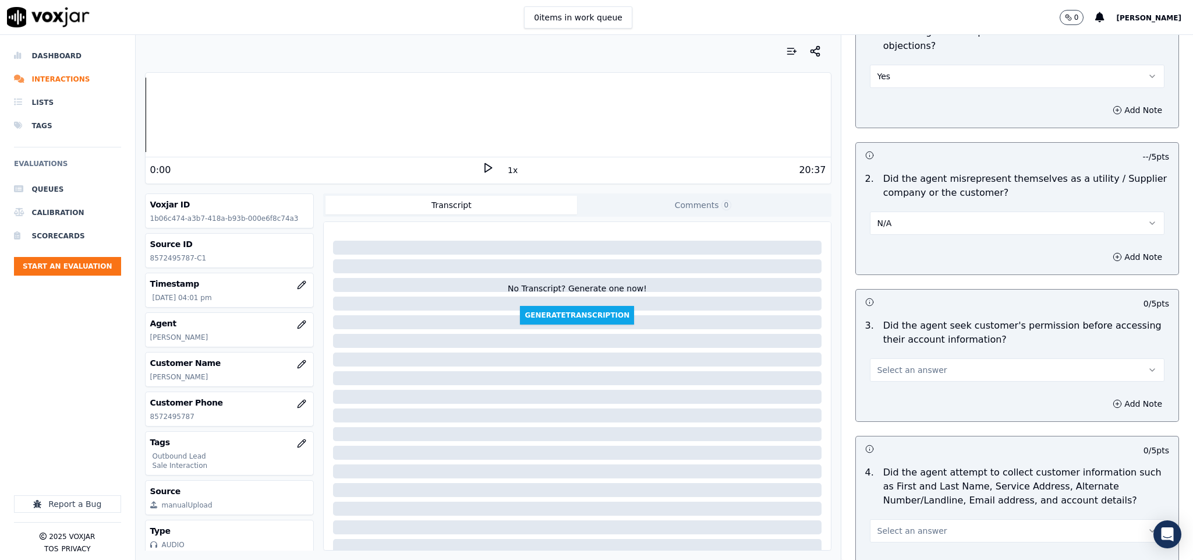
scroll to position [786, 0]
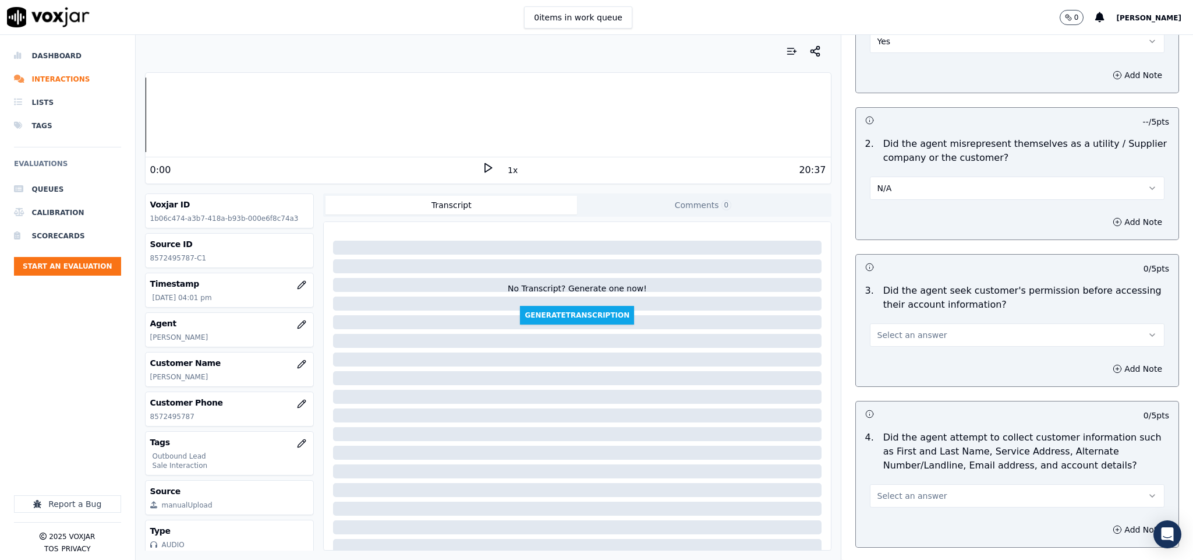
click at [901, 176] on button "N/A" at bounding box center [1017, 187] width 295 height 23
click at [887, 222] on div "No" at bounding box center [988, 222] width 267 height 19
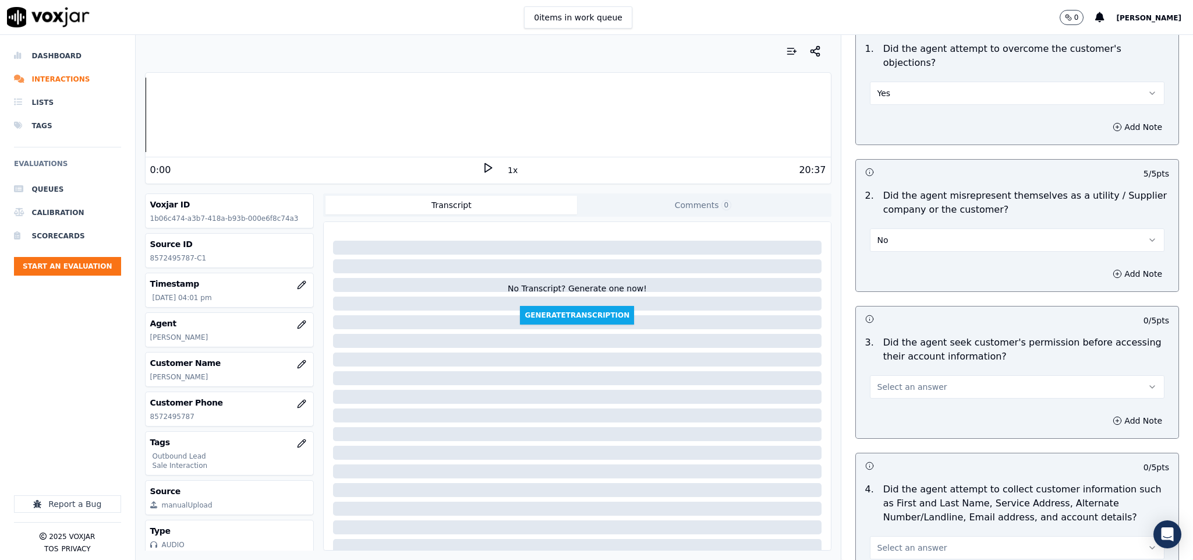
scroll to position [873, 0]
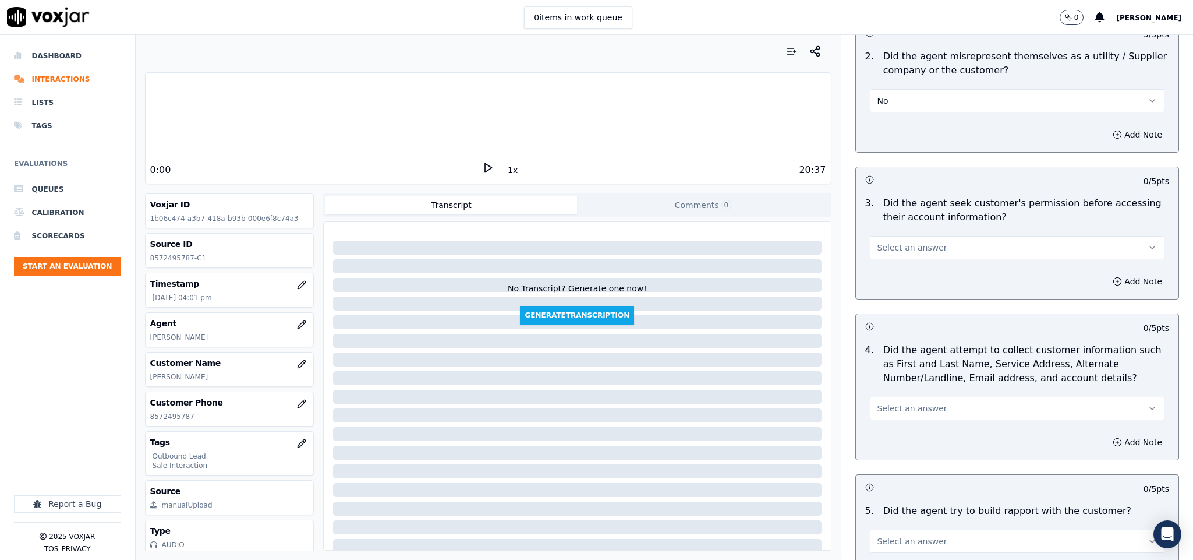
click at [886, 242] on span "Select an answer" at bounding box center [913, 248] width 70 height 12
click at [879, 263] on div "Yes" at bounding box center [988, 263] width 267 height 19
click at [894, 402] on span "Select an answer" at bounding box center [913, 408] width 70 height 12
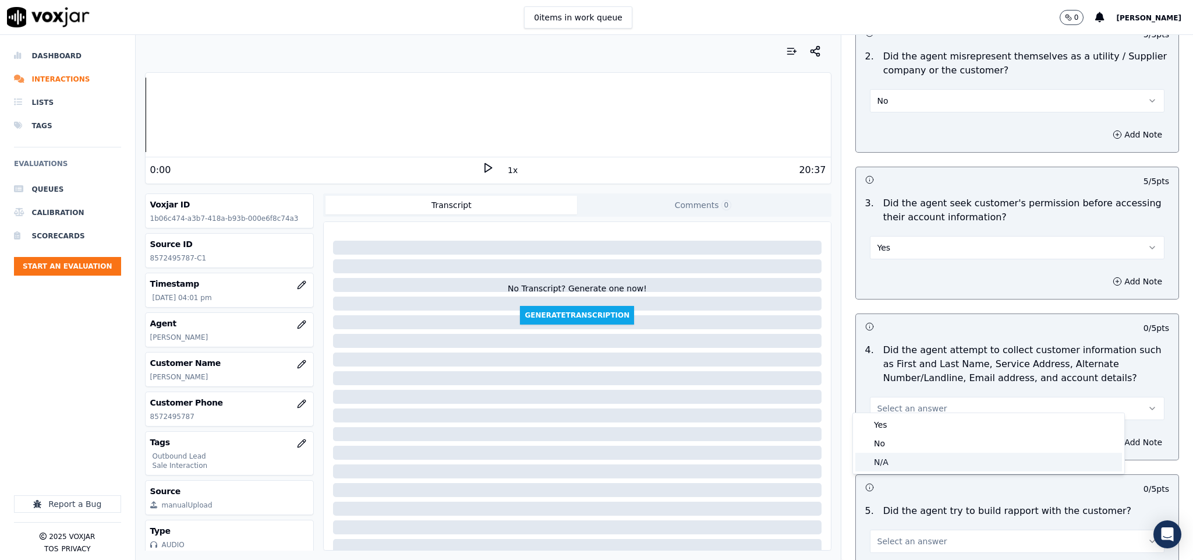
click at [891, 464] on div "N/A" at bounding box center [988, 461] width 267 height 19
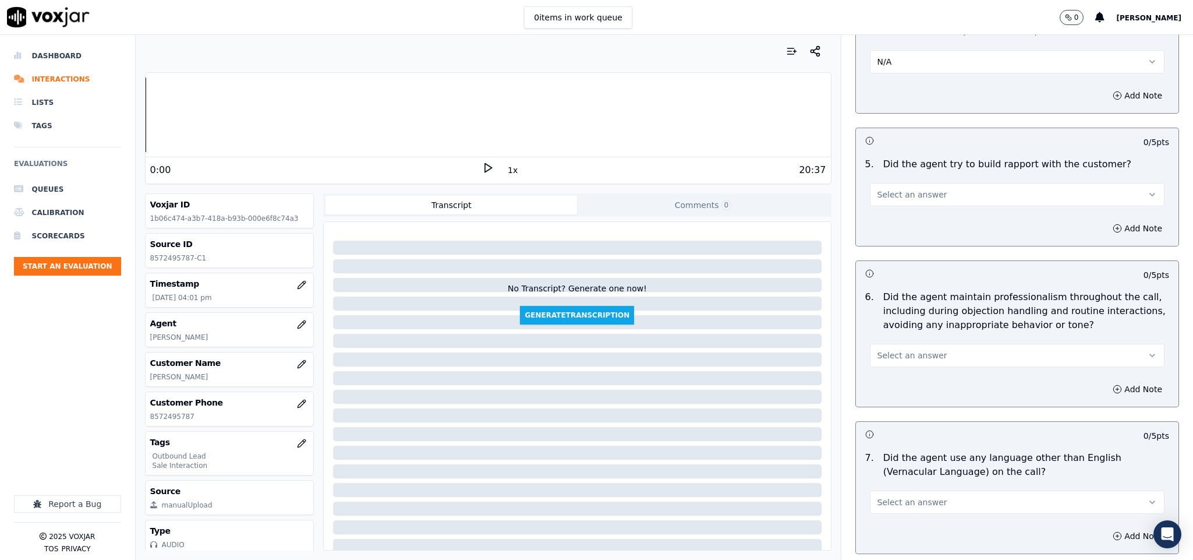
scroll to position [1223, 0]
click at [904, 186] on span "Select an answer" at bounding box center [913, 192] width 70 height 12
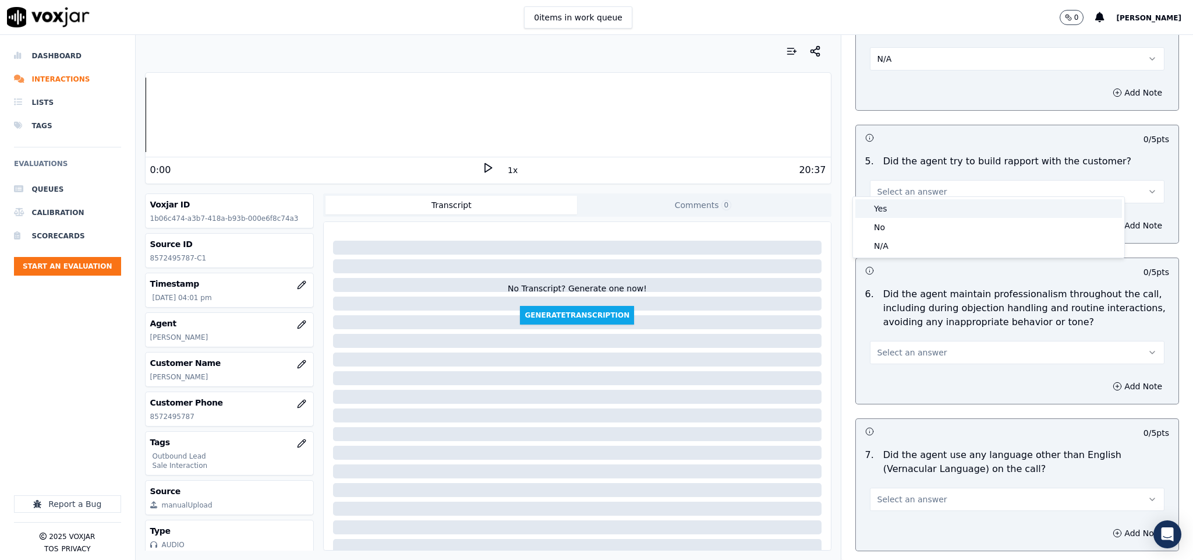
click at [894, 203] on div "Yes" at bounding box center [988, 208] width 267 height 19
click at [914, 341] on button "Select an answer" at bounding box center [1017, 352] width 295 height 23
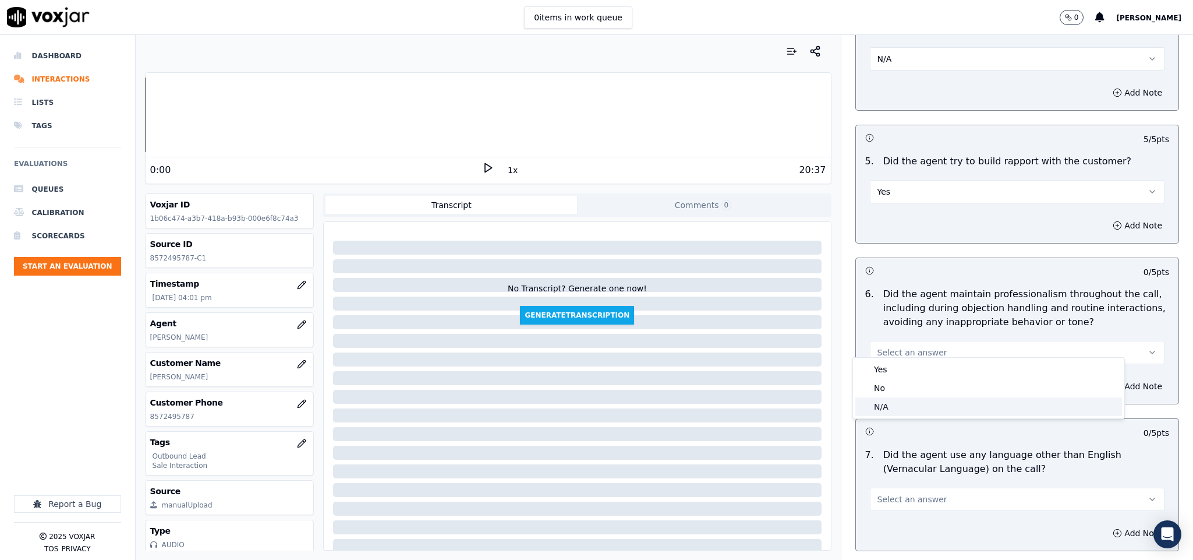
click at [893, 406] on div "N/A" at bounding box center [988, 406] width 267 height 19
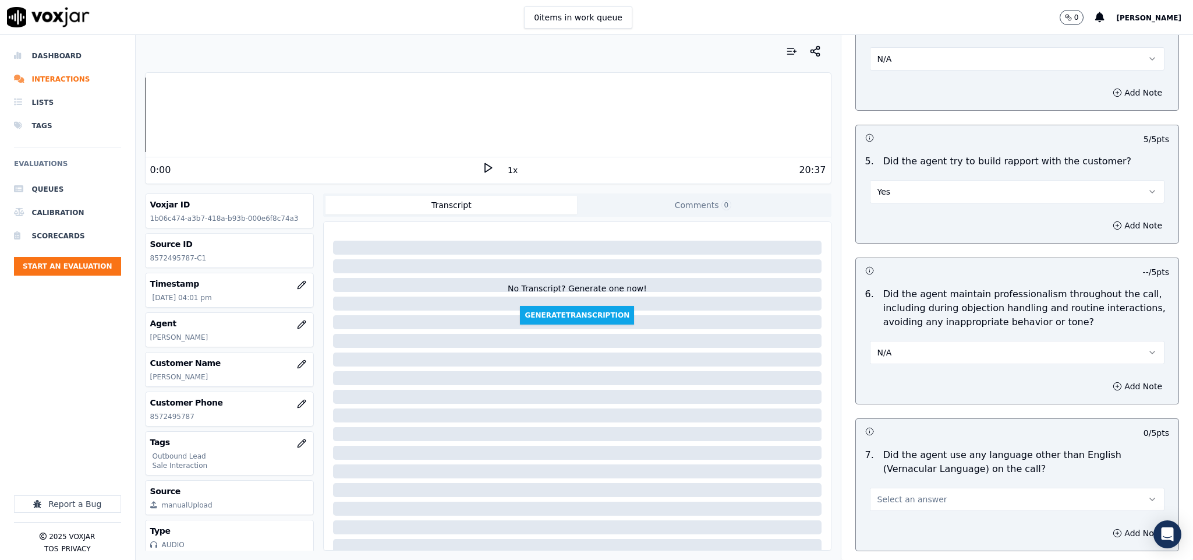
scroll to position [1310, 0]
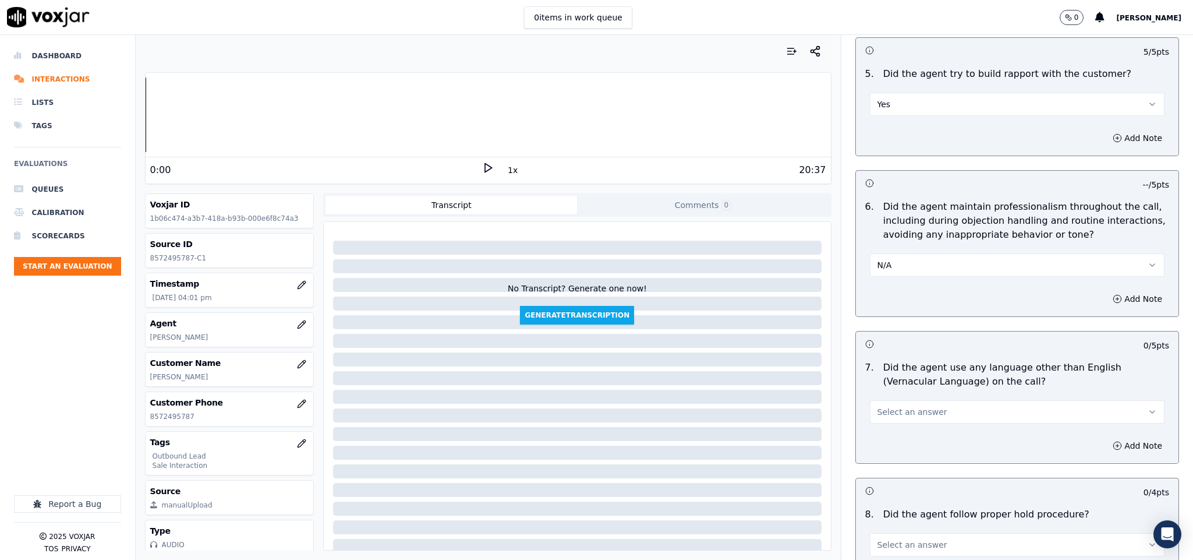
click at [914, 264] on button "N/A" at bounding box center [1017, 264] width 295 height 23
click at [896, 285] on div "Yes" at bounding box center [988, 282] width 267 height 19
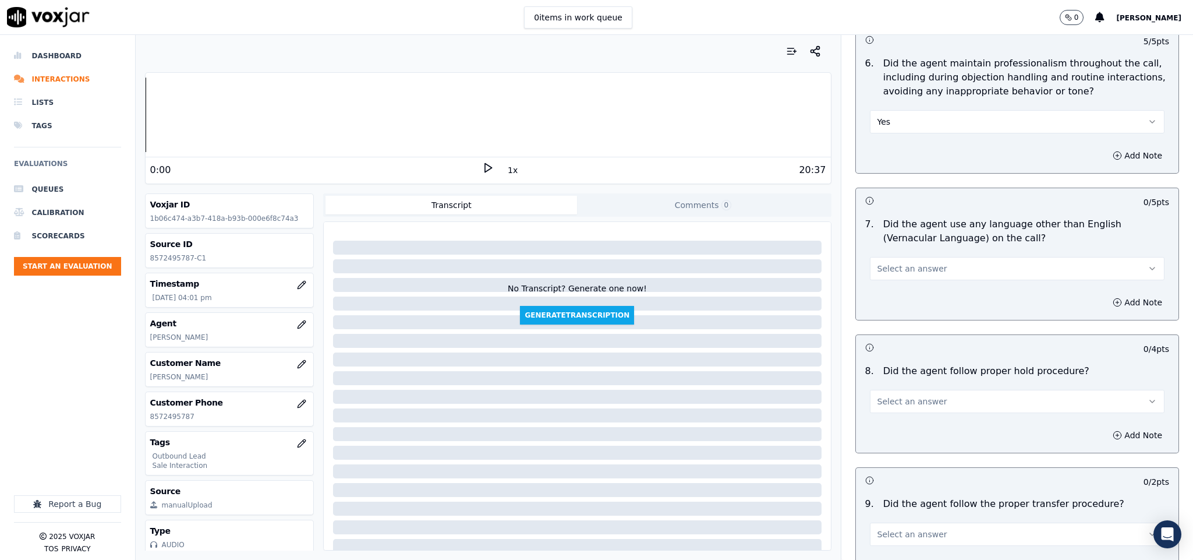
scroll to position [1485, 0]
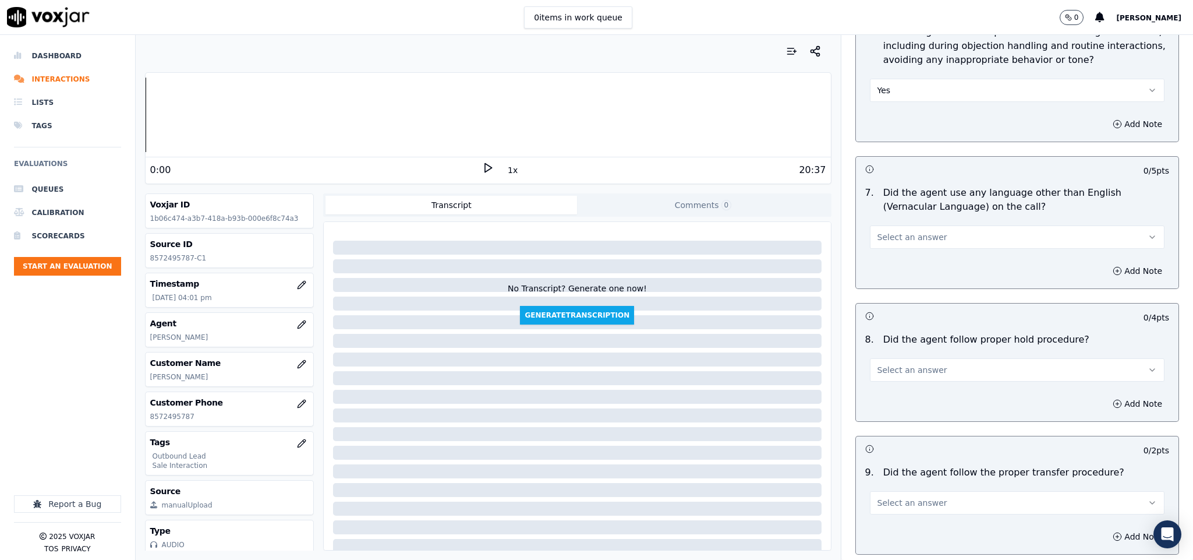
click at [919, 231] on span "Select an answer" at bounding box center [913, 237] width 70 height 12
click at [900, 278] on div "No" at bounding box center [988, 273] width 267 height 19
click at [911, 364] on span "Select an answer" at bounding box center [913, 370] width 70 height 12
click at [900, 383] on div "Yes" at bounding box center [988, 387] width 267 height 19
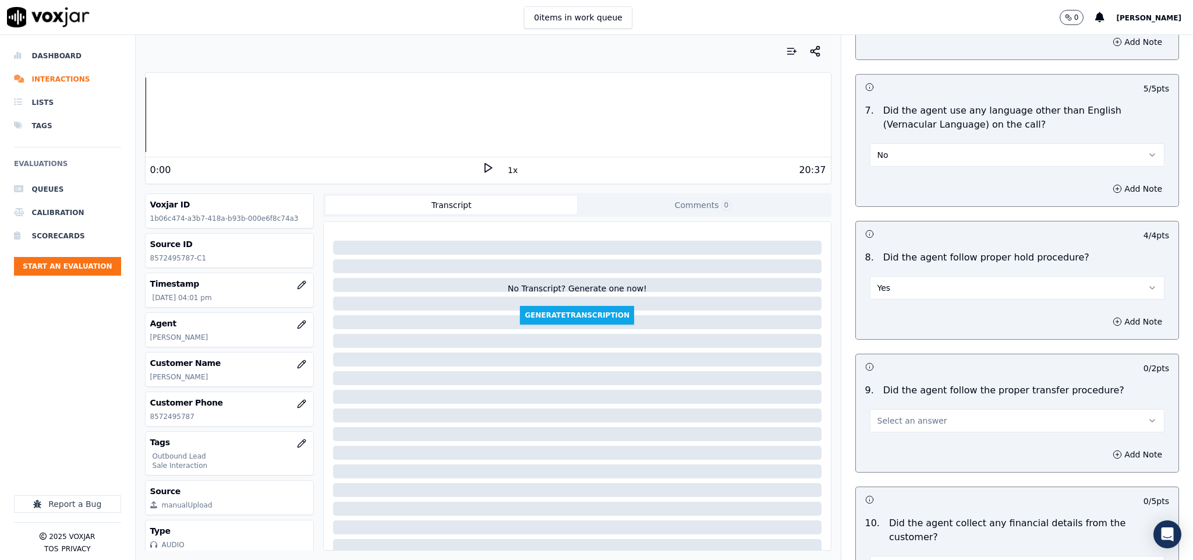
scroll to position [1660, 0]
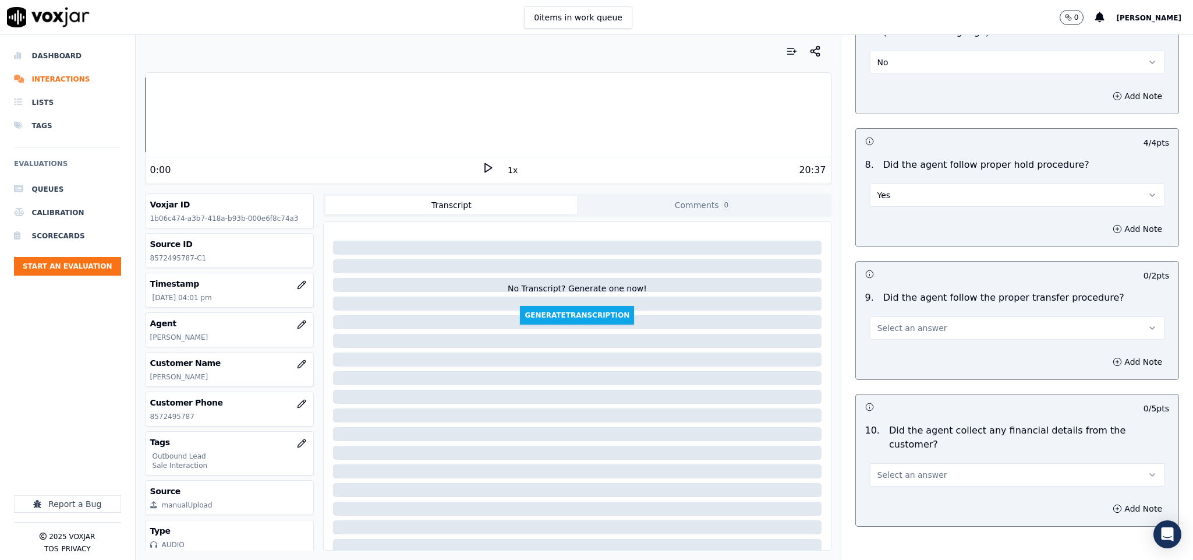
drag, startPoint x: 911, startPoint y: 321, endPoint x: 909, endPoint y: 327, distance: 6.1
click at [910, 326] on span "Select an answer" at bounding box center [913, 328] width 70 height 12
click at [900, 348] on div "Yes" at bounding box center [988, 346] width 267 height 19
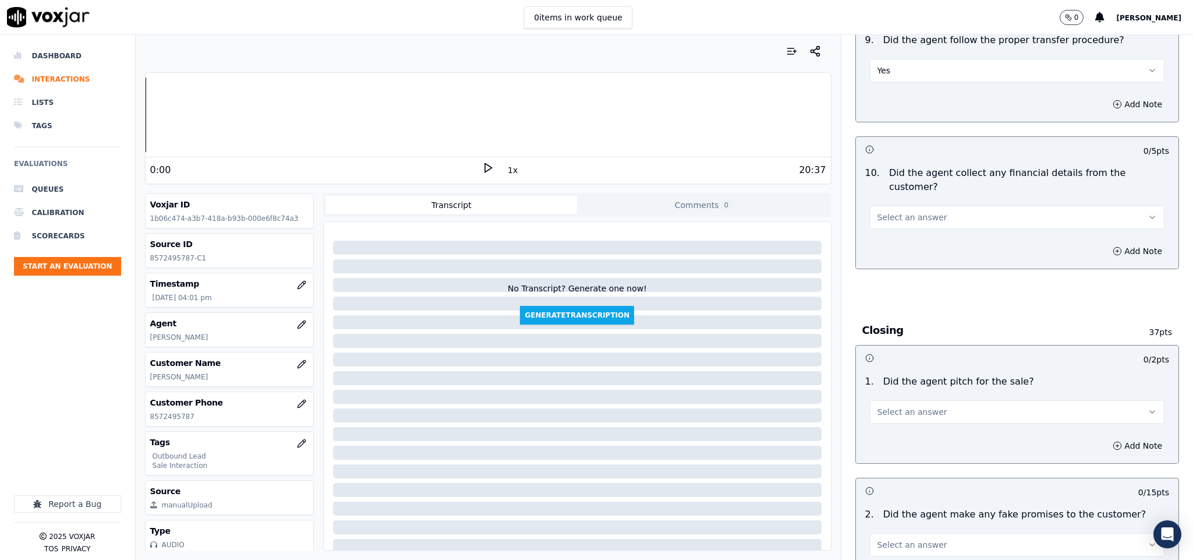
scroll to position [1922, 0]
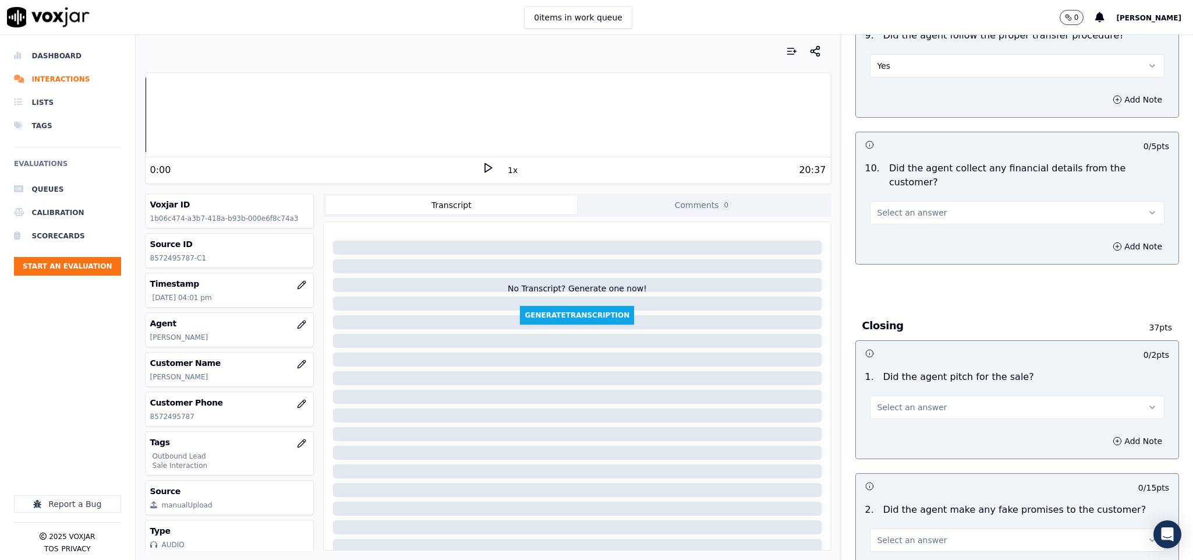
click at [926, 201] on button "Select an answer" at bounding box center [1017, 212] width 295 height 23
click at [912, 235] on div "No" at bounding box center [988, 236] width 267 height 19
click at [926, 397] on button "Select an answer" at bounding box center [1017, 406] width 295 height 23
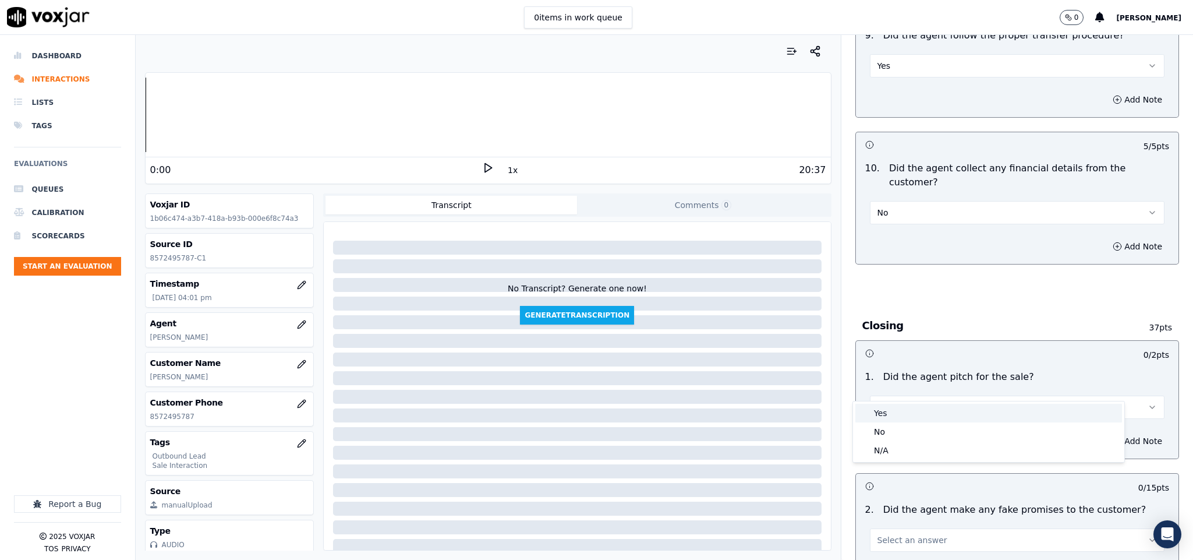
click at [910, 416] on div "Yes" at bounding box center [988, 413] width 267 height 19
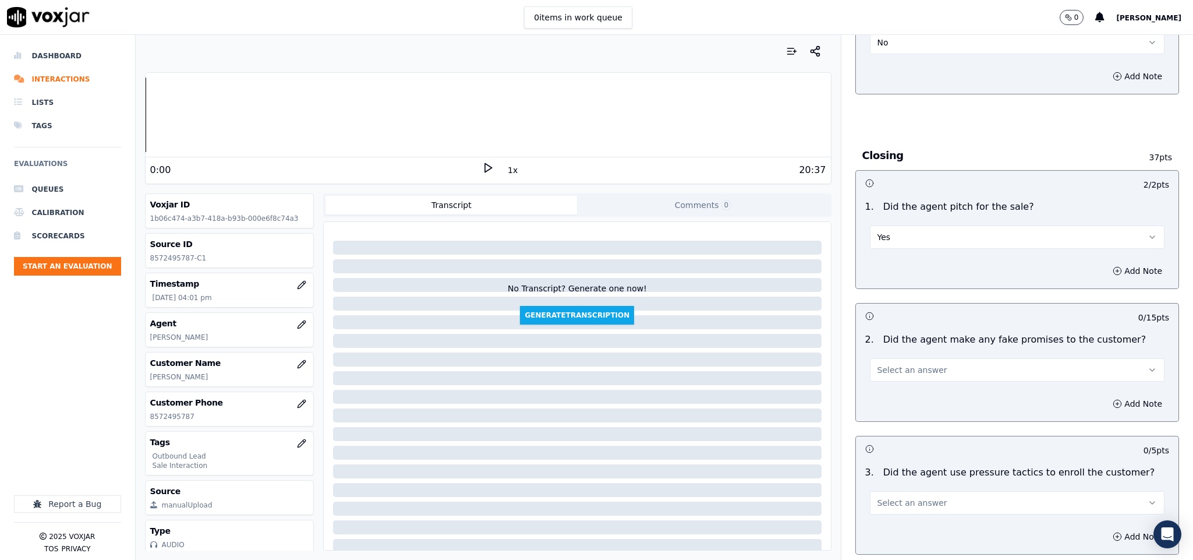
scroll to position [2096, 0]
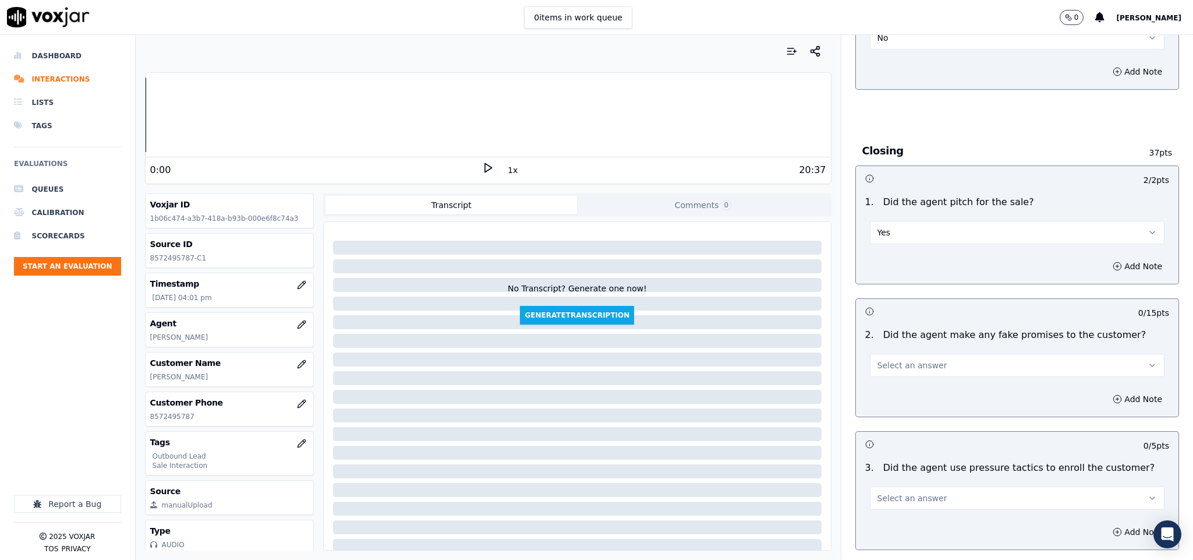
click at [929, 353] on button "Select an answer" at bounding box center [1017, 364] width 295 height 23
click at [902, 388] on div "No" at bounding box center [988, 389] width 267 height 19
click at [905, 353] on button "No" at bounding box center [1017, 364] width 295 height 23
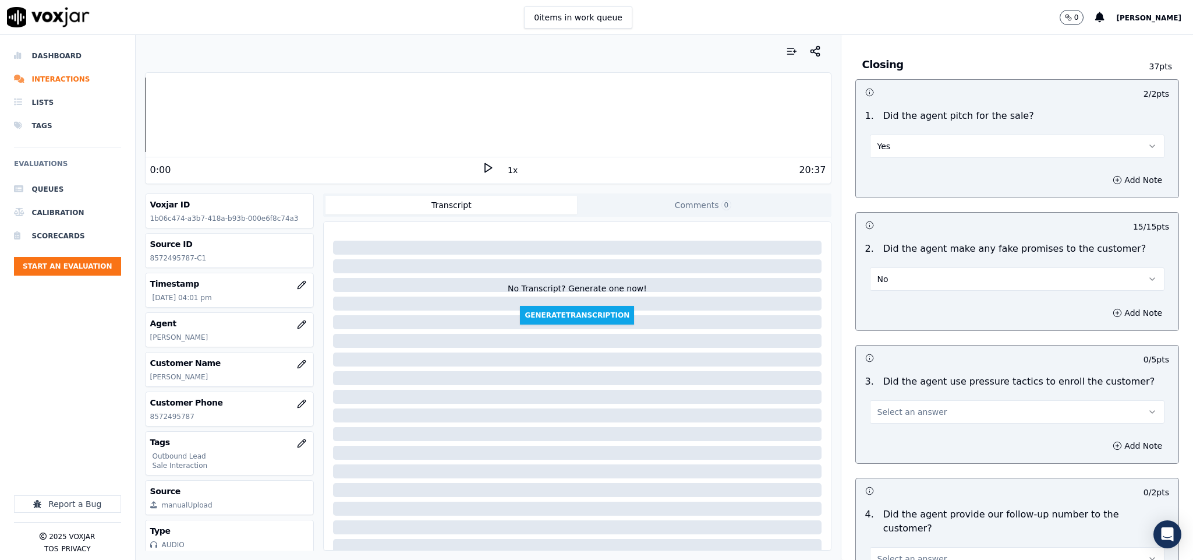
scroll to position [2184, 0]
click at [898, 266] on button "No" at bounding box center [1017, 277] width 295 height 23
click at [890, 299] on div "No" at bounding box center [988, 302] width 267 height 19
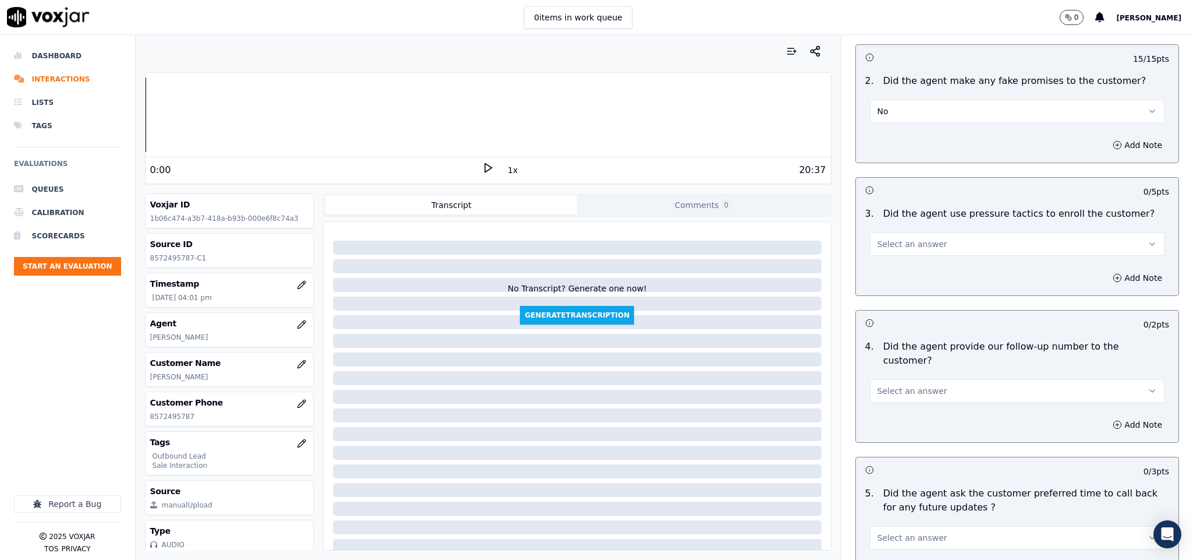
scroll to position [2358, 0]
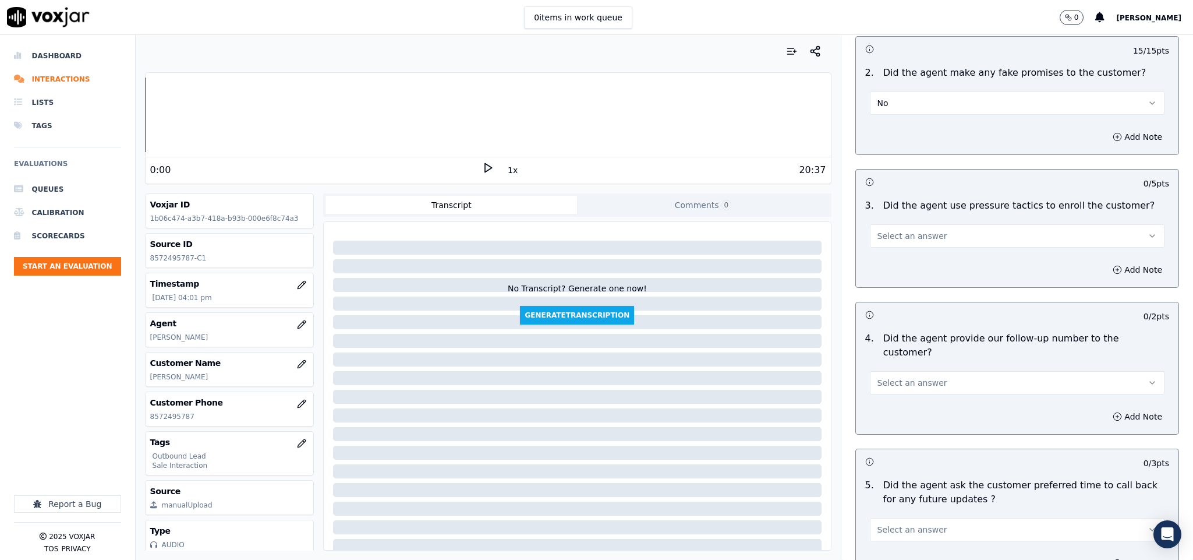
click at [911, 230] on span "Select an answer" at bounding box center [913, 236] width 70 height 12
click at [885, 271] on div "N/A" at bounding box center [988, 279] width 267 height 19
click at [884, 224] on button "N/A" at bounding box center [1017, 235] width 295 height 23
click at [875, 261] on div "No" at bounding box center [988, 261] width 267 height 19
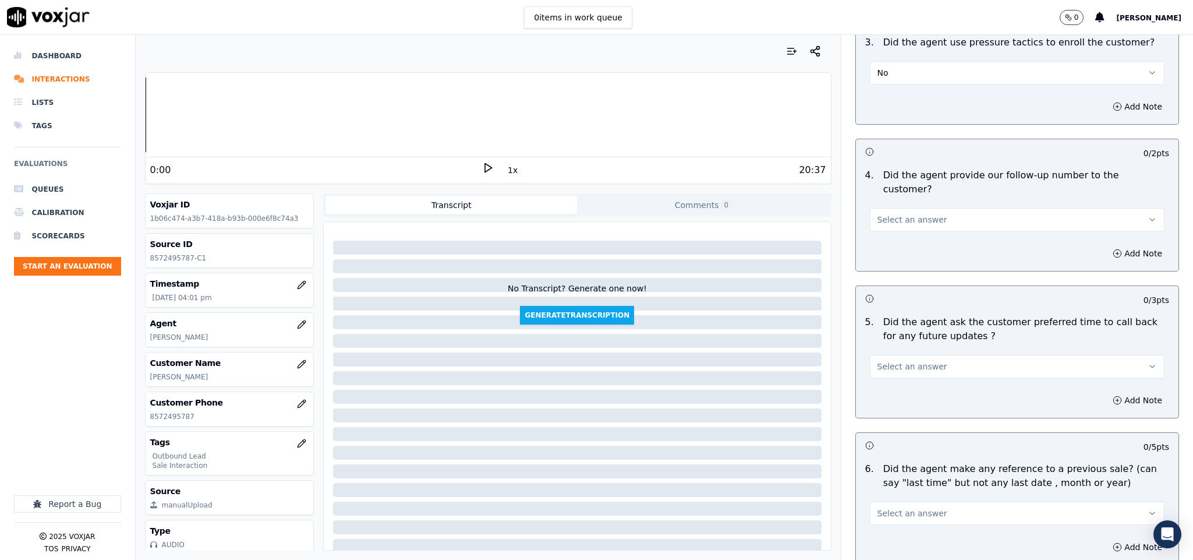
scroll to position [2533, 0]
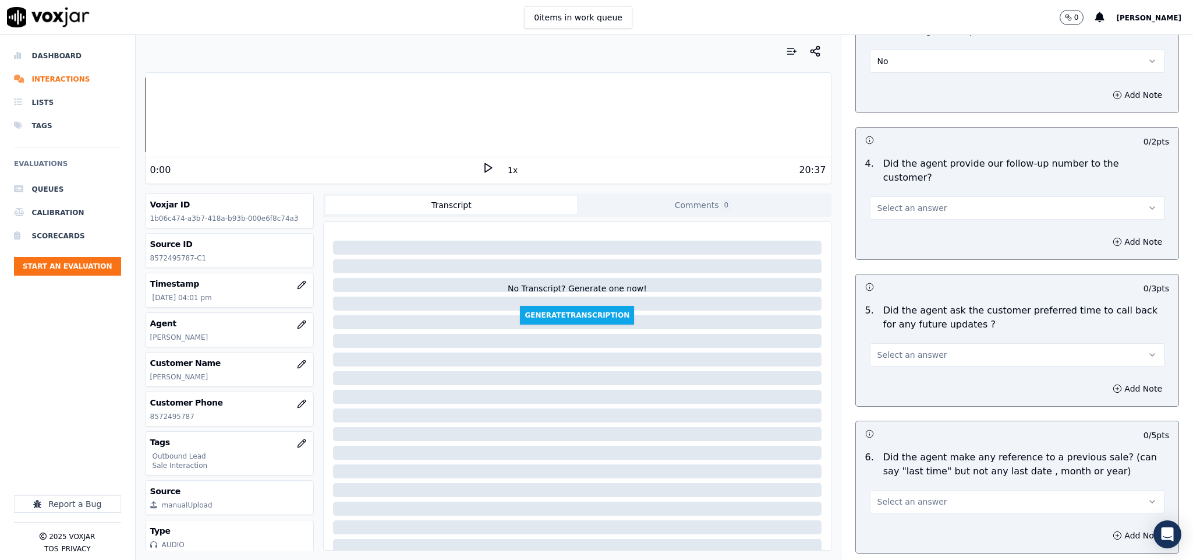
click at [905, 196] on button "Select an answer" at bounding box center [1017, 207] width 295 height 23
drag, startPoint x: 888, startPoint y: 233, endPoint x: 889, endPoint y: 293, distance: 60.6
click at [888, 234] on div "N/A" at bounding box center [988, 238] width 267 height 19
click at [893, 349] on span "Select an answer" at bounding box center [913, 355] width 70 height 12
drag, startPoint x: 883, startPoint y: 391, endPoint x: 886, endPoint y: 386, distance: 6.0
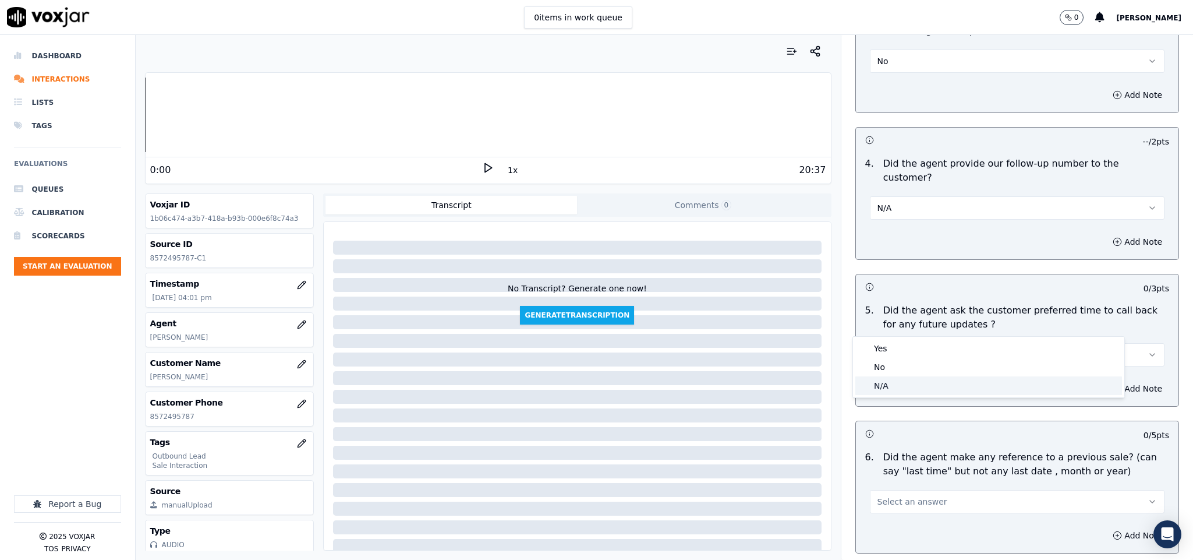
click at [883, 393] on div "N/A" at bounding box center [988, 385] width 267 height 19
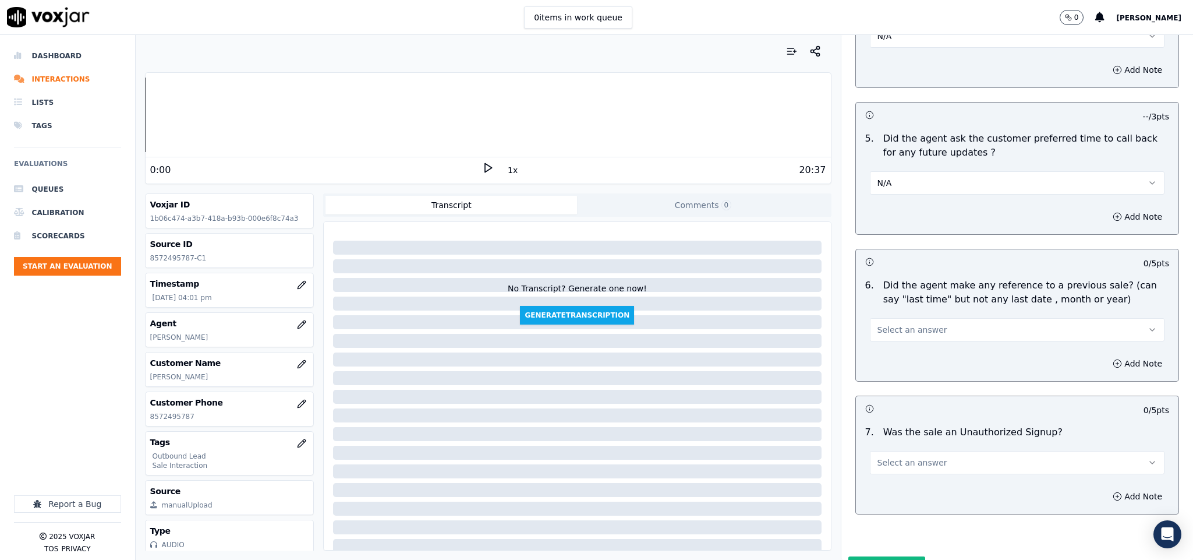
scroll to position [2708, 0]
click at [886, 315] on button "Select an answer" at bounding box center [1017, 326] width 295 height 23
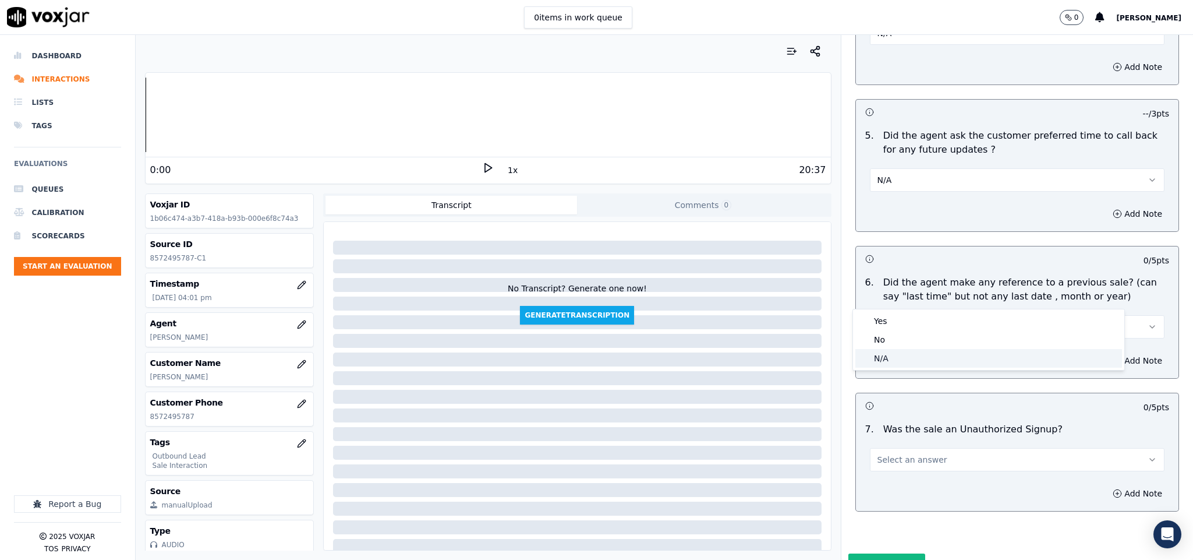
click at [879, 362] on div "N/A" at bounding box center [988, 358] width 267 height 19
click at [900, 454] on span "Select an answer" at bounding box center [913, 460] width 70 height 12
click at [886, 477] on div "No" at bounding box center [988, 473] width 267 height 19
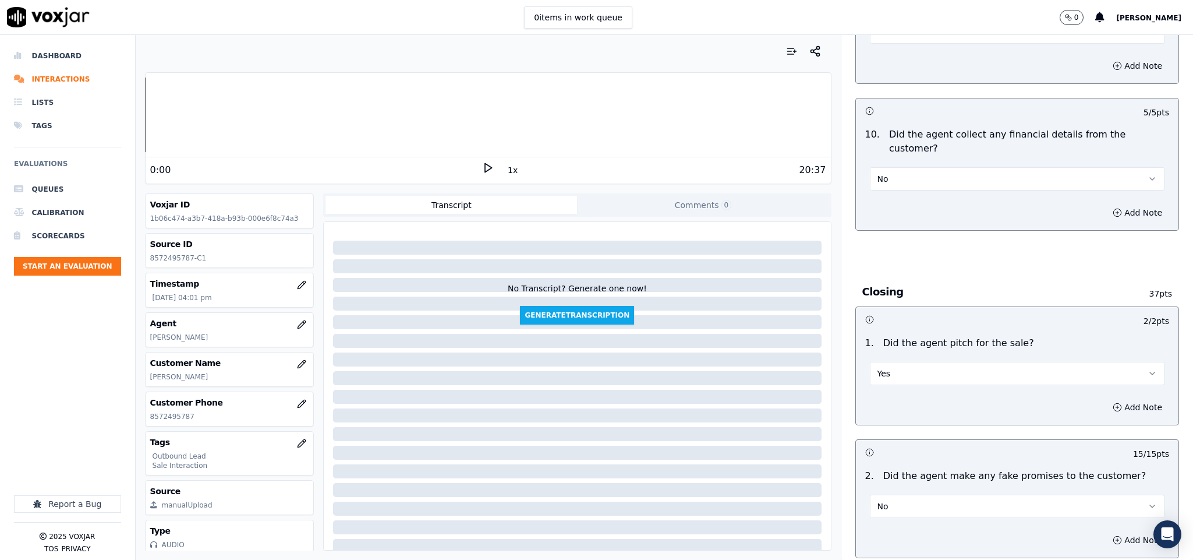
scroll to position [2736, 0]
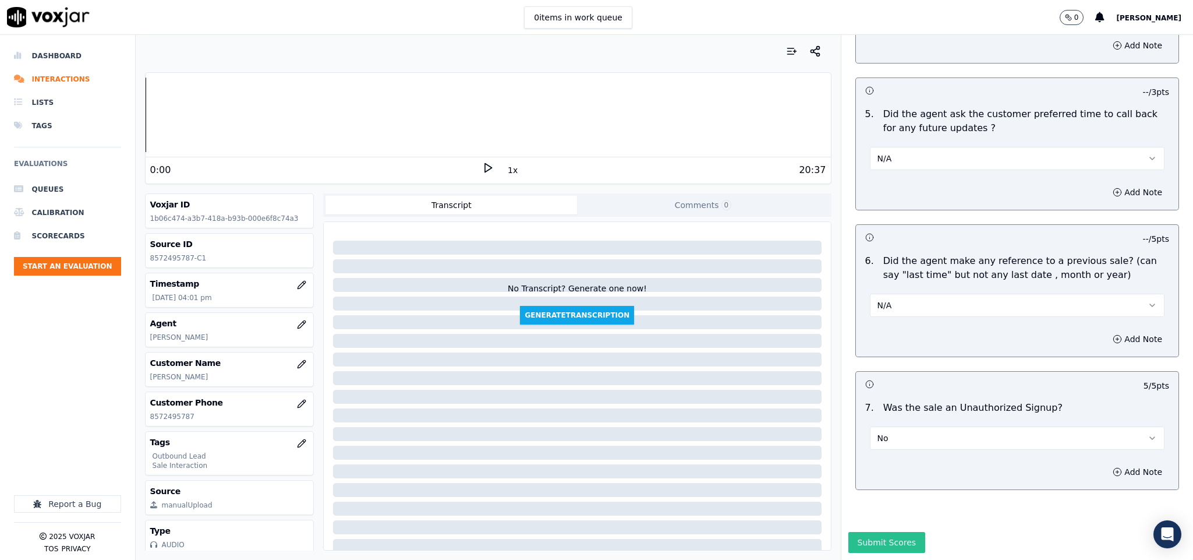
click at [893, 532] on button "Submit Scores" at bounding box center [886, 542] width 77 height 21
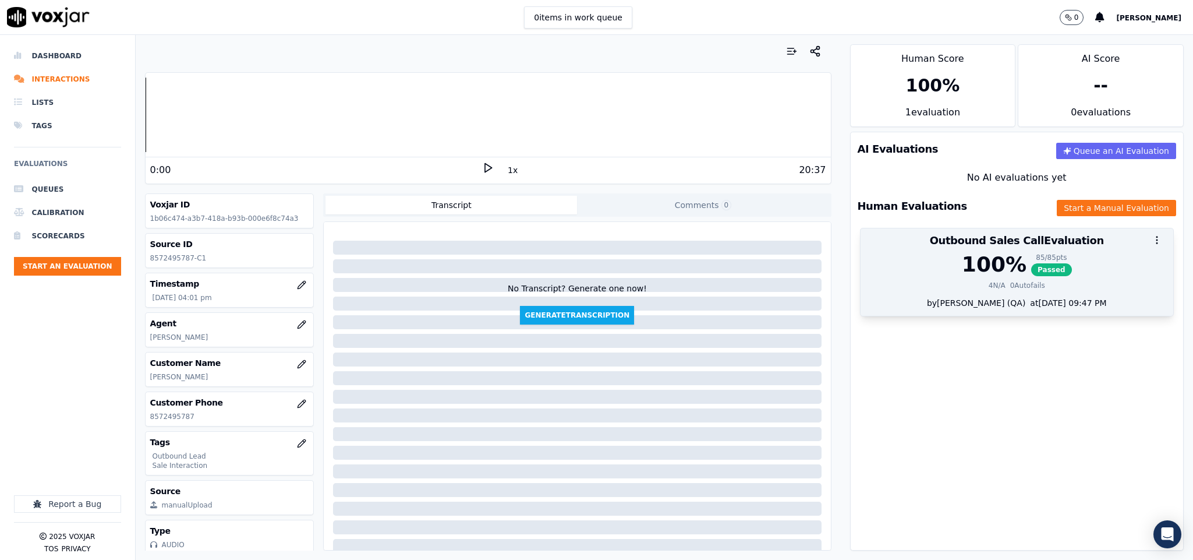
click at [962, 267] on div "100 %" at bounding box center [994, 264] width 65 height 23
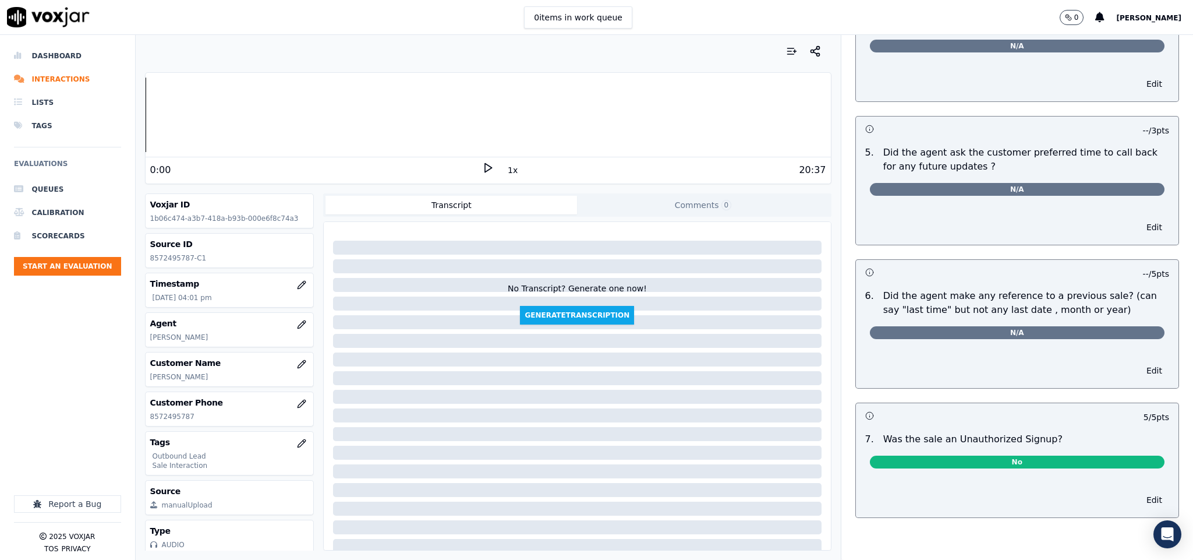
scroll to position [0, 0]
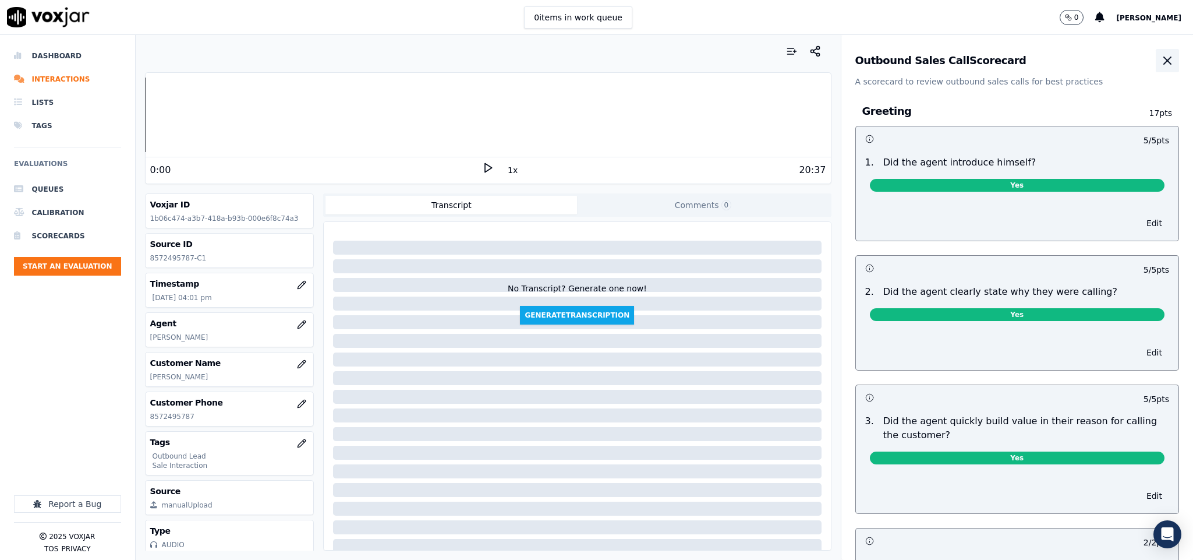
click at [1161, 58] on icon "button" at bounding box center [1168, 61] width 14 height 14
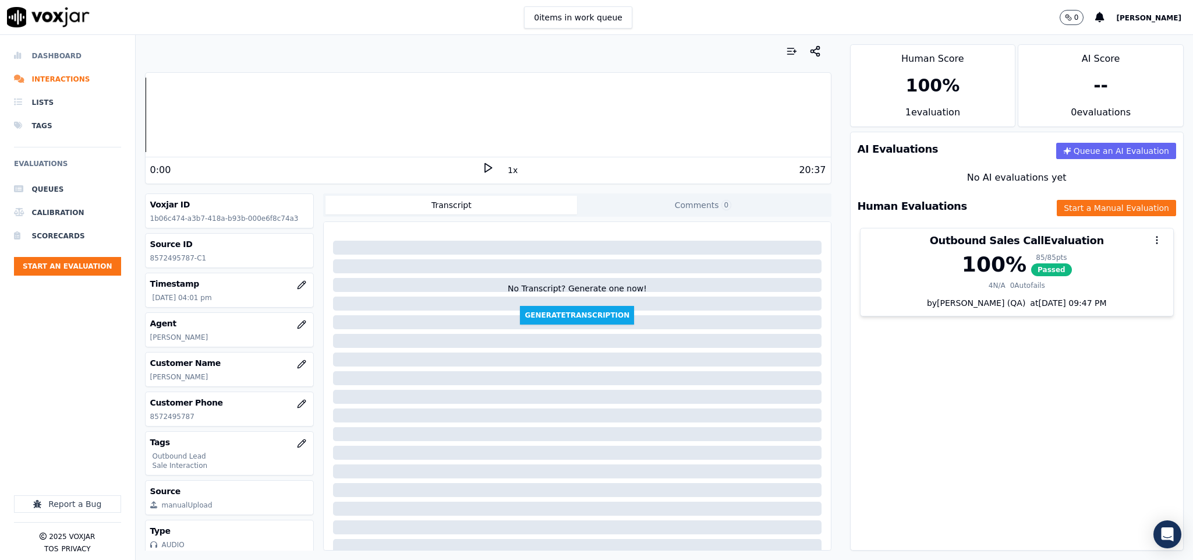
click at [51, 51] on li "Dashboard" at bounding box center [67, 55] width 107 height 23
